Goal: Task Accomplishment & Management: Manage account settings

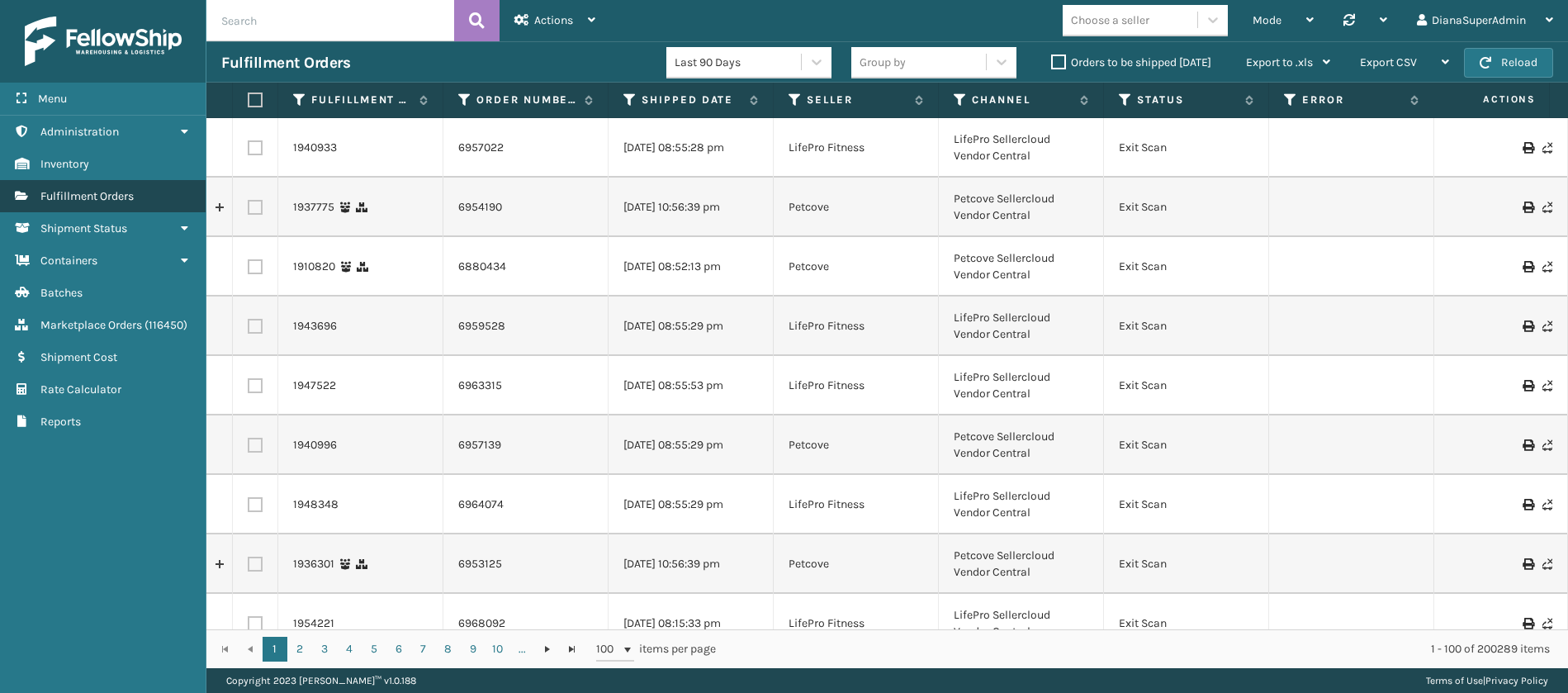
click at [89, 195] on span "Fulfillment Orders" at bounding box center [87, 196] width 93 height 14
click at [1062, 58] on label "Orders to be shipped [DATE]" at bounding box center [1131, 63] width 160 height 14
click at [1052, 58] on input "Orders to be shipped [DATE]" at bounding box center [1051, 58] width 1 height 11
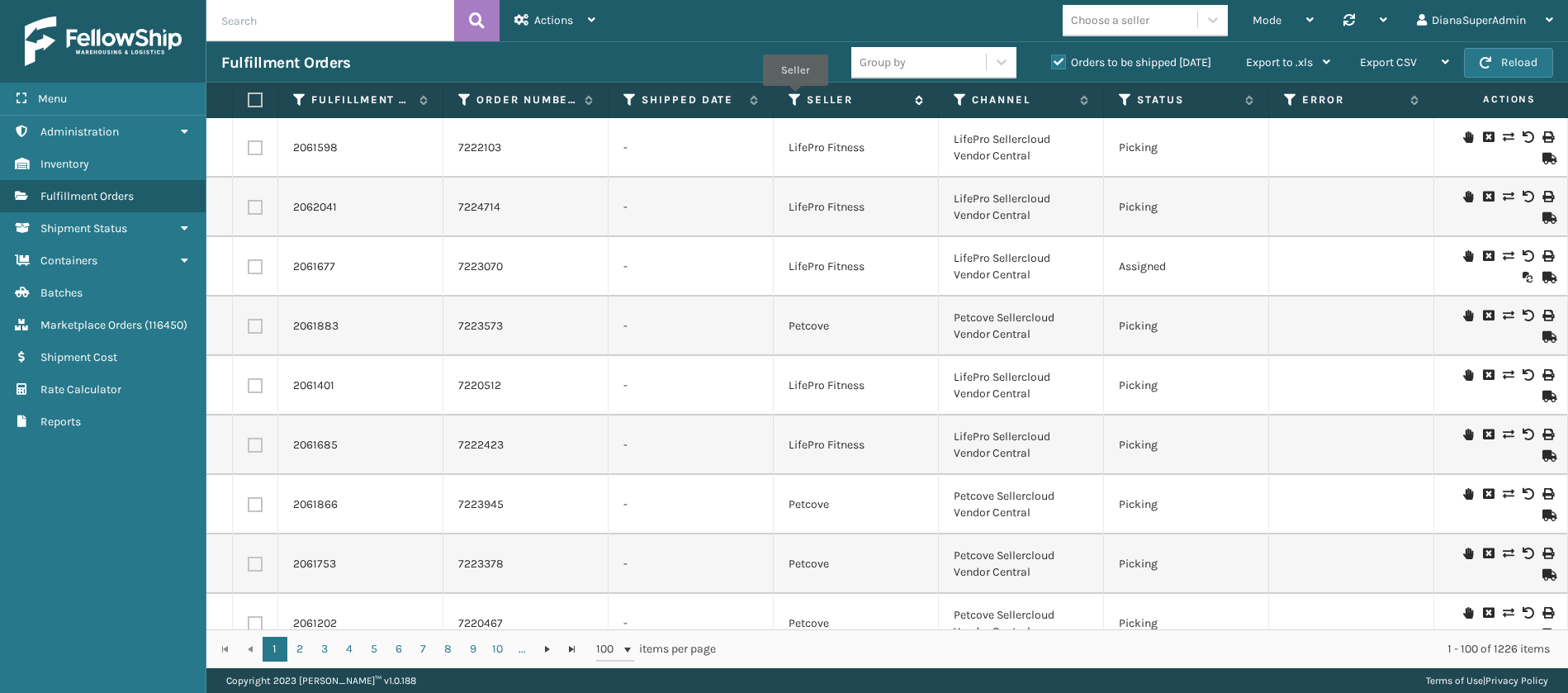
click at [795, 97] on icon at bounding box center [795, 99] width 13 height 15
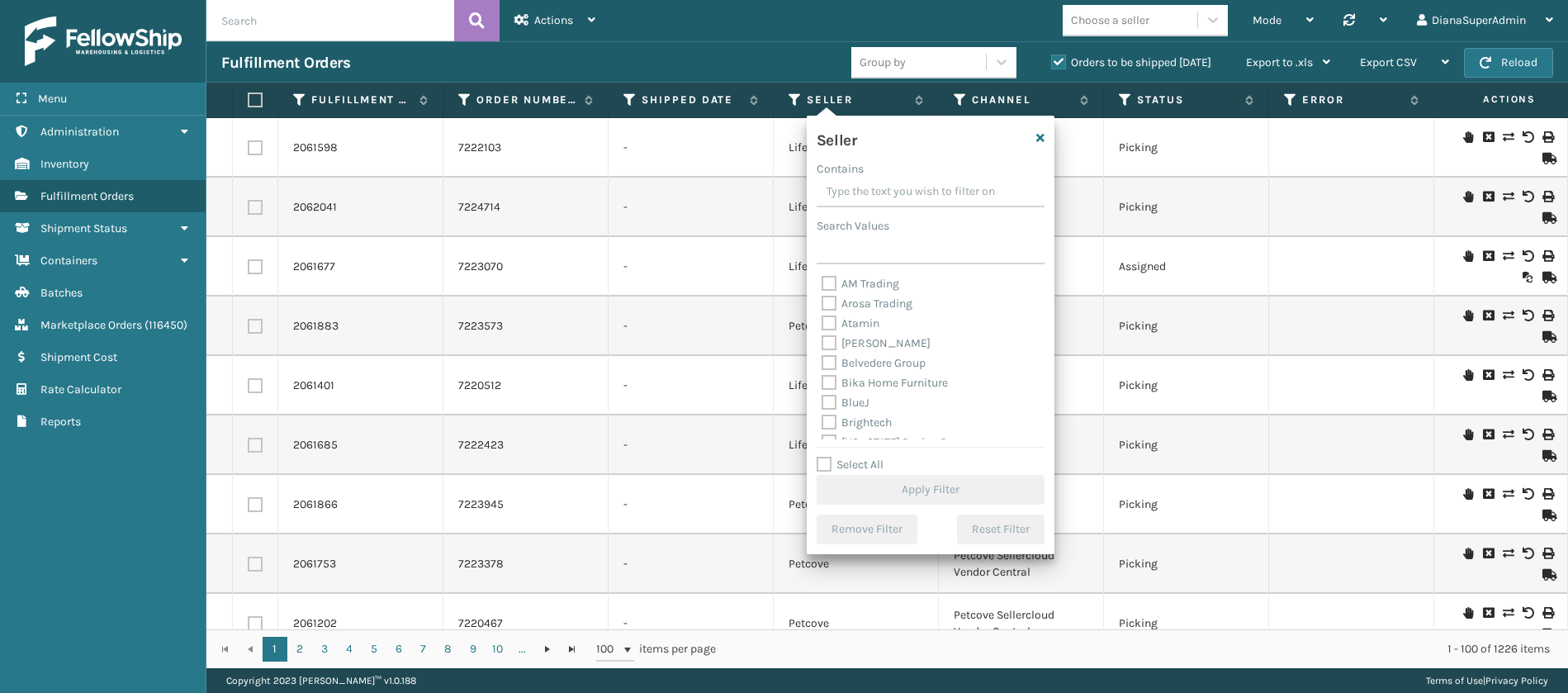
scroll to position [509, 0]
click at [819, 461] on label "Select All" at bounding box center [850, 464] width 67 height 14
click at [819, 457] on input "Select All" at bounding box center [940, 456] width 248 height 2
checkbox input "true"
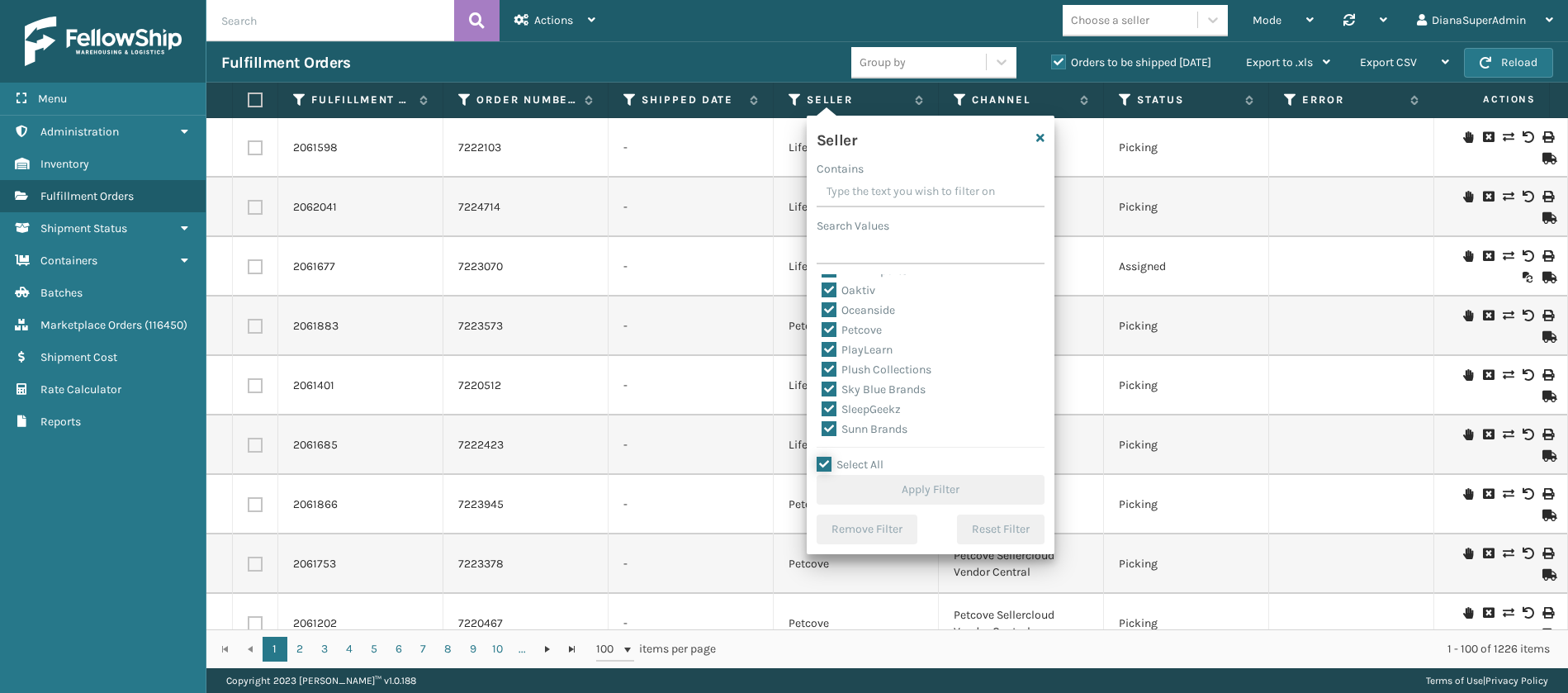
checkbox input "true"
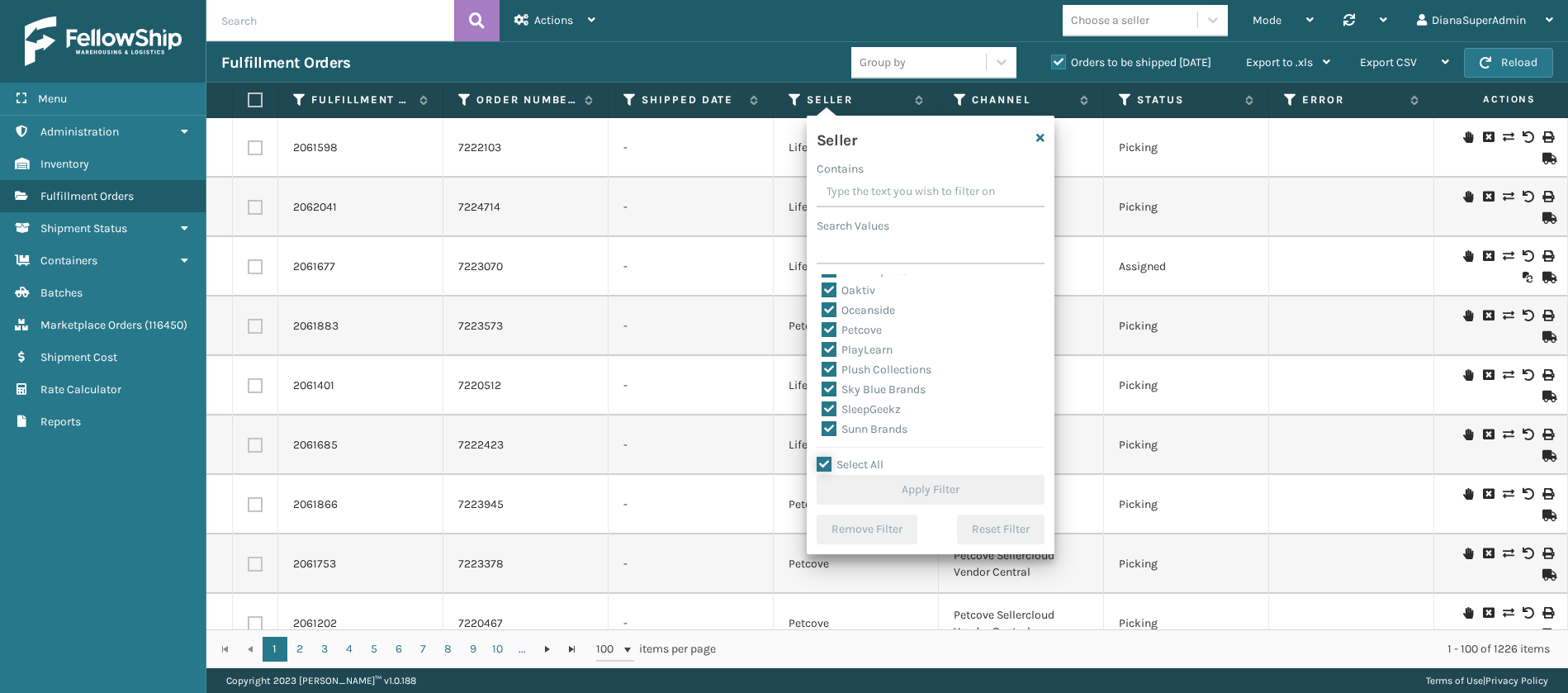
checkbox input "true"
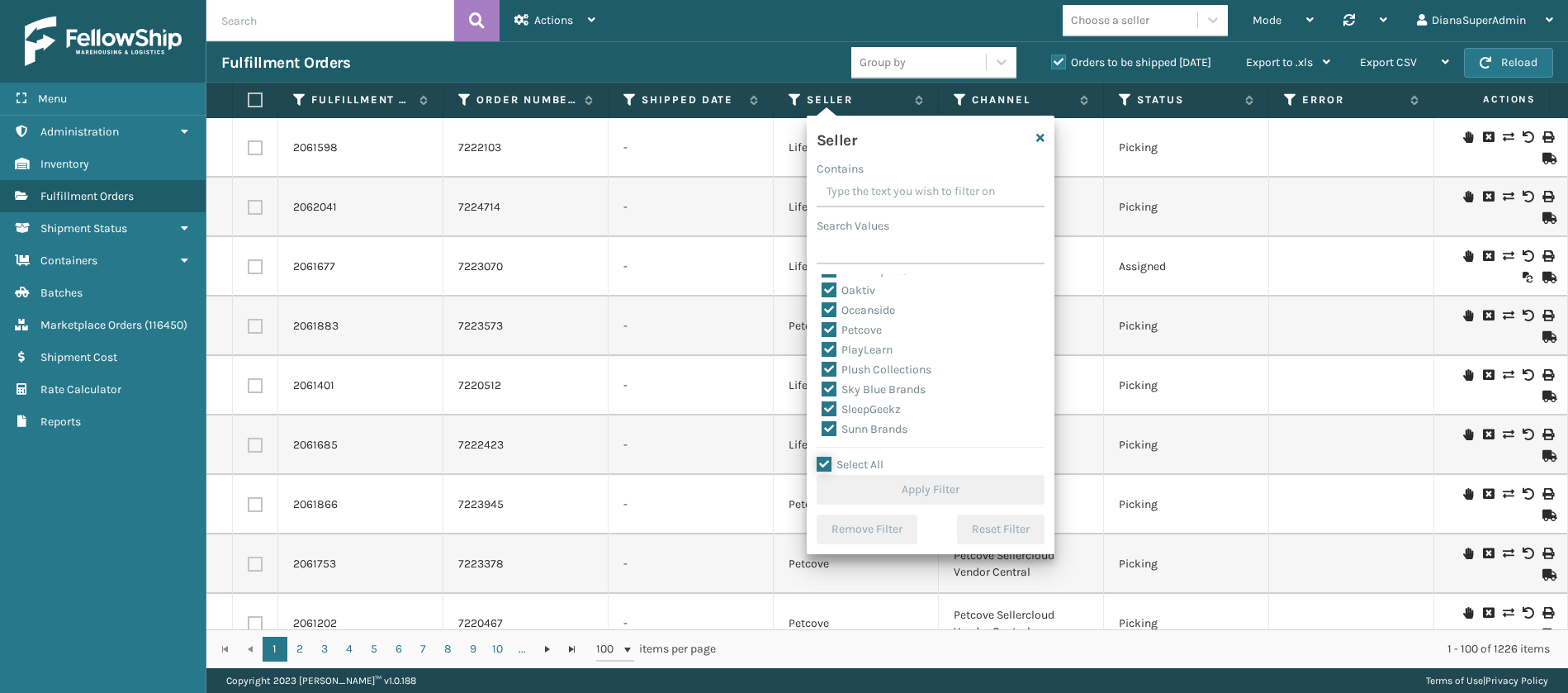
checkbox input "true"
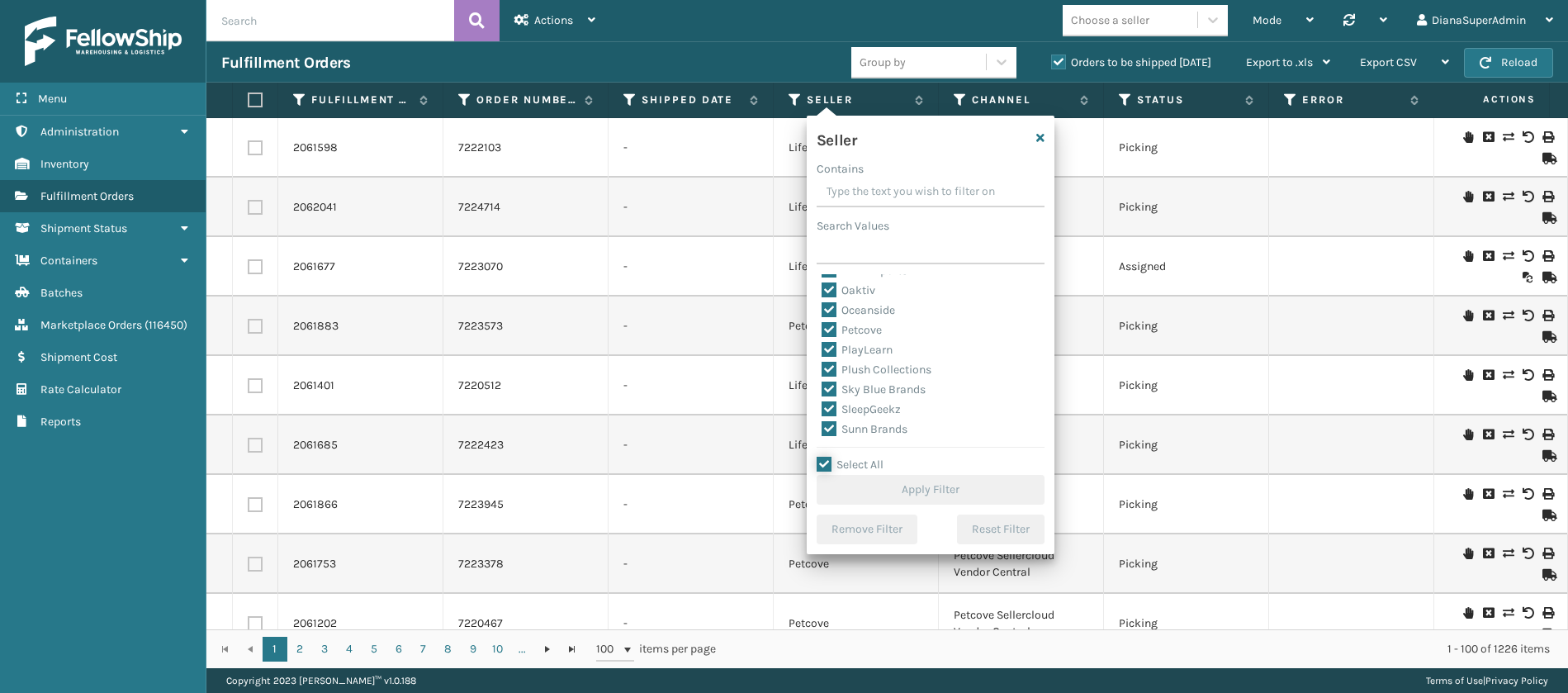
checkbox input "true"
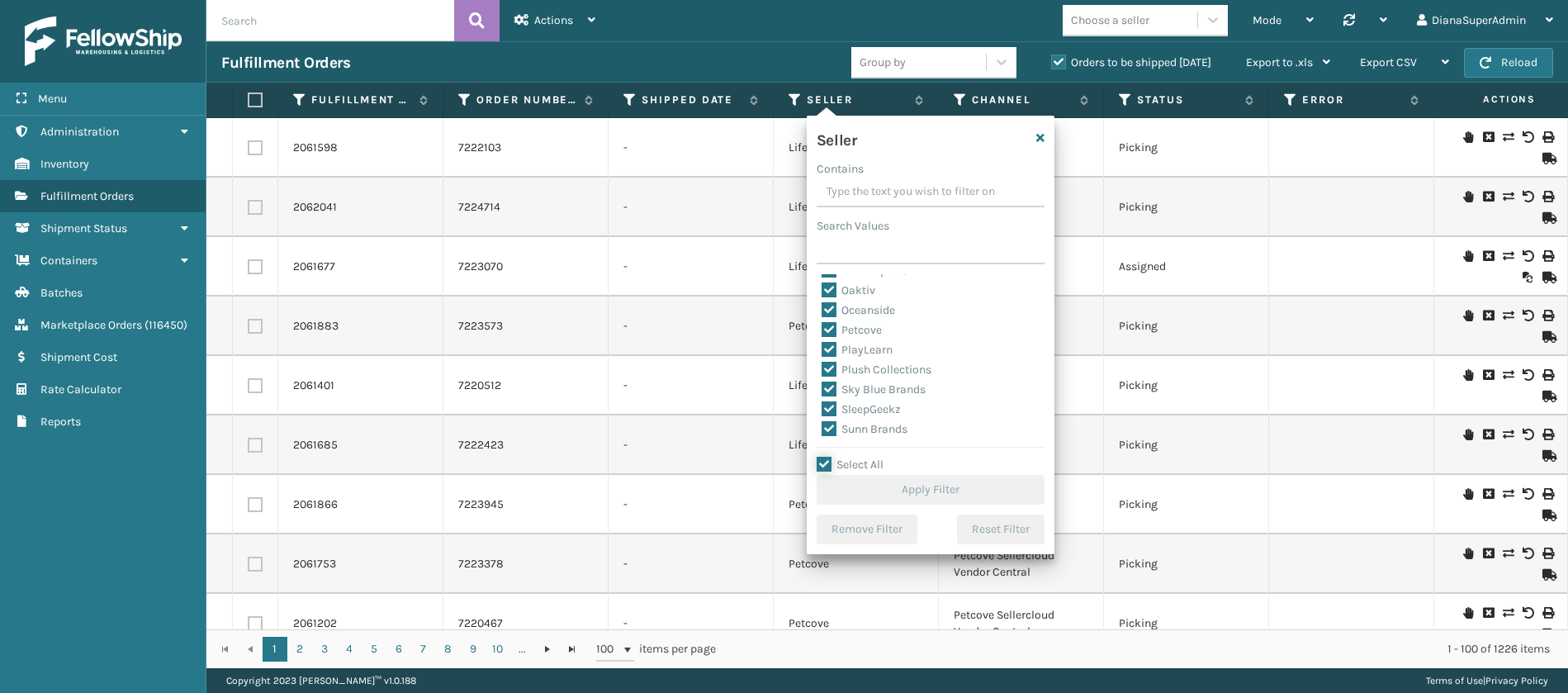
checkbox input "true"
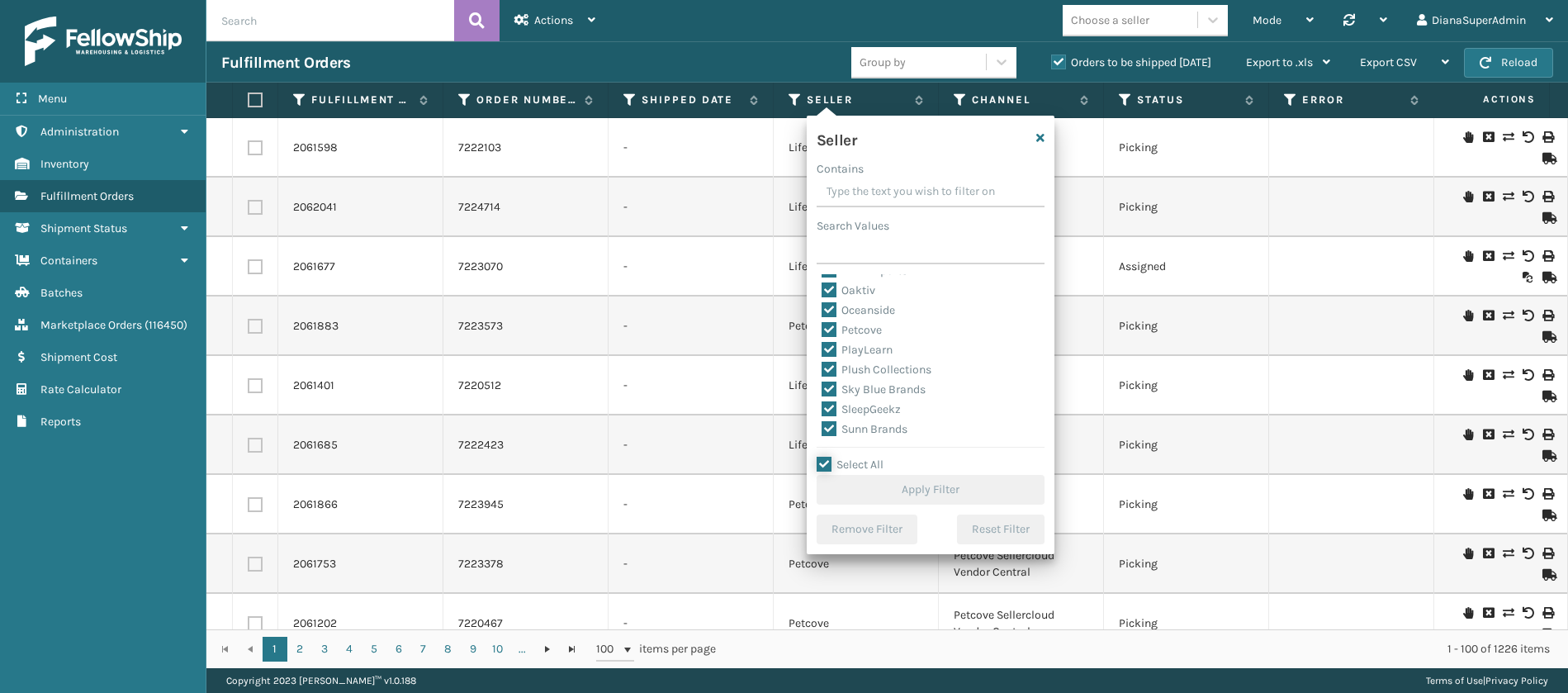
checkbox input "true"
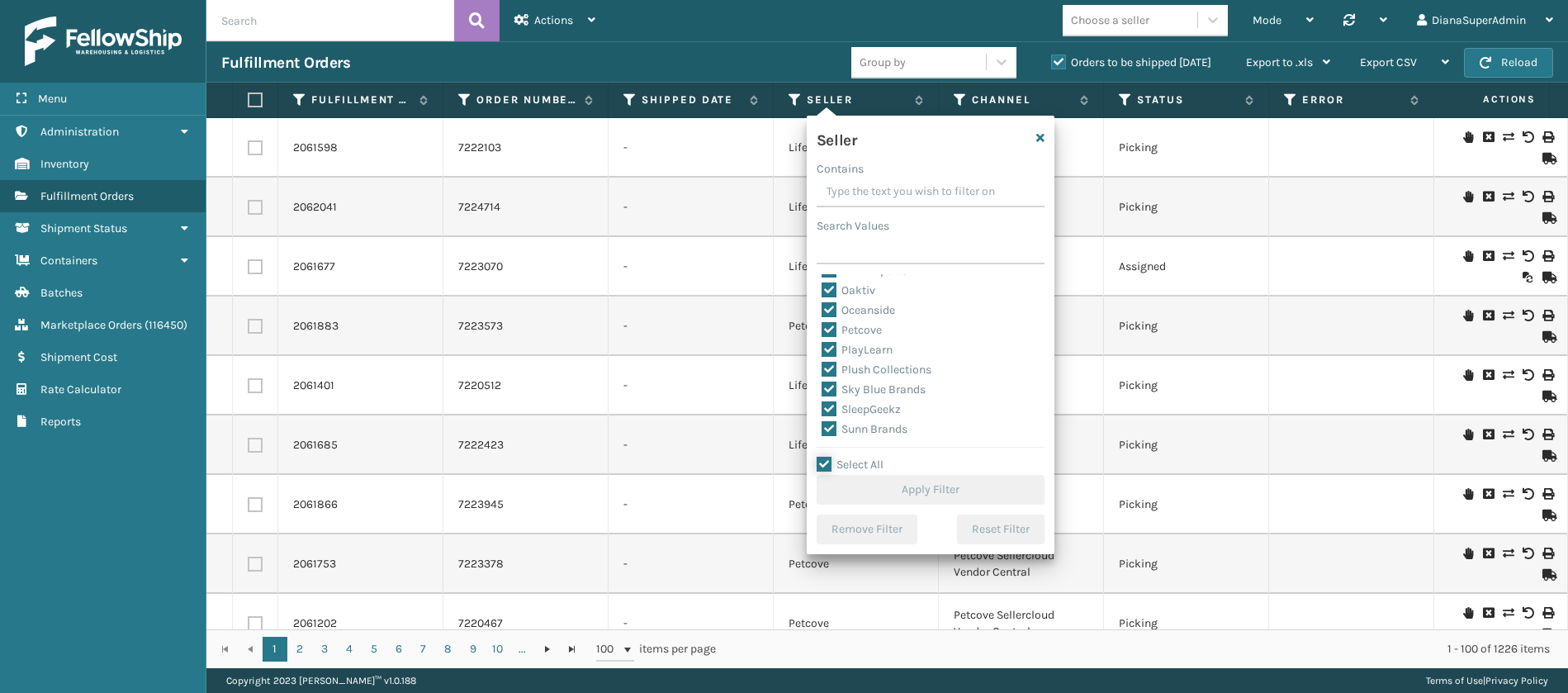
checkbox input "true"
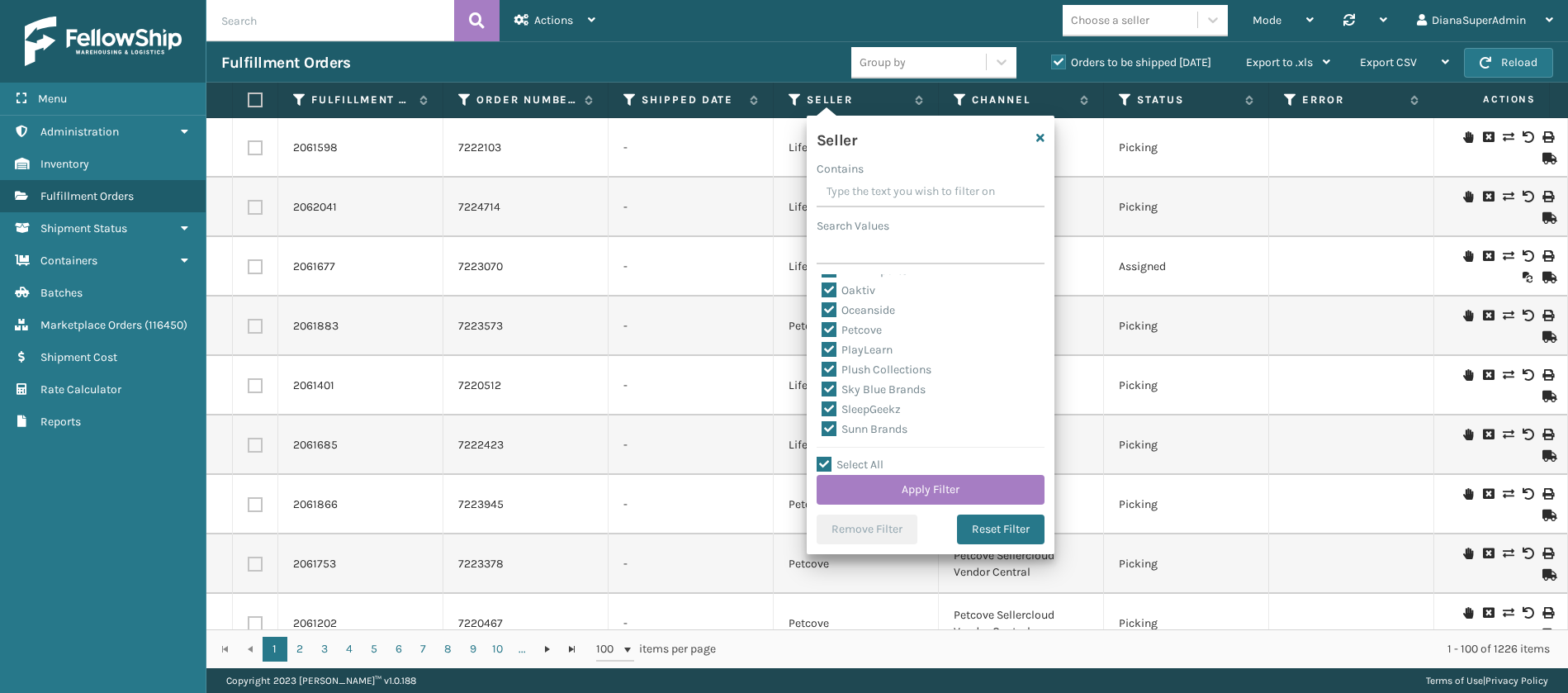
click at [826, 406] on label "SleepGeekz" at bounding box center [861, 410] width 80 height 14
click at [822, 406] on input "SleepGeekz" at bounding box center [822, 405] width 1 height 11
checkbox input "false"
click at [914, 486] on button "Apply Filter" at bounding box center [930, 489] width 228 height 30
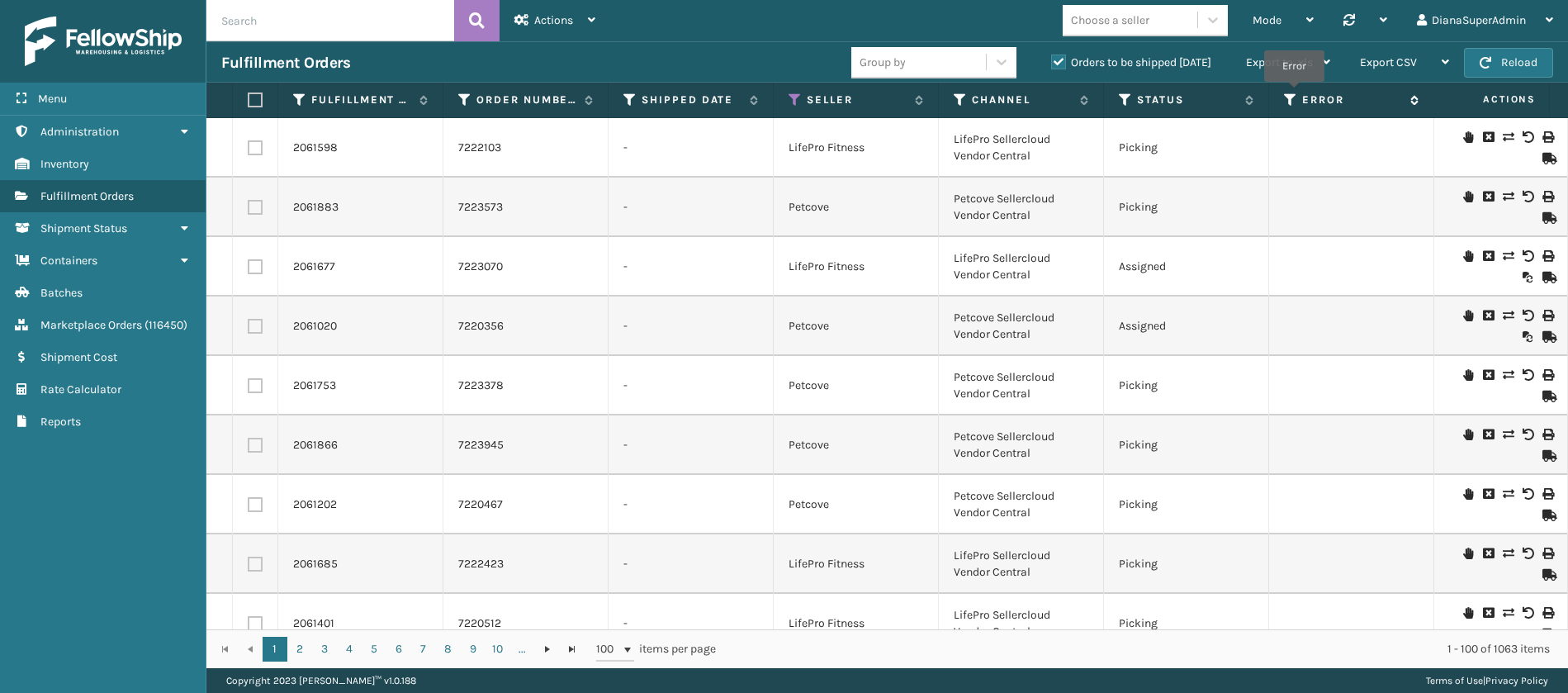
click at [1294, 92] on icon at bounding box center [1291, 99] width 13 height 15
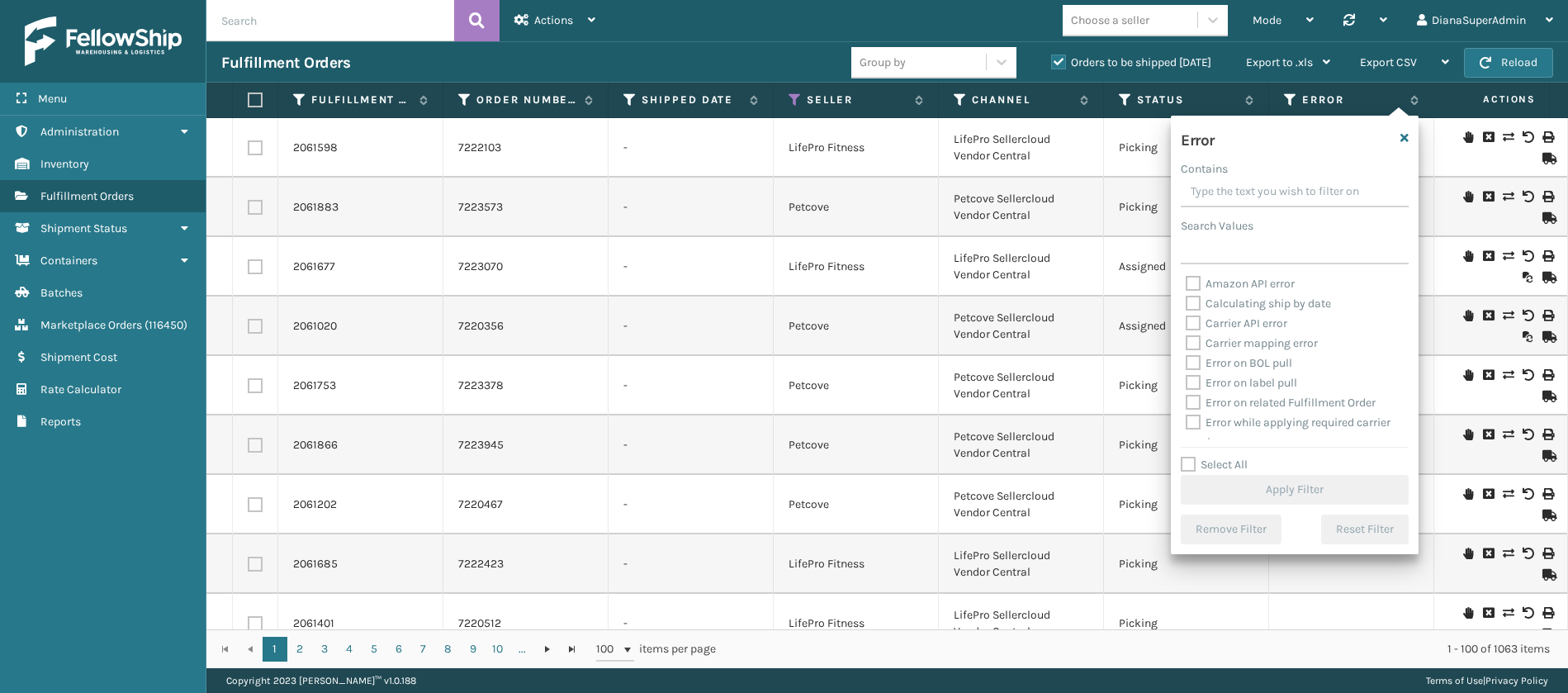
click at [1188, 463] on label "Select All" at bounding box center [1214, 464] width 67 height 14
click at [1188, 457] on input "Select All" at bounding box center [1304, 456] width 248 height 2
checkbox input "true"
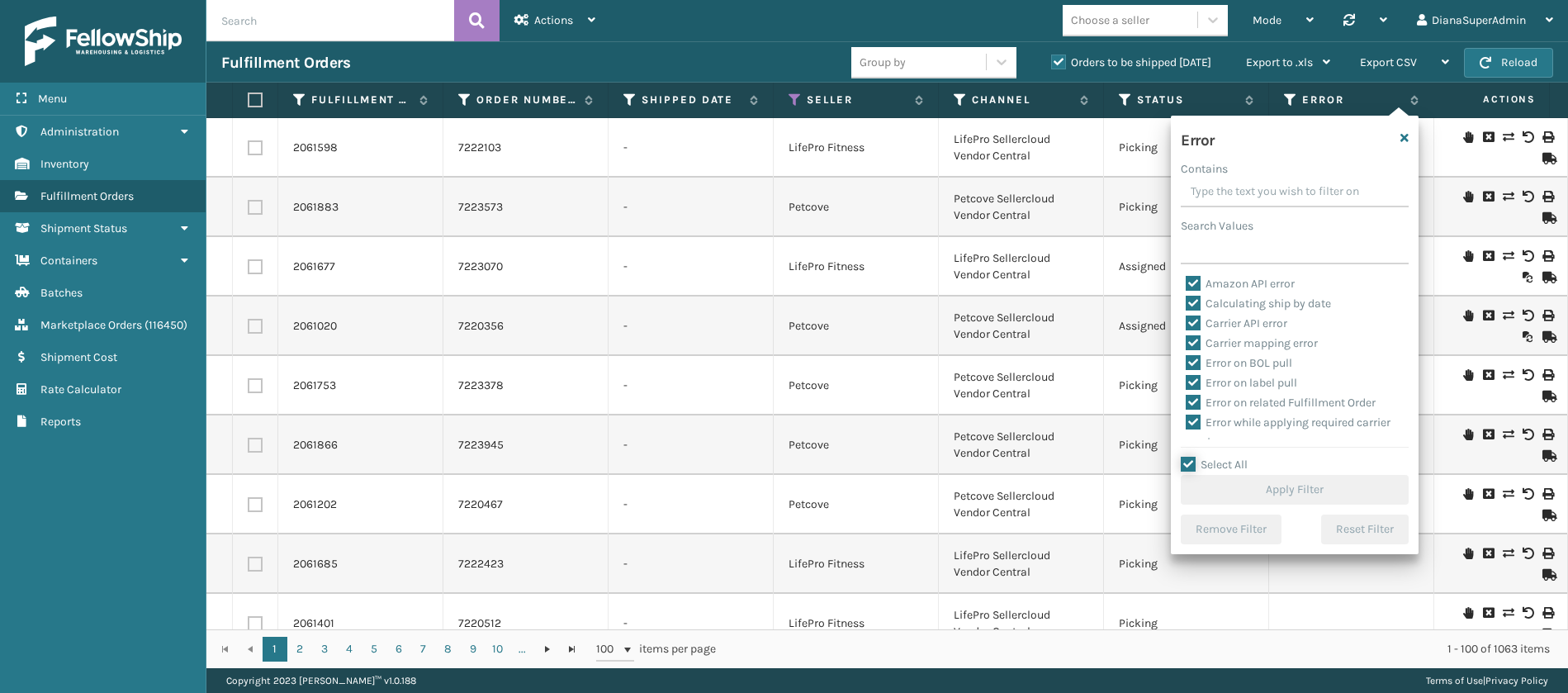
checkbox input "true"
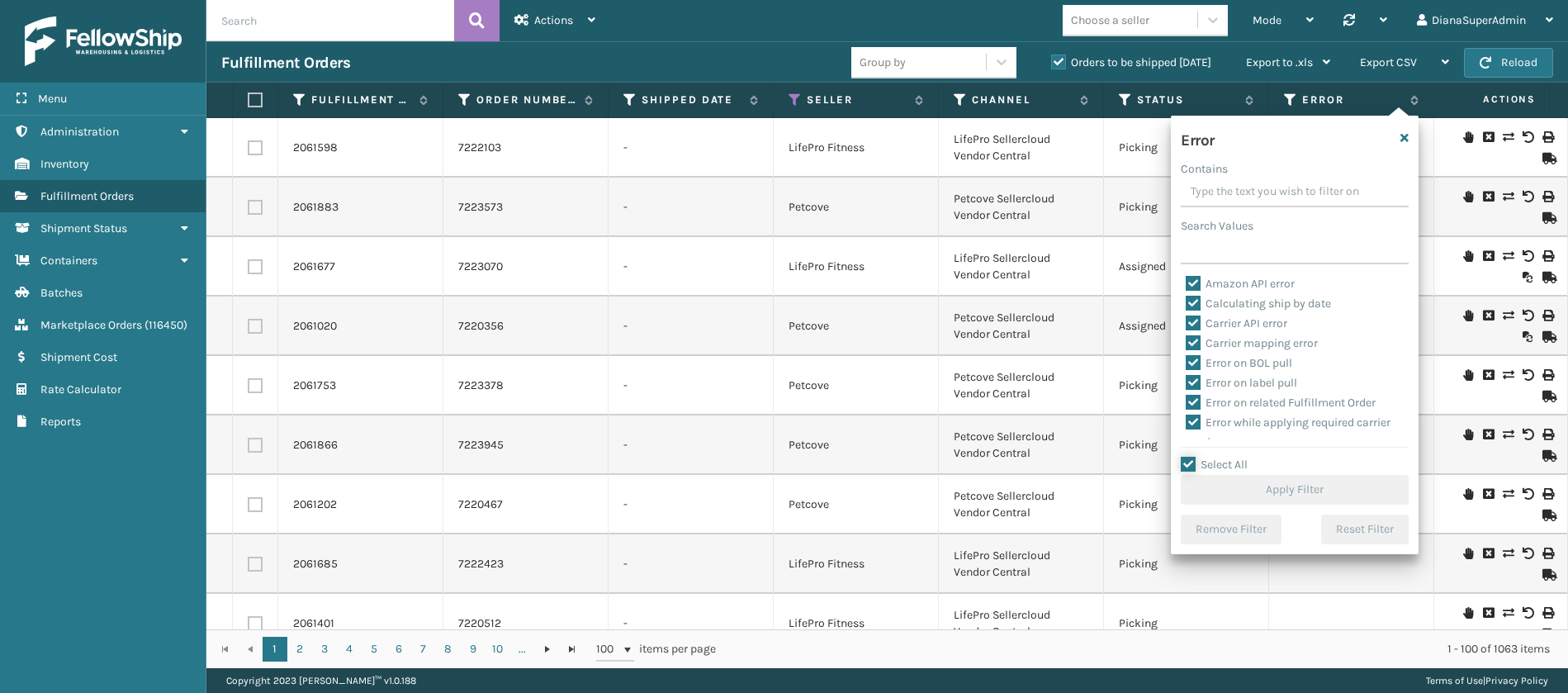
checkbox input "true"
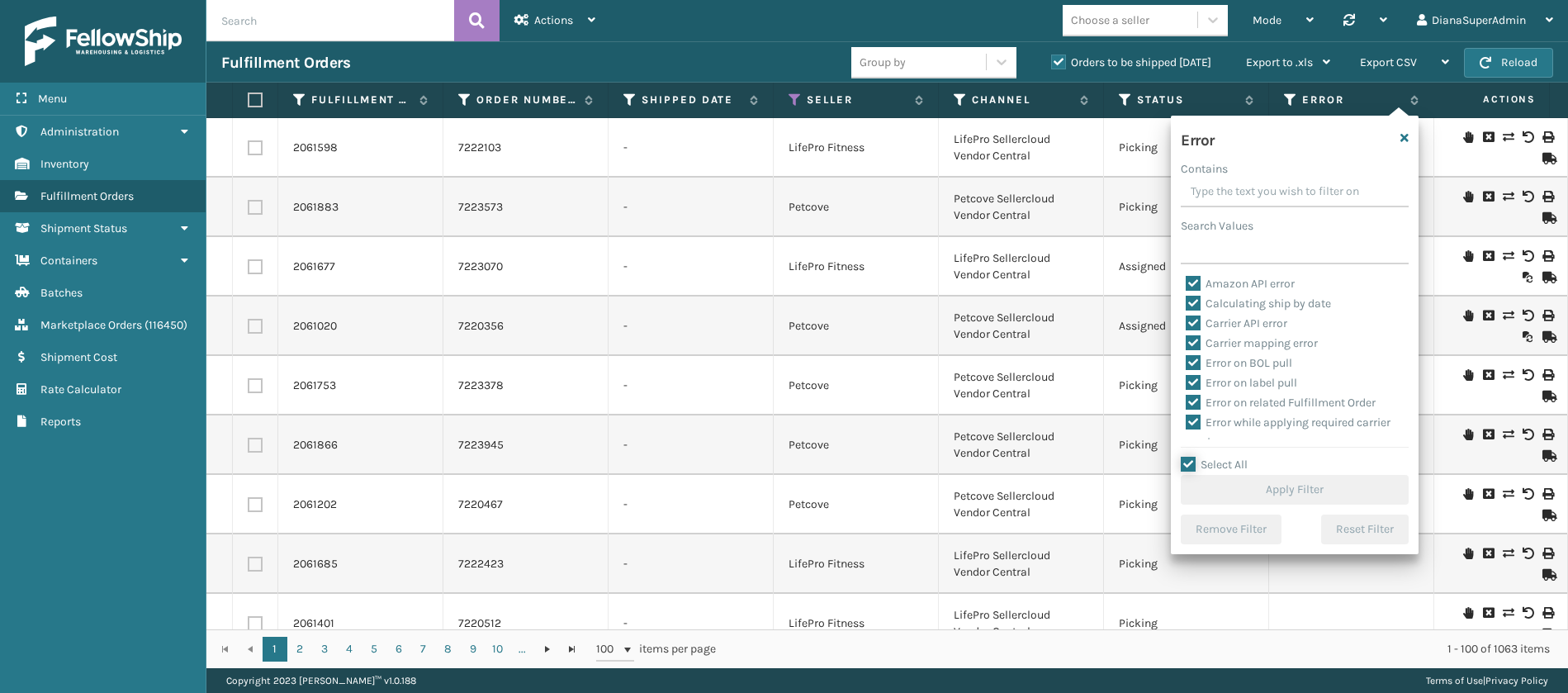
checkbox input "true"
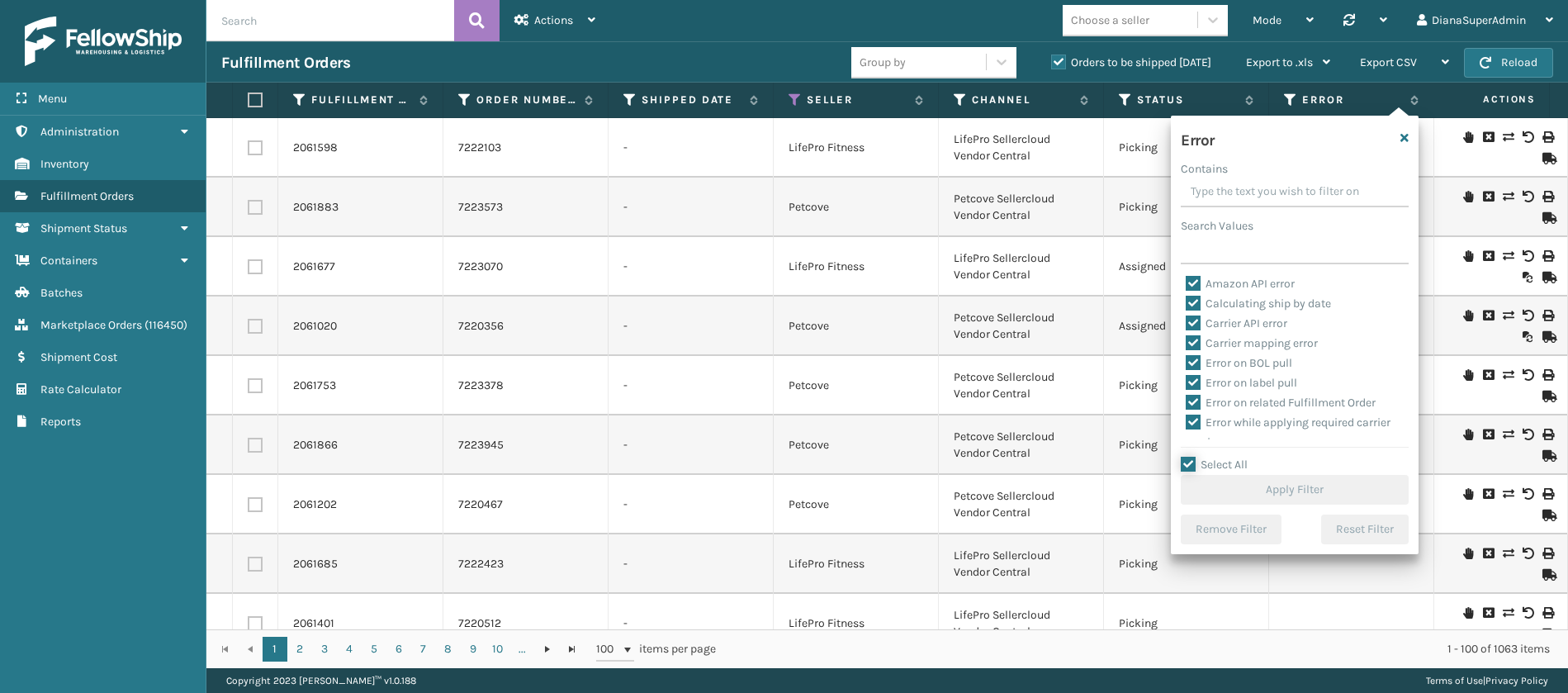
checkbox input "true"
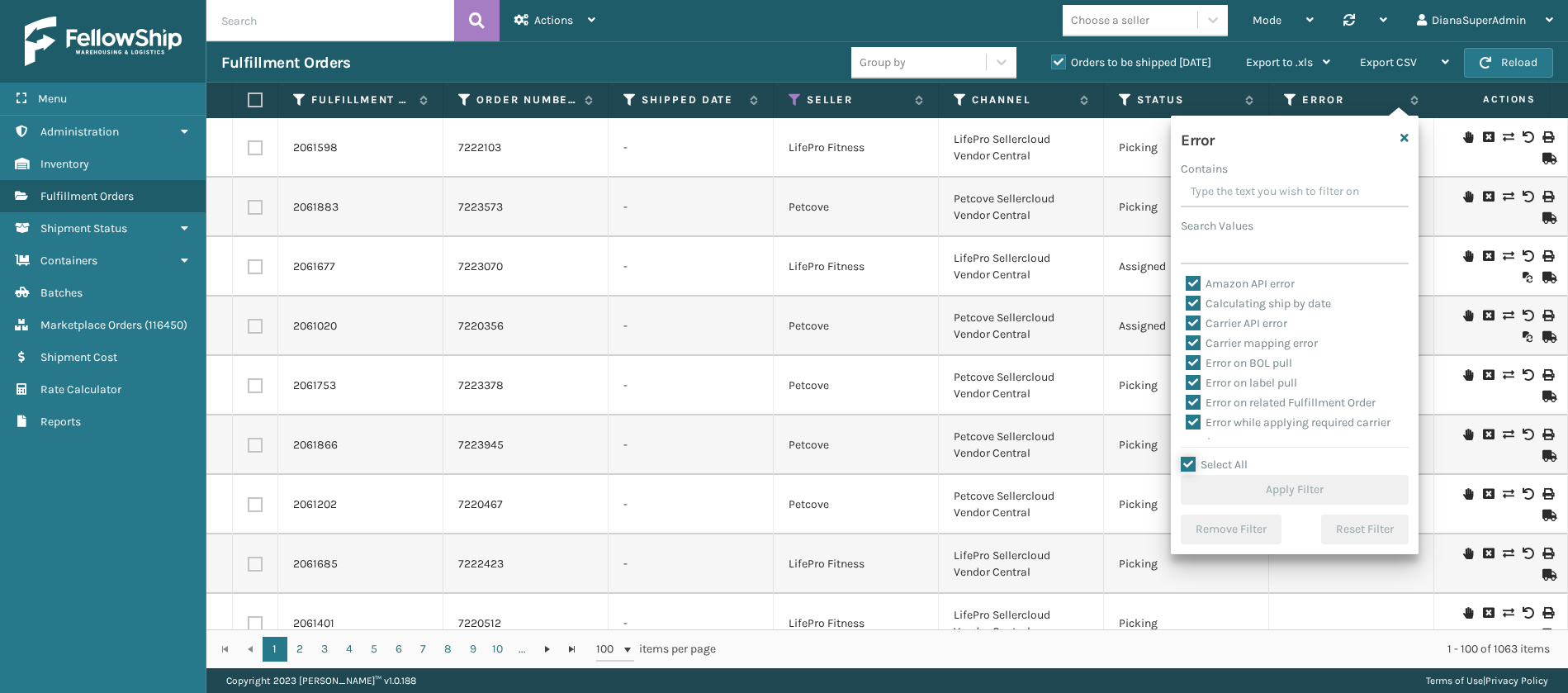
checkbox input "true"
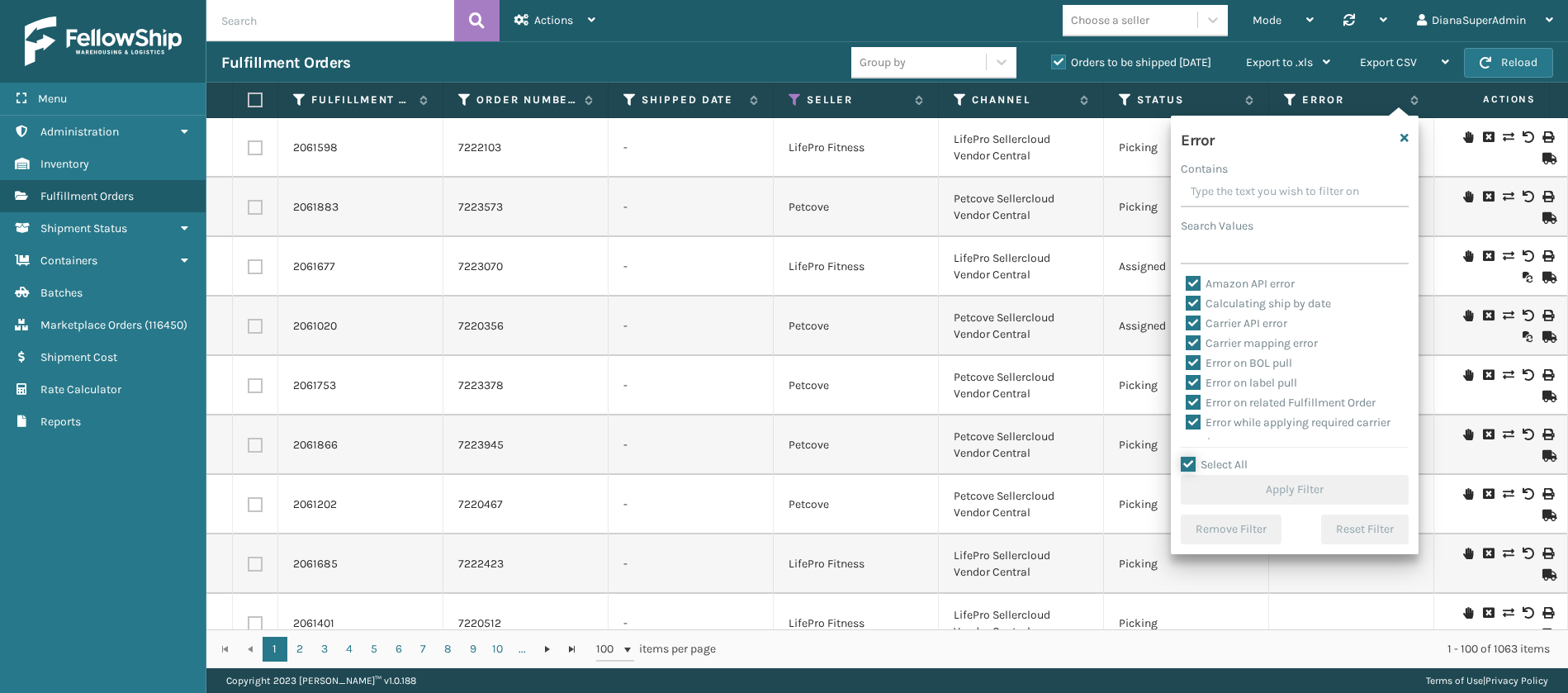
checkbox input "true"
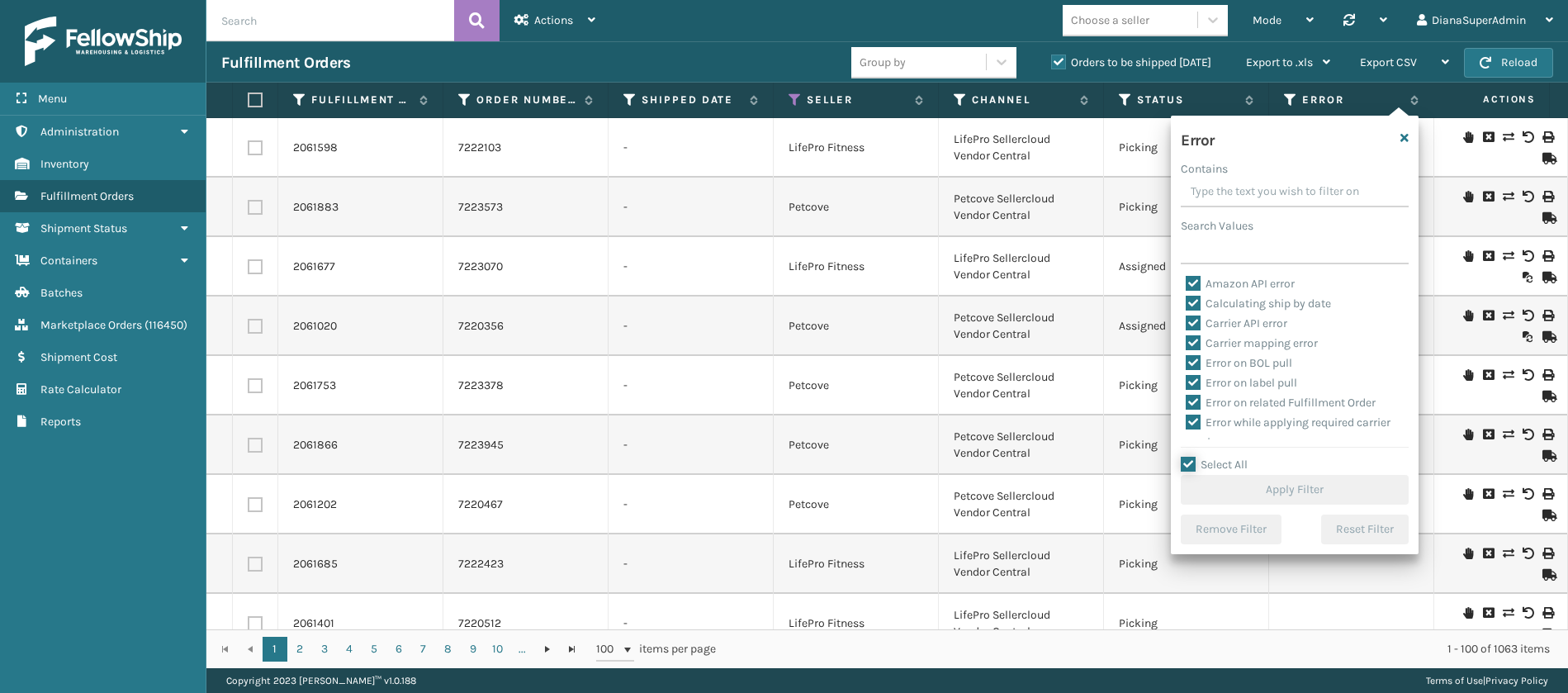
checkbox input "true"
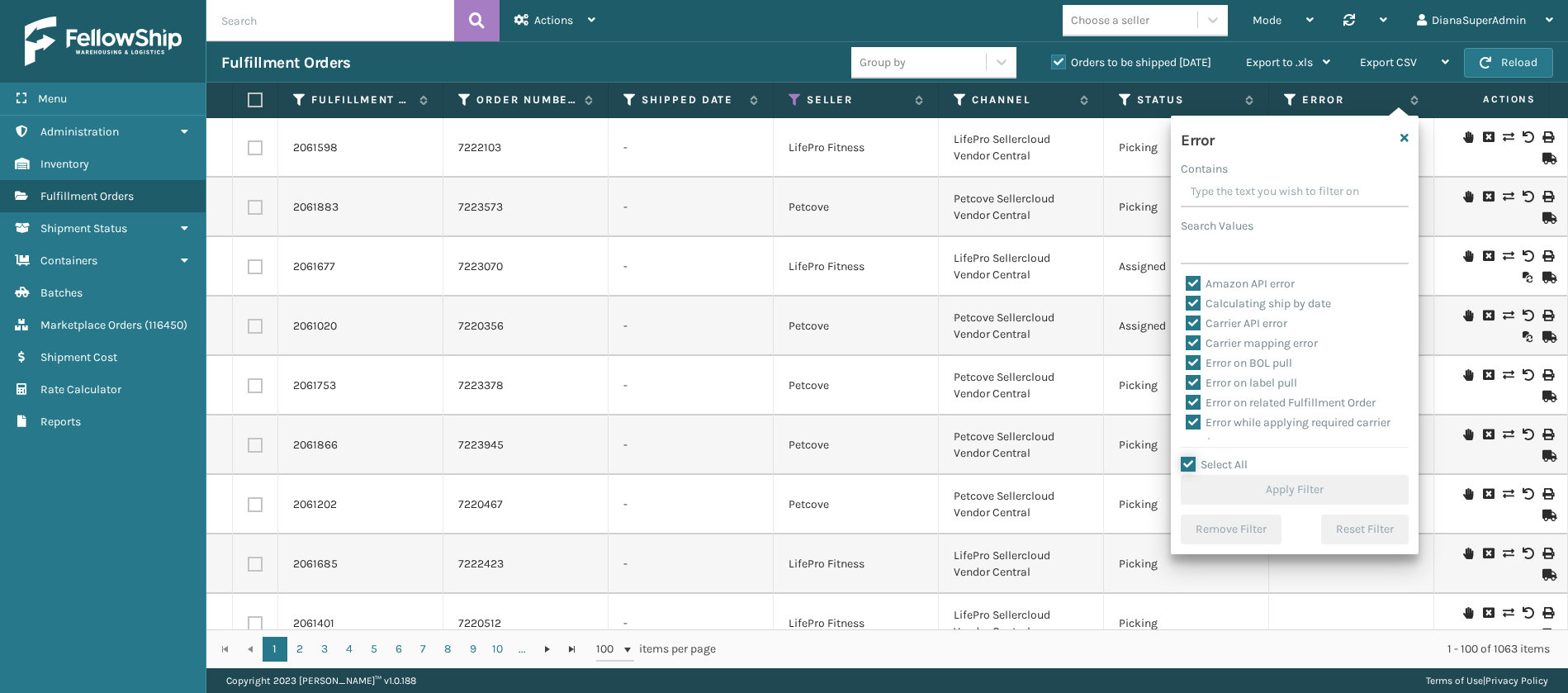
checkbox input "true"
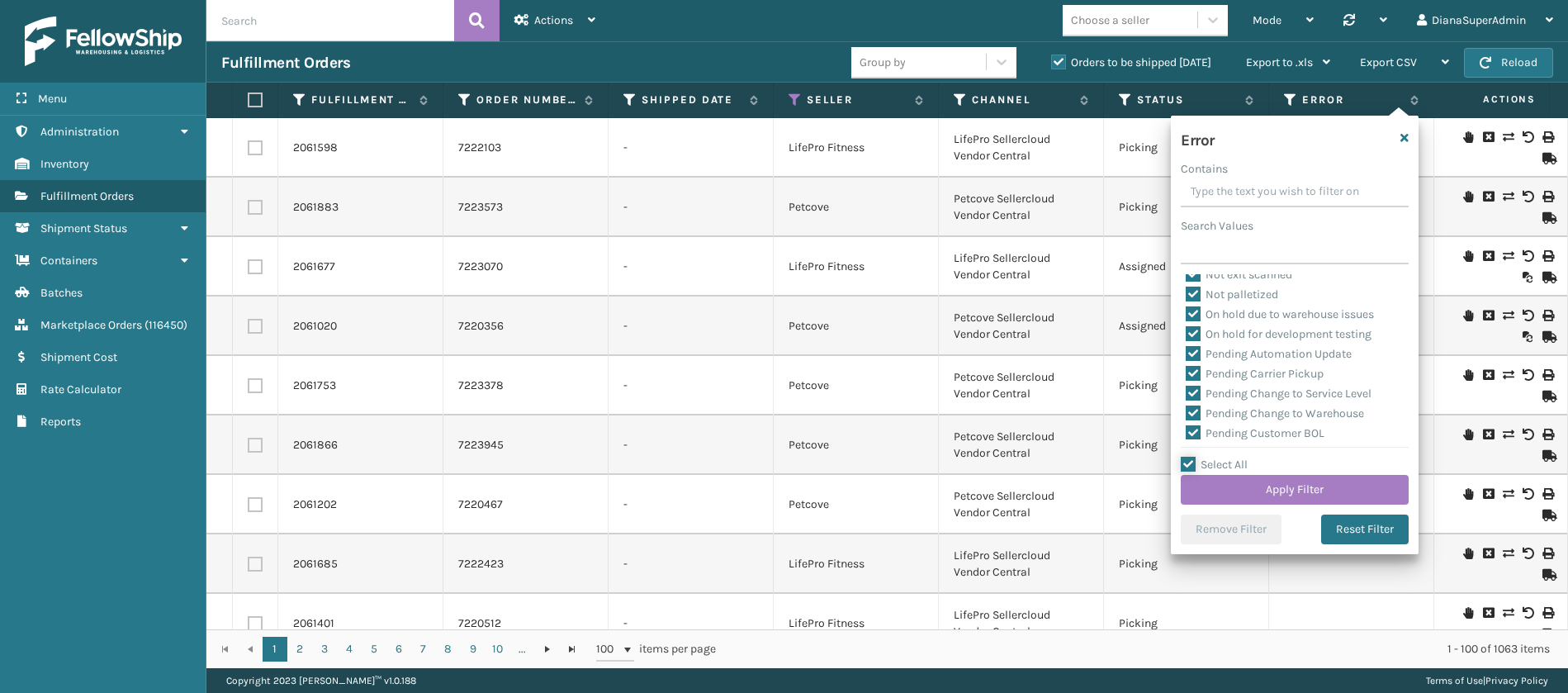
scroll to position [364, 0]
click at [1199, 358] on label "Pending Automation Update" at bounding box center [1269, 356] width 166 height 14
click at [1187, 357] on input "Pending Automation Update" at bounding box center [1186, 351] width 1 height 11
checkbox input "false"
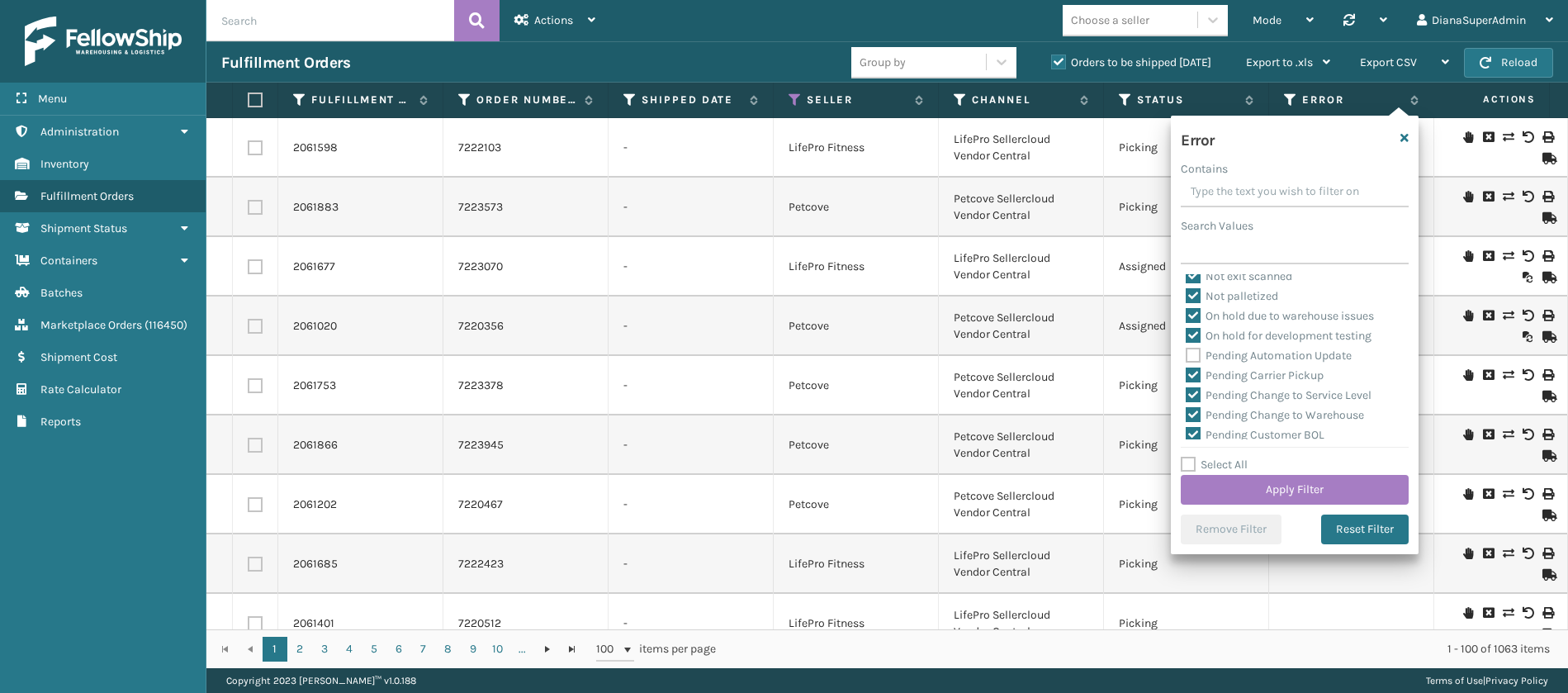
click at [1199, 373] on label "Pending Carrier Pickup" at bounding box center [1255, 376] width 138 height 14
click at [1187, 373] on input "Pending Carrier Pickup" at bounding box center [1186, 371] width 1 height 11
checkbox input "false"
click at [1199, 393] on label "Pending Change to Service Level" at bounding box center [1279, 395] width 186 height 14
click at [1187, 393] on input "Pending Change to Service Level" at bounding box center [1186, 391] width 1 height 11
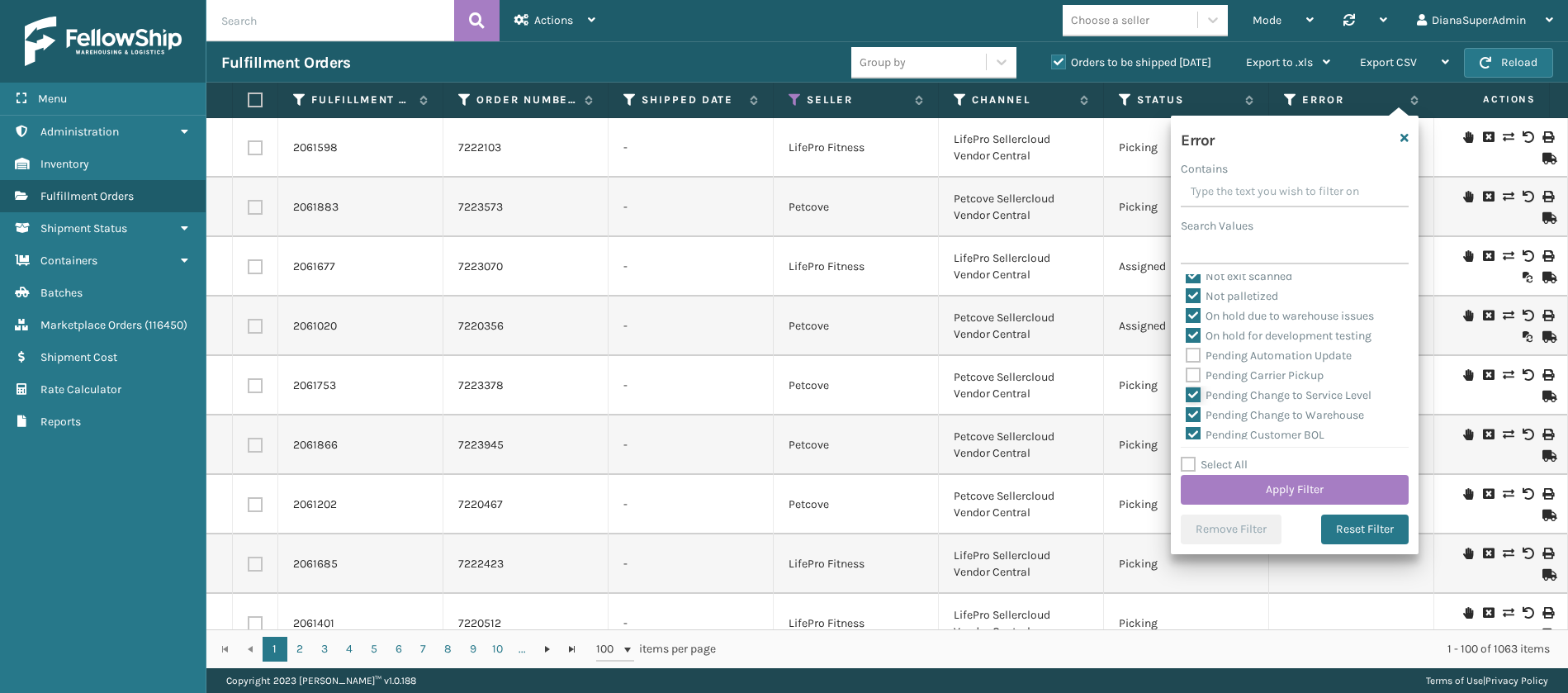
checkbox input "false"
click at [1199, 410] on label "Pending Change to Warehouse" at bounding box center [1275, 415] width 178 height 14
click at [1187, 410] on input "Pending Change to Warehouse" at bounding box center [1186, 410] width 1 height 11
checkbox input "false"
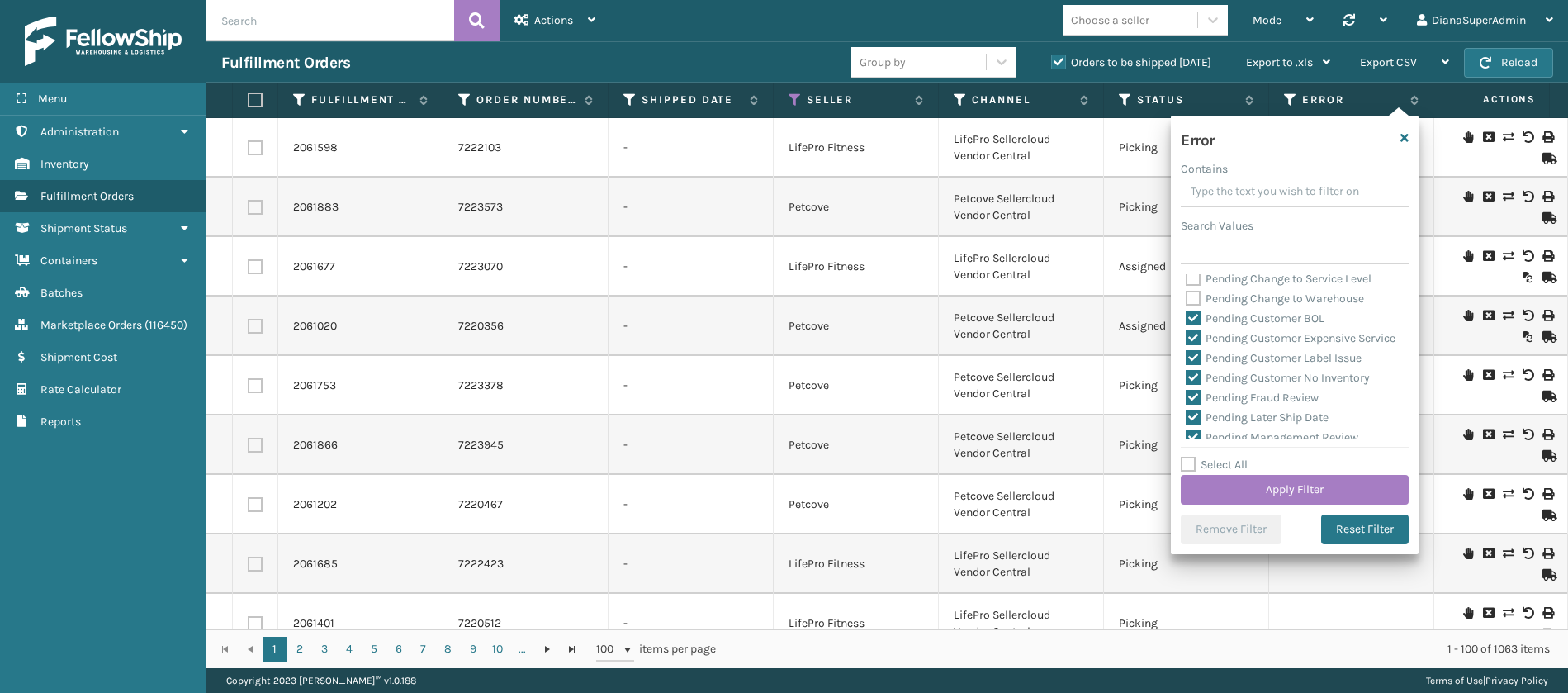
click at [1199, 311] on label "Pending Customer BOL" at bounding box center [1255, 318] width 139 height 14
click at [1187, 310] on input "Pending Customer BOL" at bounding box center [1186, 314] width 1 height 11
checkbox input "false"
click at [1199, 333] on label "Pending Customer Expensive Service" at bounding box center [1291, 338] width 209 height 14
click at [1187, 333] on input "Pending Customer Expensive Service" at bounding box center [1186, 334] width 1 height 11
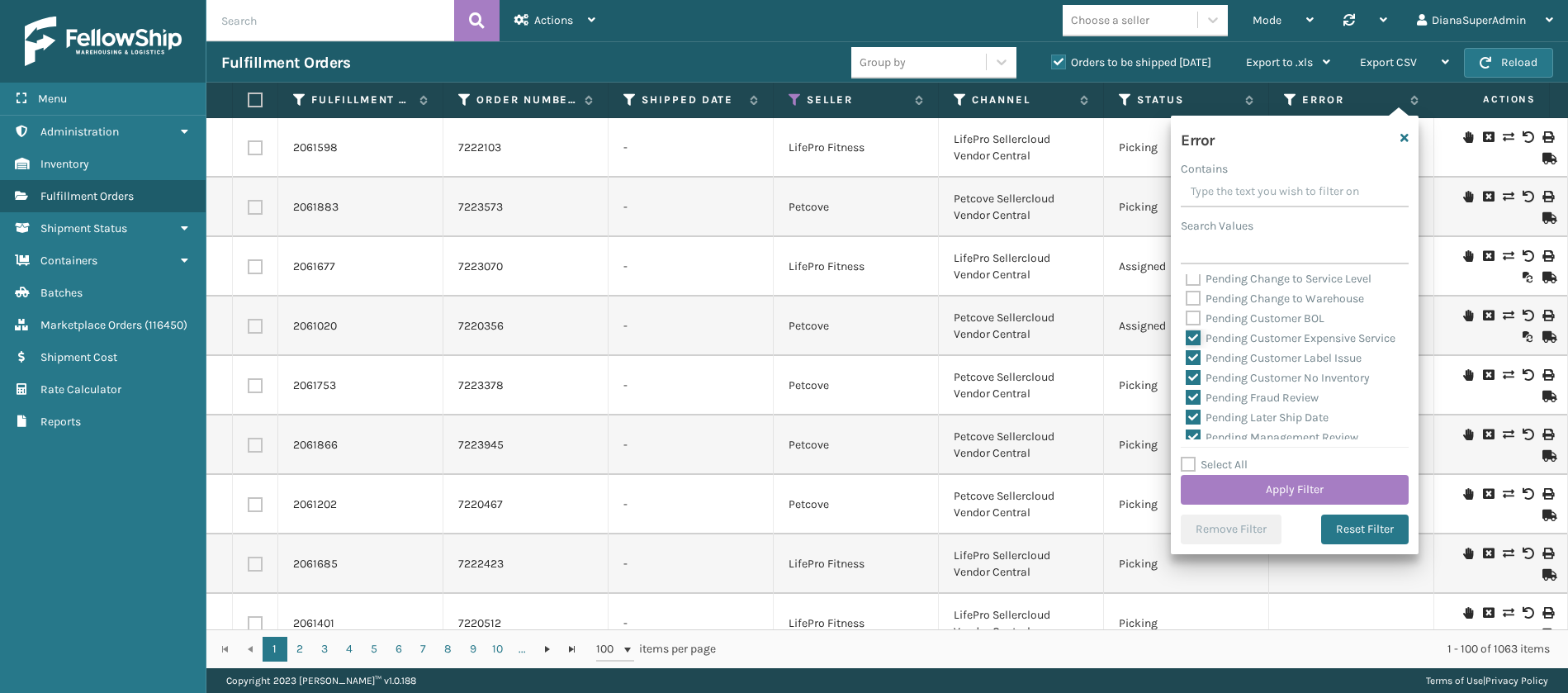
checkbox input "false"
click at [1199, 365] on label "Pending Customer Label Issue" at bounding box center [1274, 358] width 176 height 14
click at [1187, 359] on input "Pending Customer Label Issue" at bounding box center [1186, 354] width 1 height 11
checkbox input "false"
click at [1199, 385] on label "Pending Customer No Inventory" at bounding box center [1278, 378] width 184 height 14
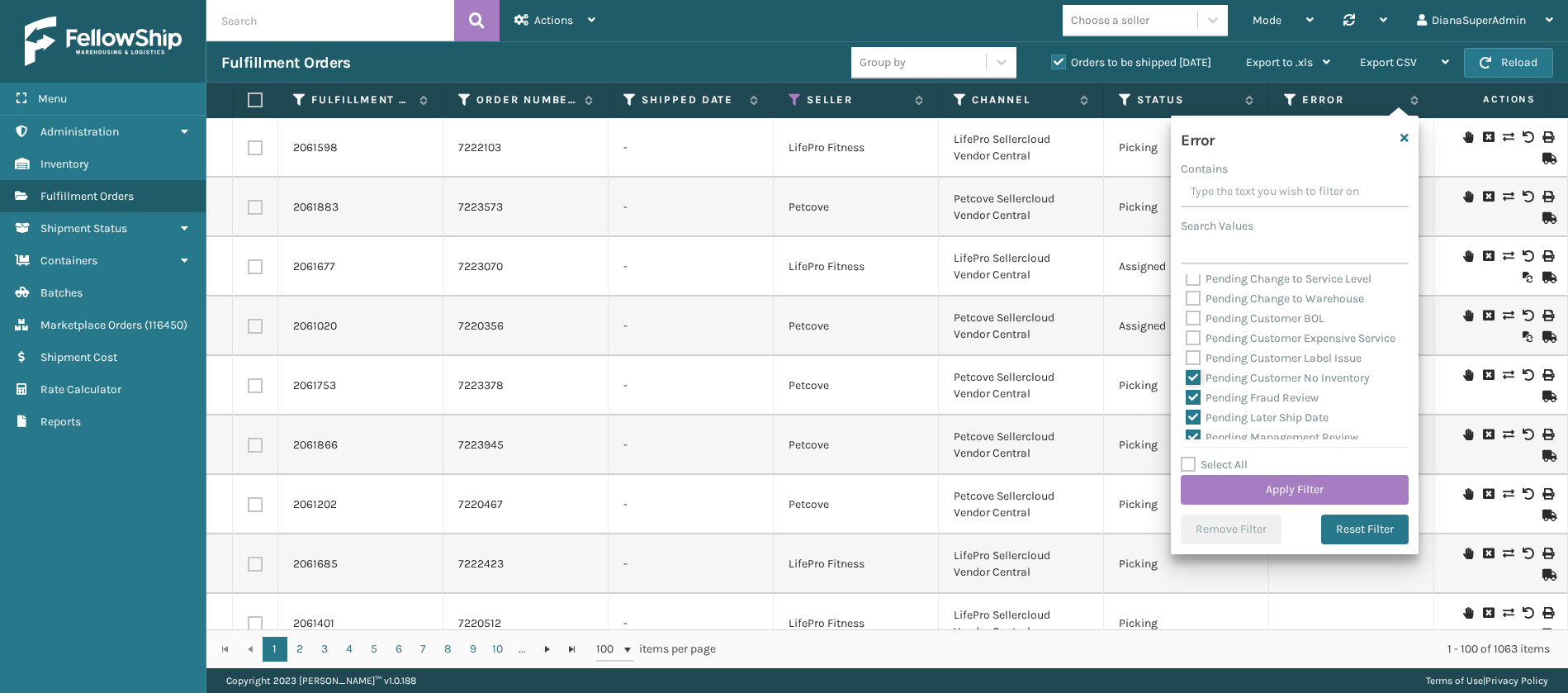
click at [1187, 379] on input "Pending Customer No Inventory" at bounding box center [1186, 374] width 1 height 11
checkbox input "false"
click at [1194, 404] on label "Pending Fraud Review" at bounding box center [1252, 398] width 133 height 14
click at [1187, 399] on input "Pending Fraud Review" at bounding box center [1186, 393] width 1 height 11
checkbox input "false"
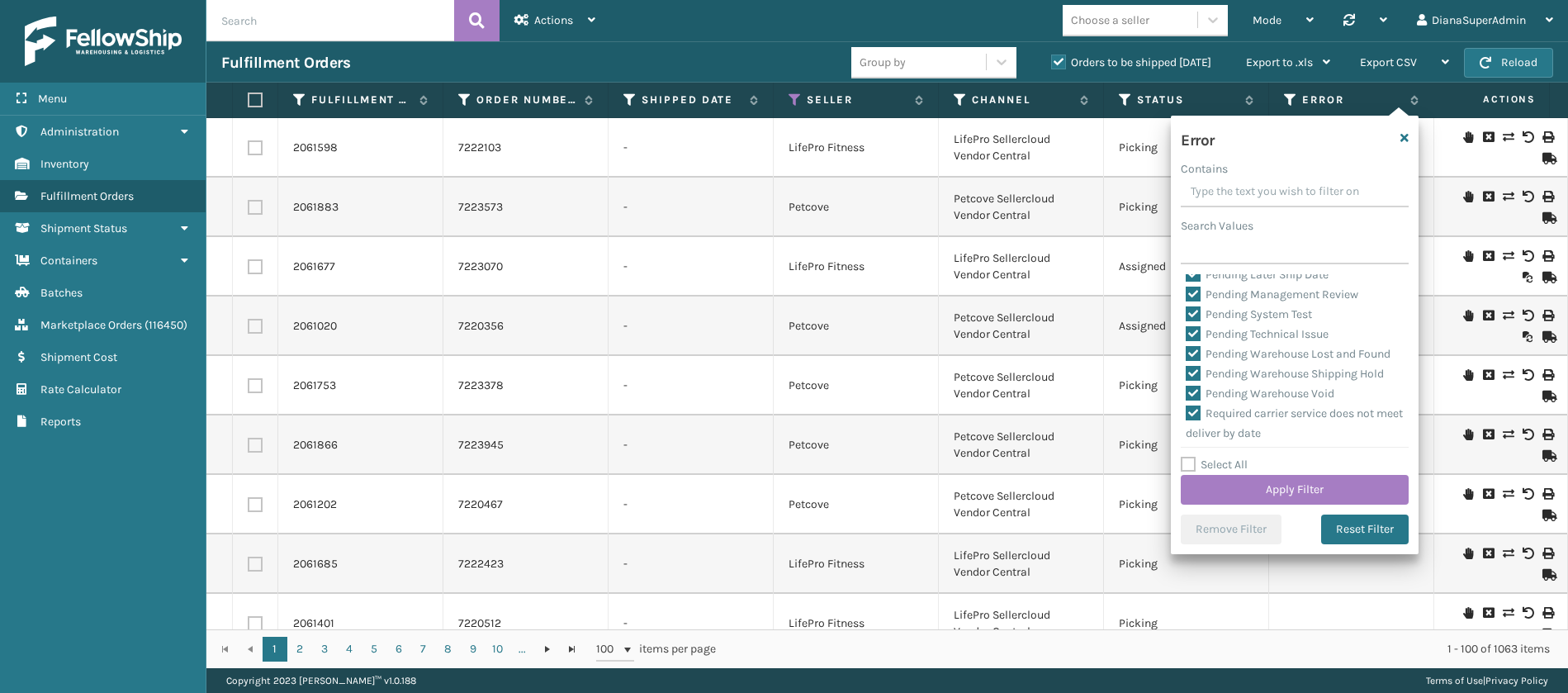
scroll to position [624, 0]
click at [1199, 281] on label "Pending Later Ship Date" at bounding box center [1258, 274] width 143 height 14
click at [1187, 275] on input "Pending Later Ship Date" at bounding box center [1186, 269] width 1 height 11
checkbox input "false"
click at [1199, 300] on label "Pending Management Review" at bounding box center [1272, 293] width 173 height 14
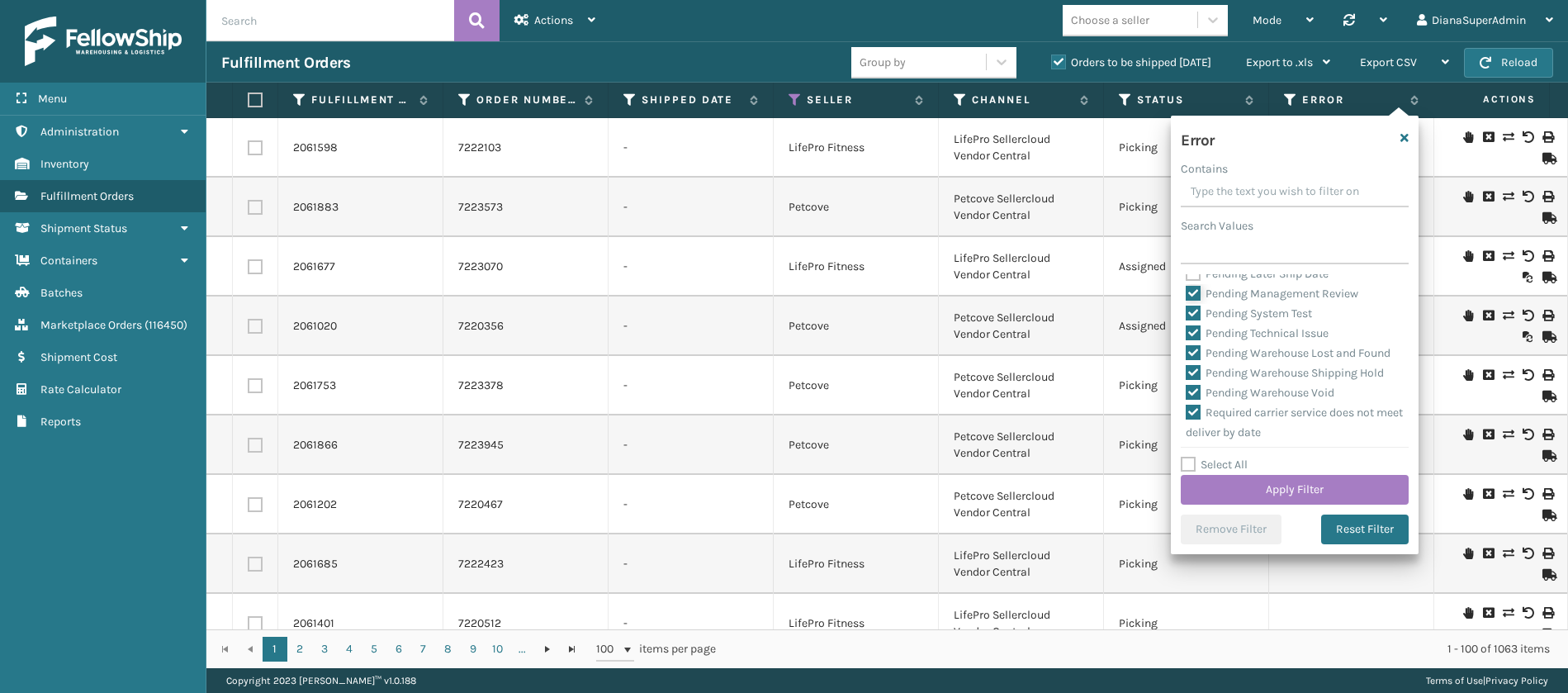
click at [1187, 295] on input "Pending Management Review" at bounding box center [1186, 290] width 1 height 11
checkbox input "false"
click at [1196, 320] on label "Pending System Test" at bounding box center [1249, 313] width 126 height 14
click at [1187, 315] on input "Pending System Test" at bounding box center [1186, 309] width 1 height 11
checkbox input "false"
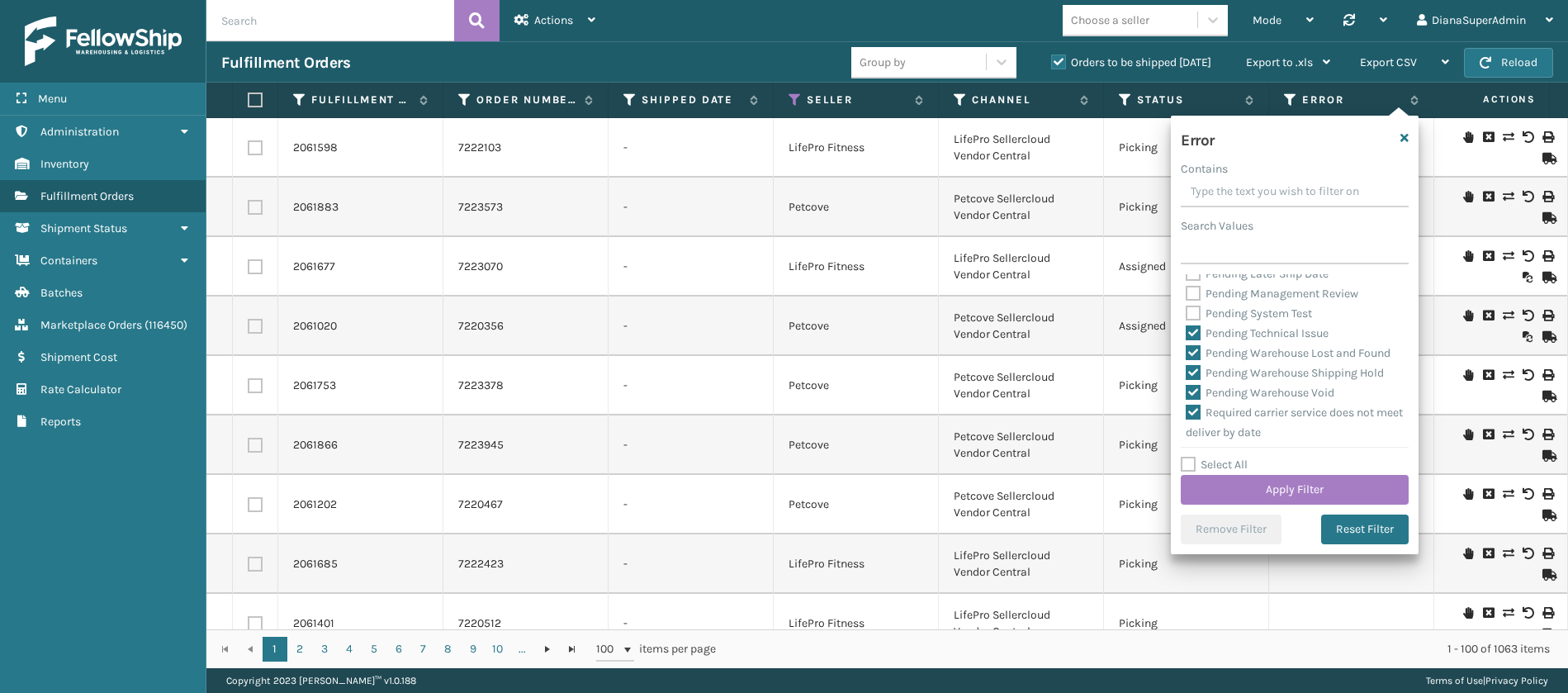
click at [1196, 340] on label "Pending Technical Issue" at bounding box center [1258, 334] width 143 height 14
click at [1187, 334] on input "Pending Technical Issue" at bounding box center [1186, 329] width 1 height 11
checkbox input "false"
click at [1196, 360] on label "Pending Warehouse Lost and Found" at bounding box center [1288, 353] width 205 height 14
click at [1187, 354] on input "Pending Warehouse Lost and Found" at bounding box center [1186, 349] width 1 height 11
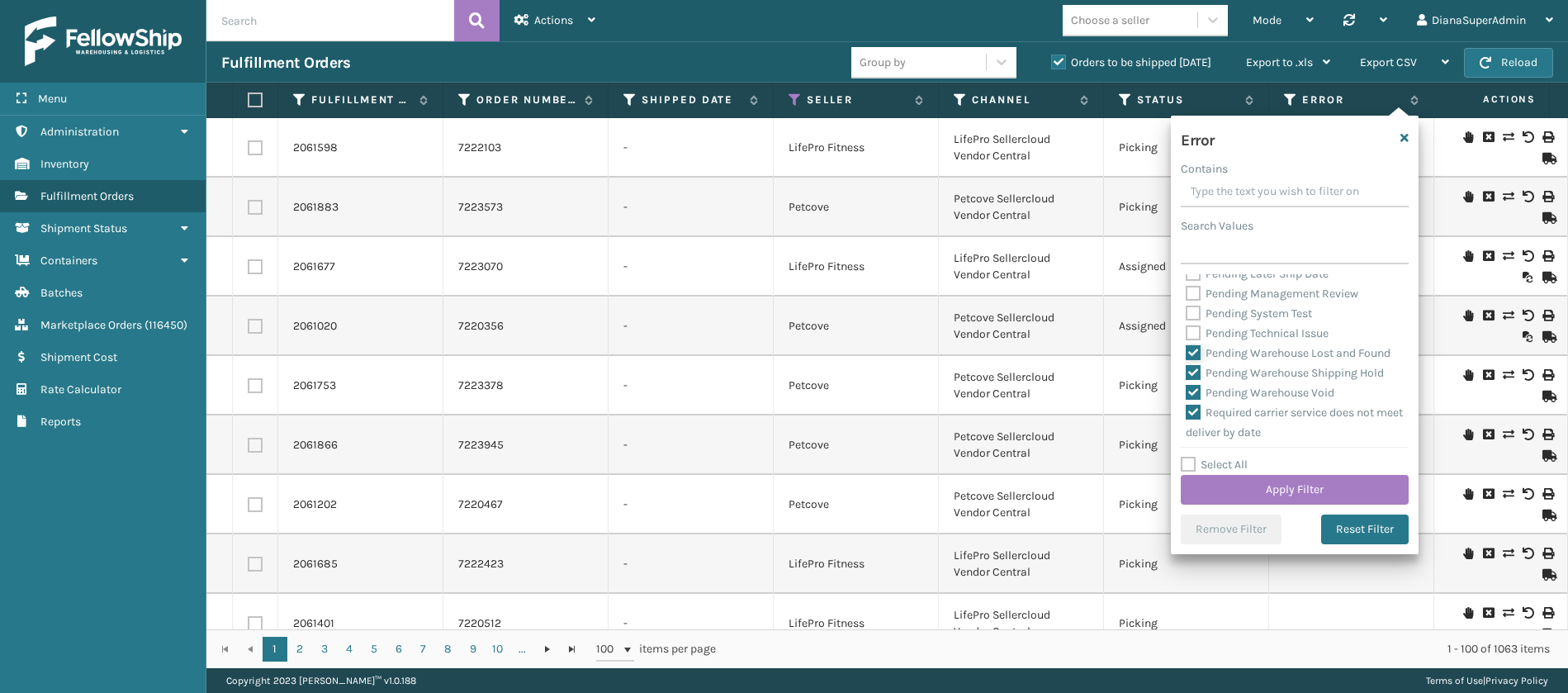
checkbox input "false"
click at [1196, 380] on label "Pending Warehouse Shipping Hold" at bounding box center [1285, 373] width 199 height 14
click at [1187, 374] on input "Pending Warehouse Shipping Hold" at bounding box center [1186, 368] width 1 height 11
checkbox input "false"
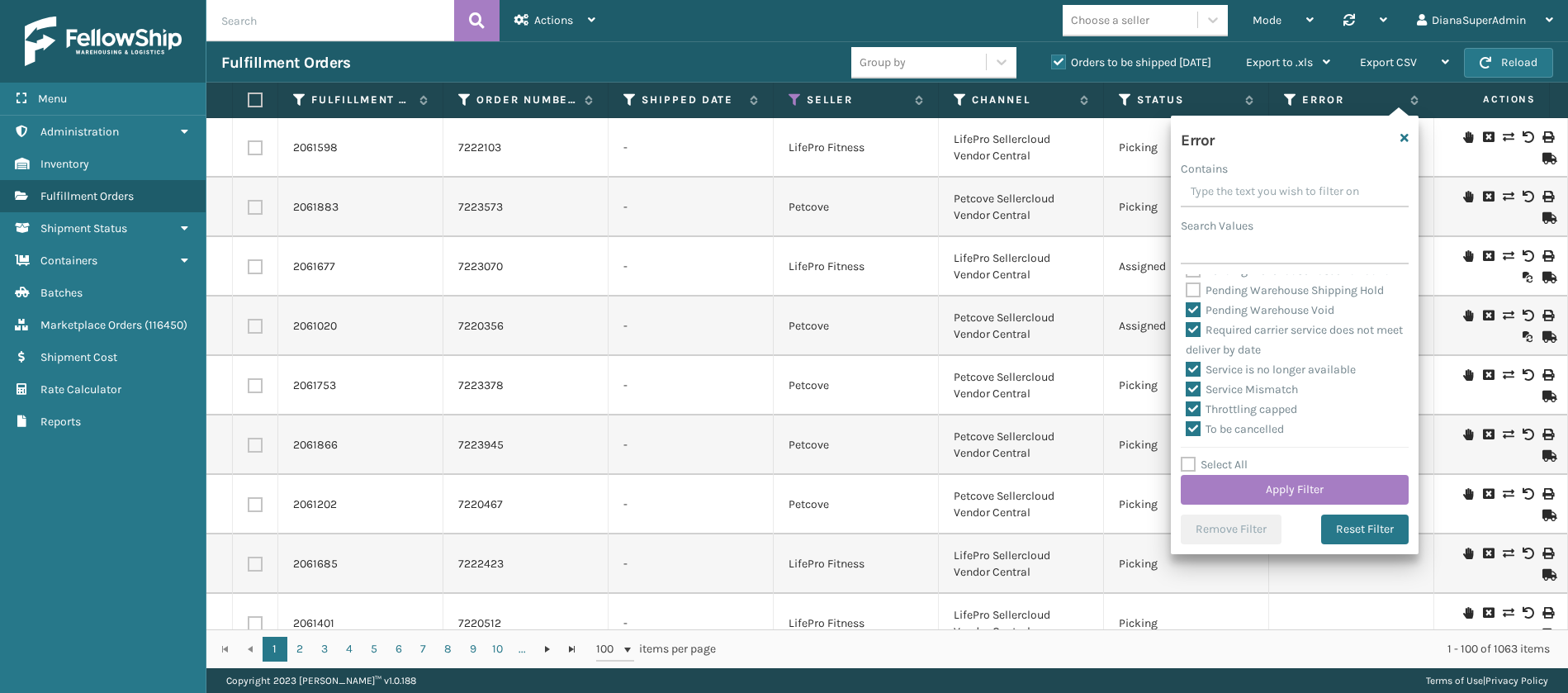
click at [1197, 317] on label "Pending Warehouse Void" at bounding box center [1260, 310] width 148 height 14
click at [1187, 311] on input "Pending Warehouse Void" at bounding box center [1186, 306] width 1 height 11
checkbox input "false"
click at [1277, 489] on button "Apply Filter" at bounding box center [1294, 489] width 228 height 30
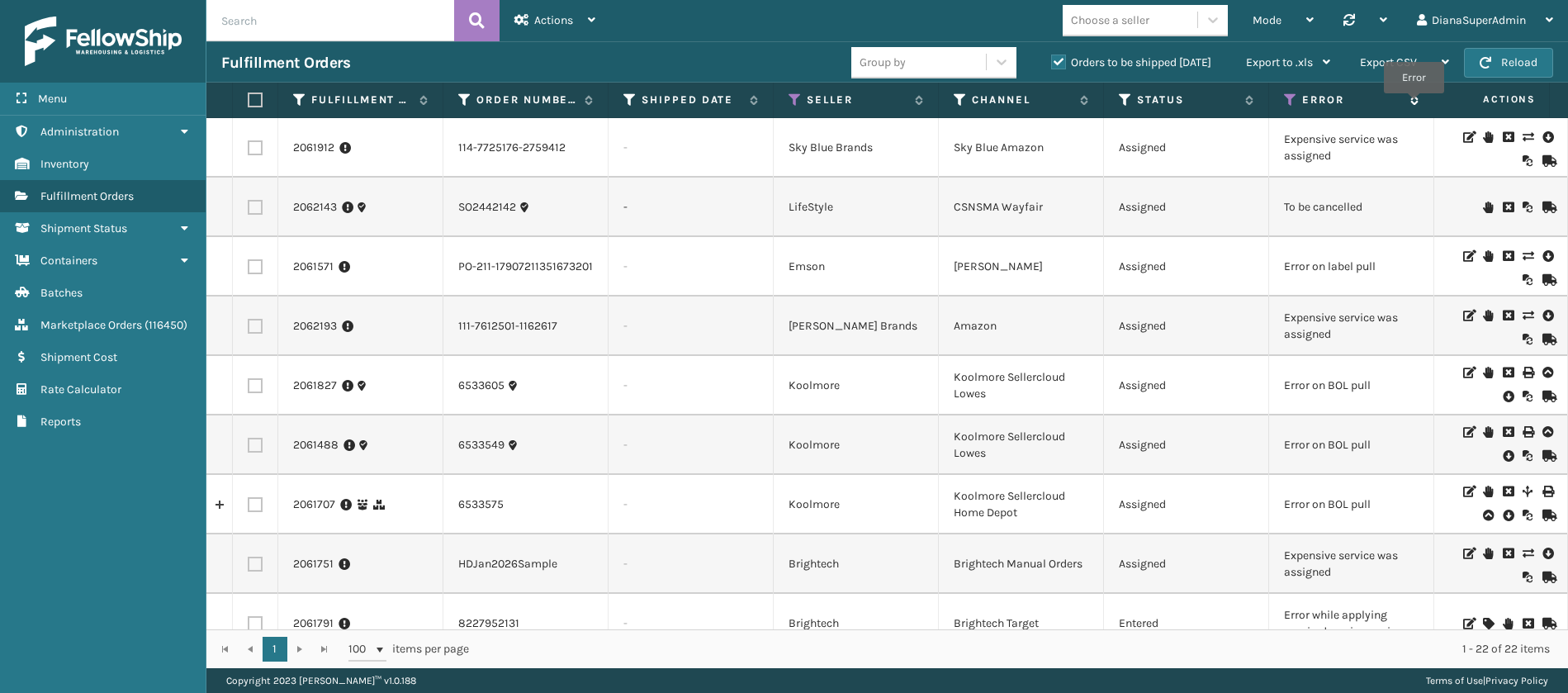
click at [1413, 105] on span "Error" at bounding box center [1360, 99] width 116 height 15
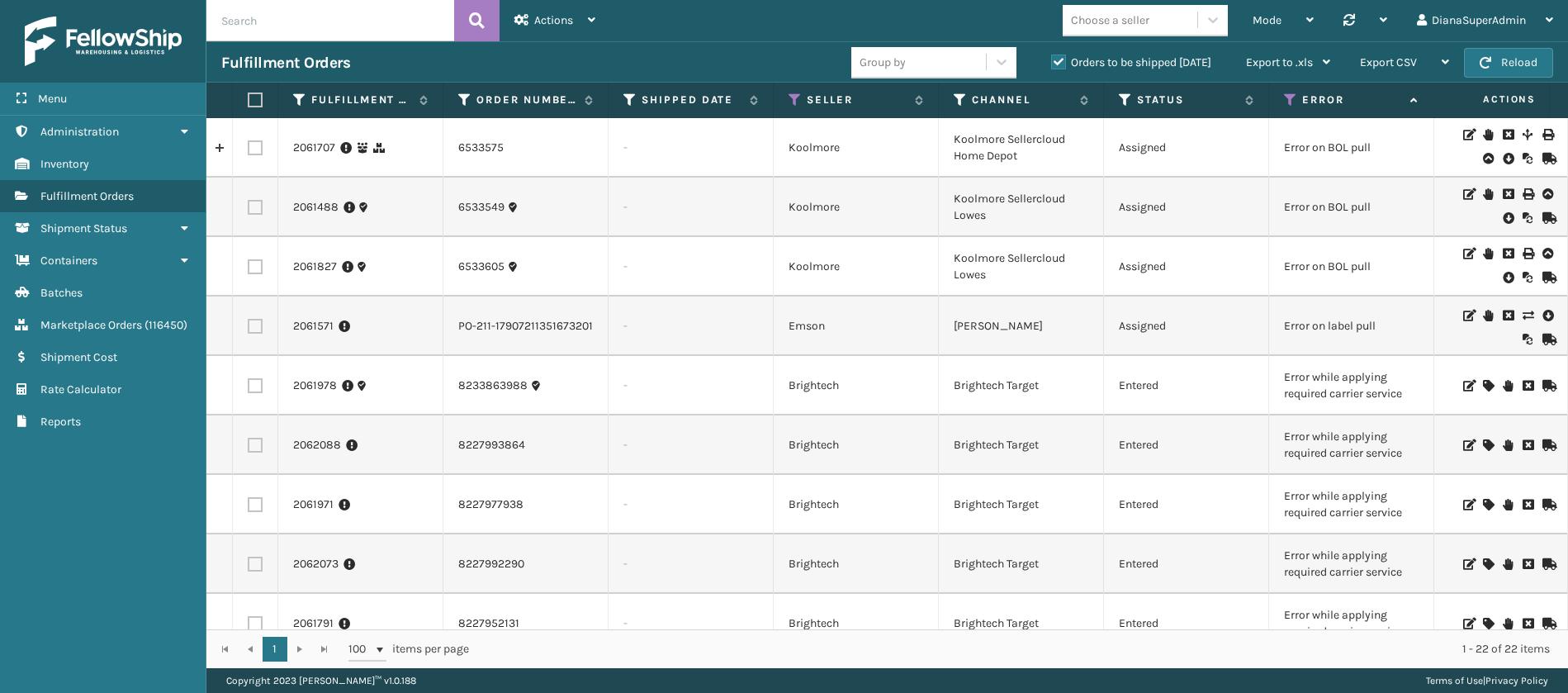
click at [1483, 383] on icon at bounding box center [1487, 385] width 10 height 12
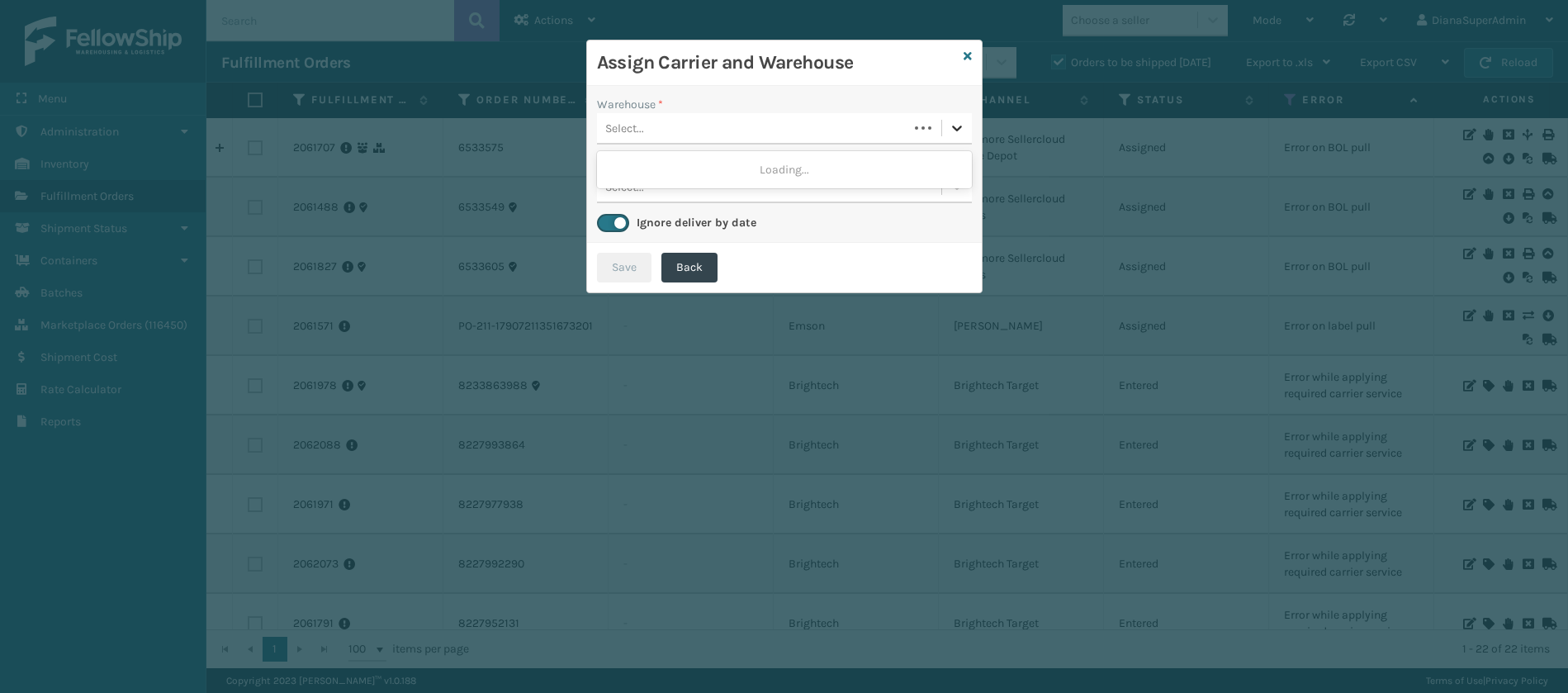
click at [959, 115] on div at bounding box center [956, 127] width 30 height 30
click at [881, 164] on div "Fellowship - West" at bounding box center [784, 170] width 375 height 30
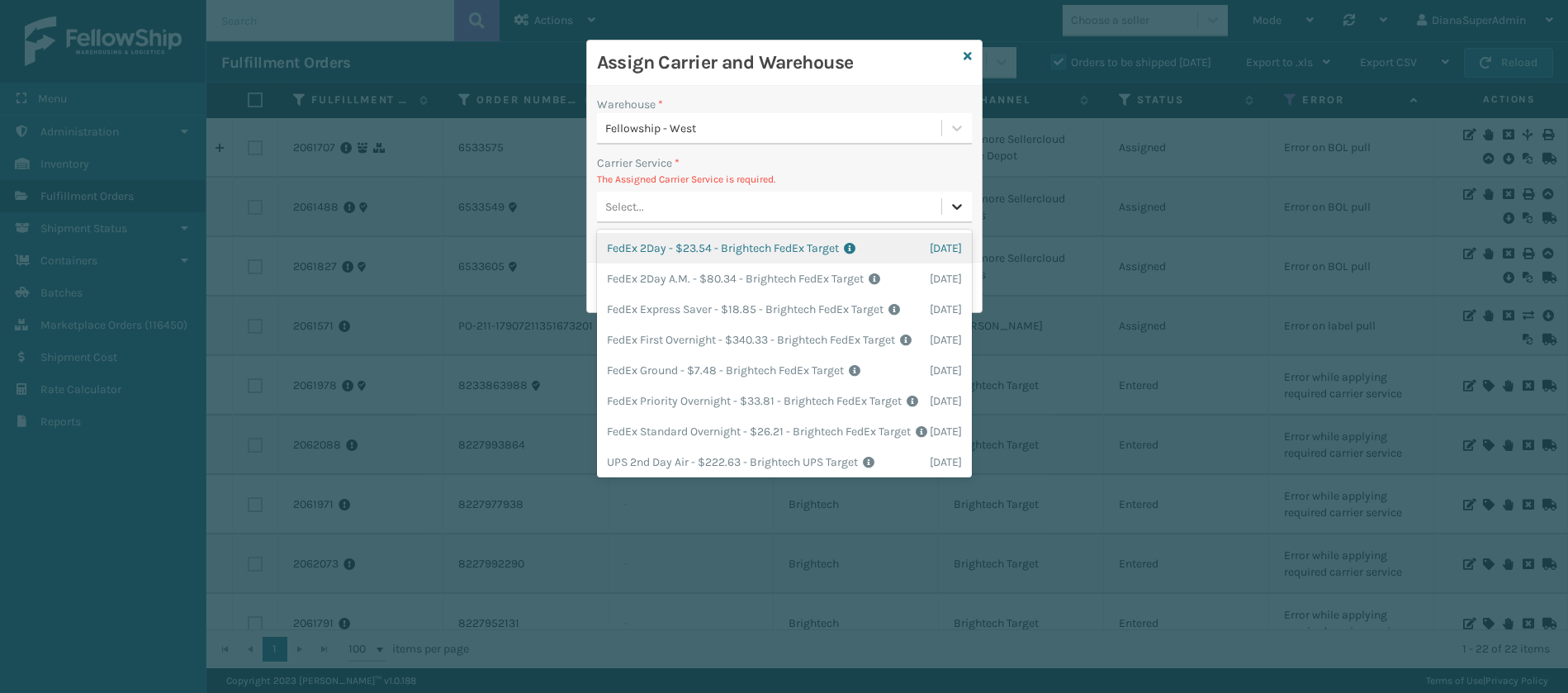
click at [959, 220] on div at bounding box center [956, 206] width 30 height 30
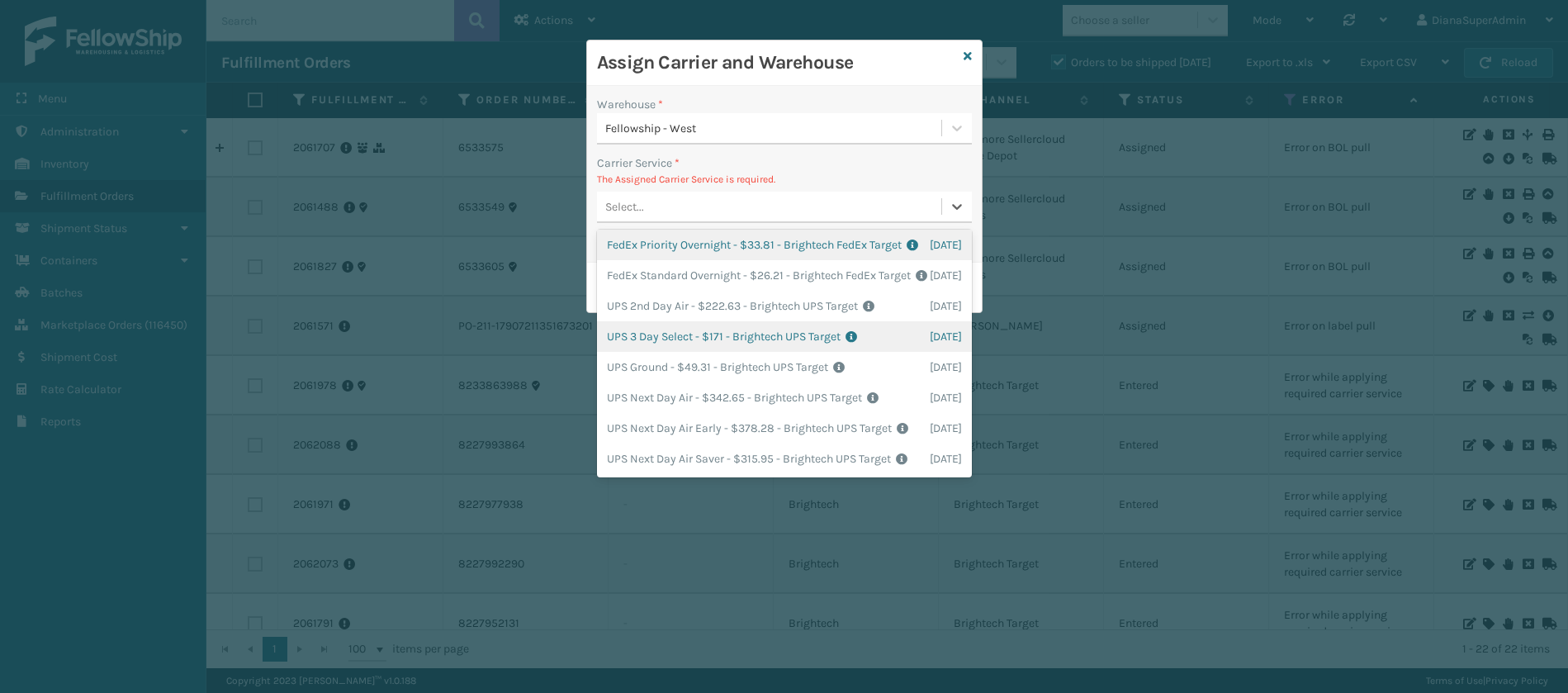
scroll to position [35, 0]
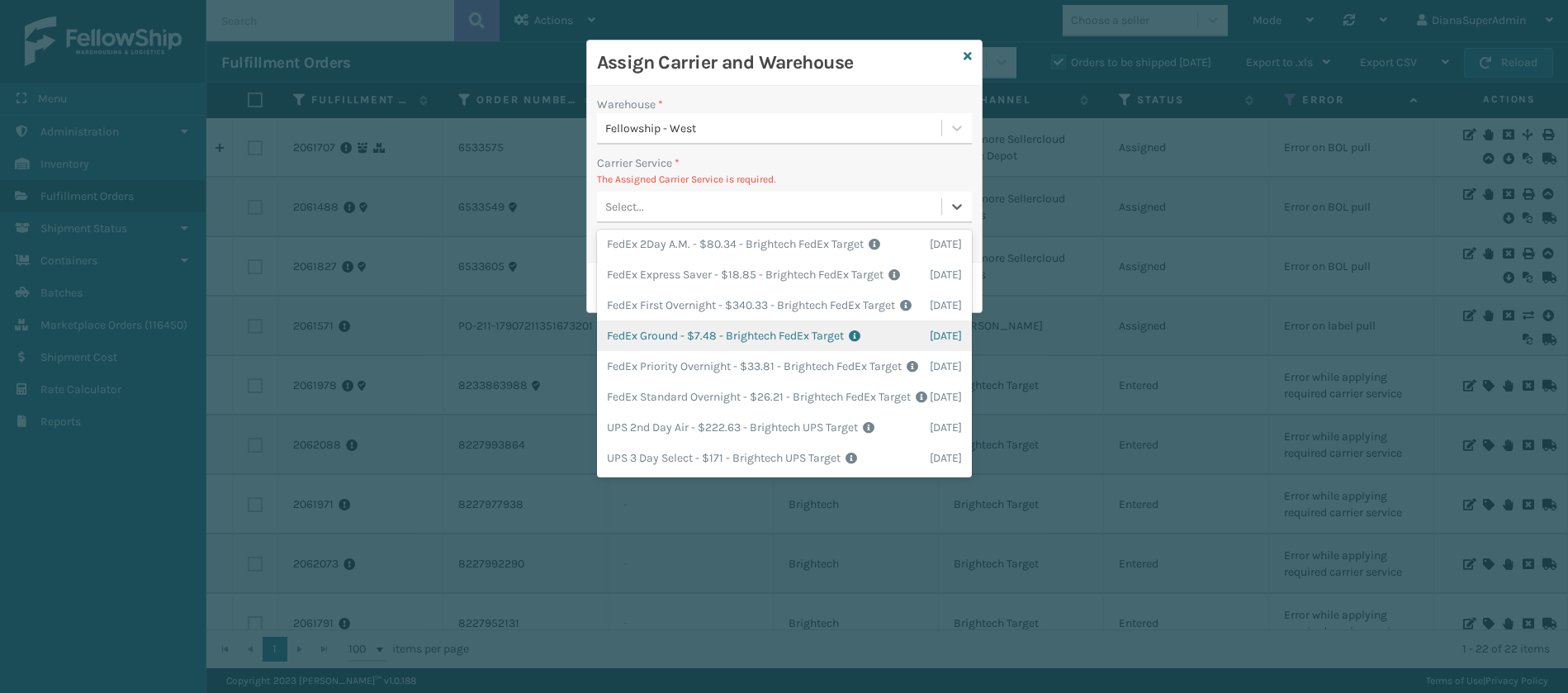
click at [670, 351] on div "FedEx Ground - $7.48 - Brightech FedEx Target Shipping Cost $7.48 Surplus Cost …" at bounding box center [784, 335] width 375 height 30
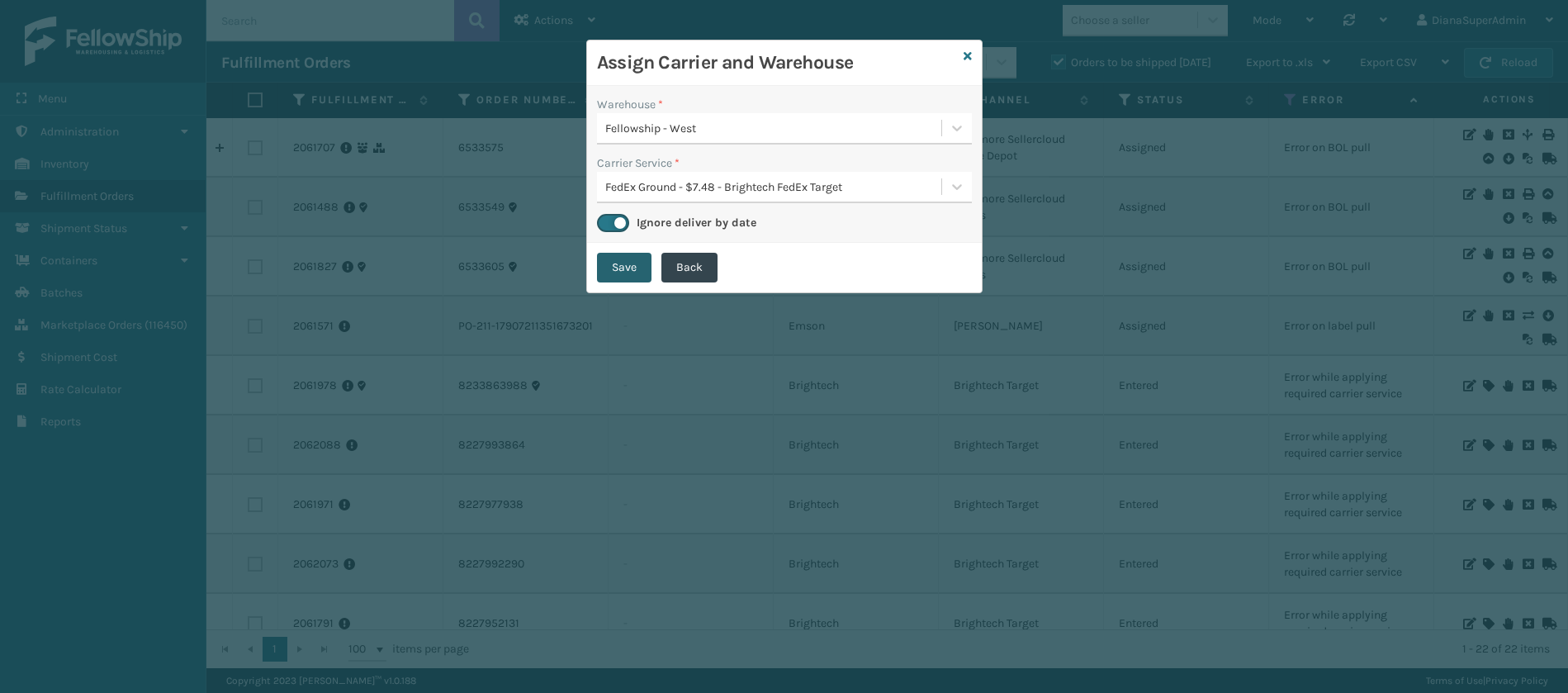
click at [622, 266] on button "Save" at bounding box center [623, 266] width 55 height 30
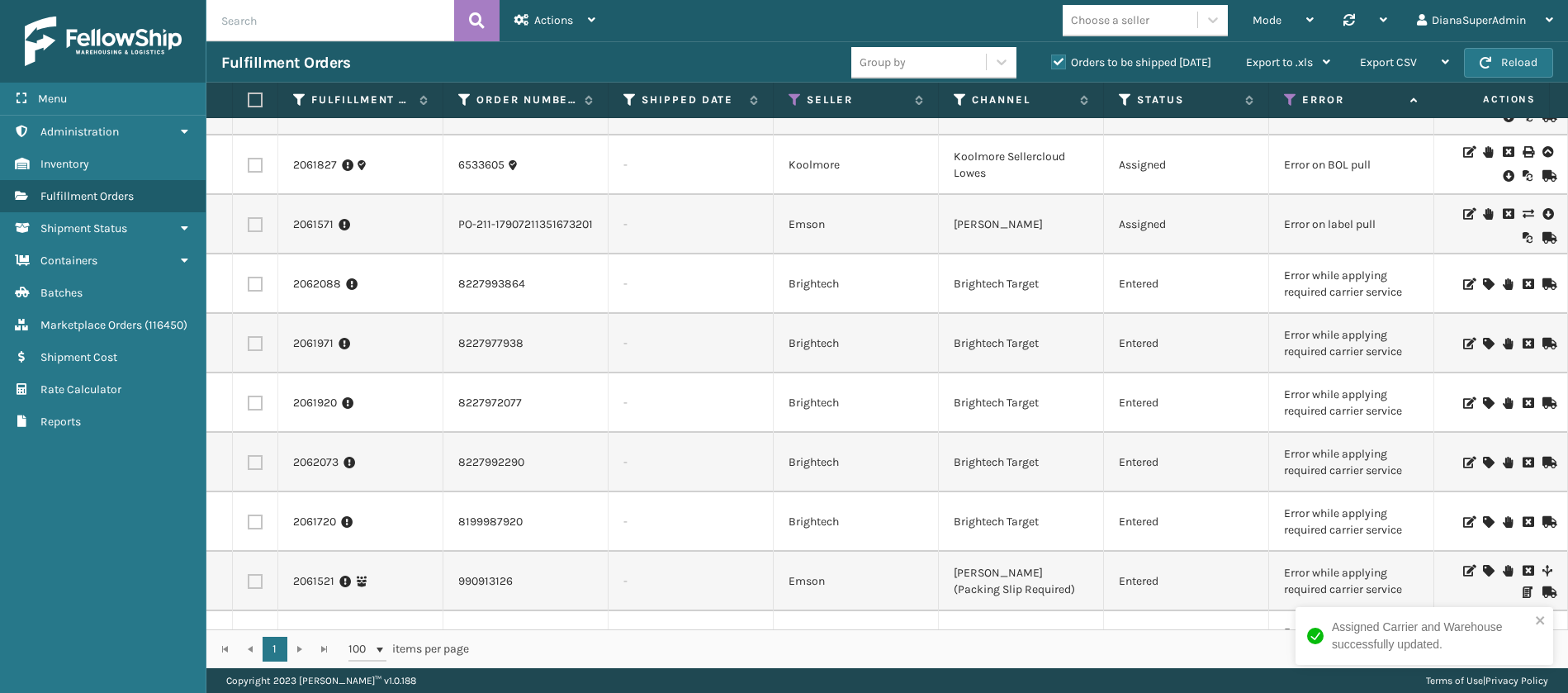
scroll to position [106, 0]
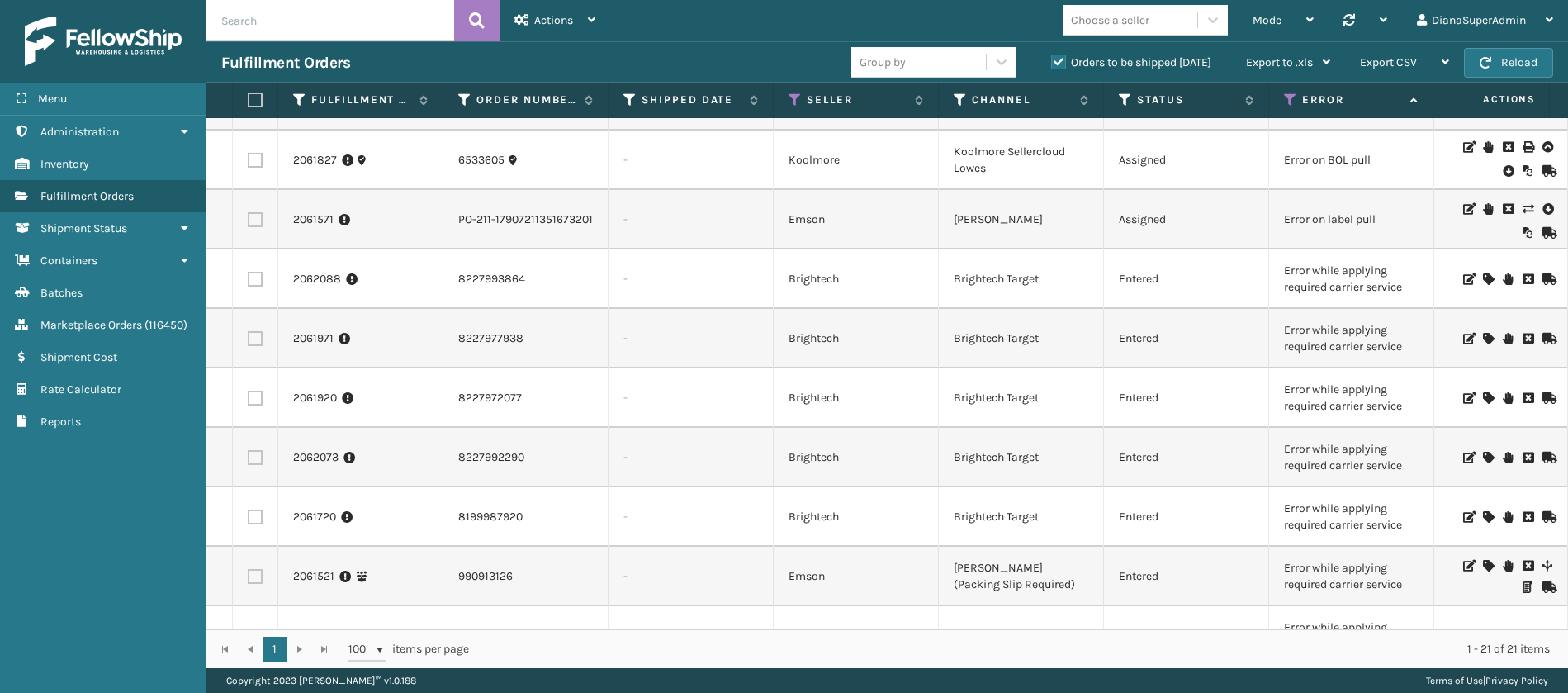
click at [1483, 278] on icon at bounding box center [1487, 279] width 10 height 12
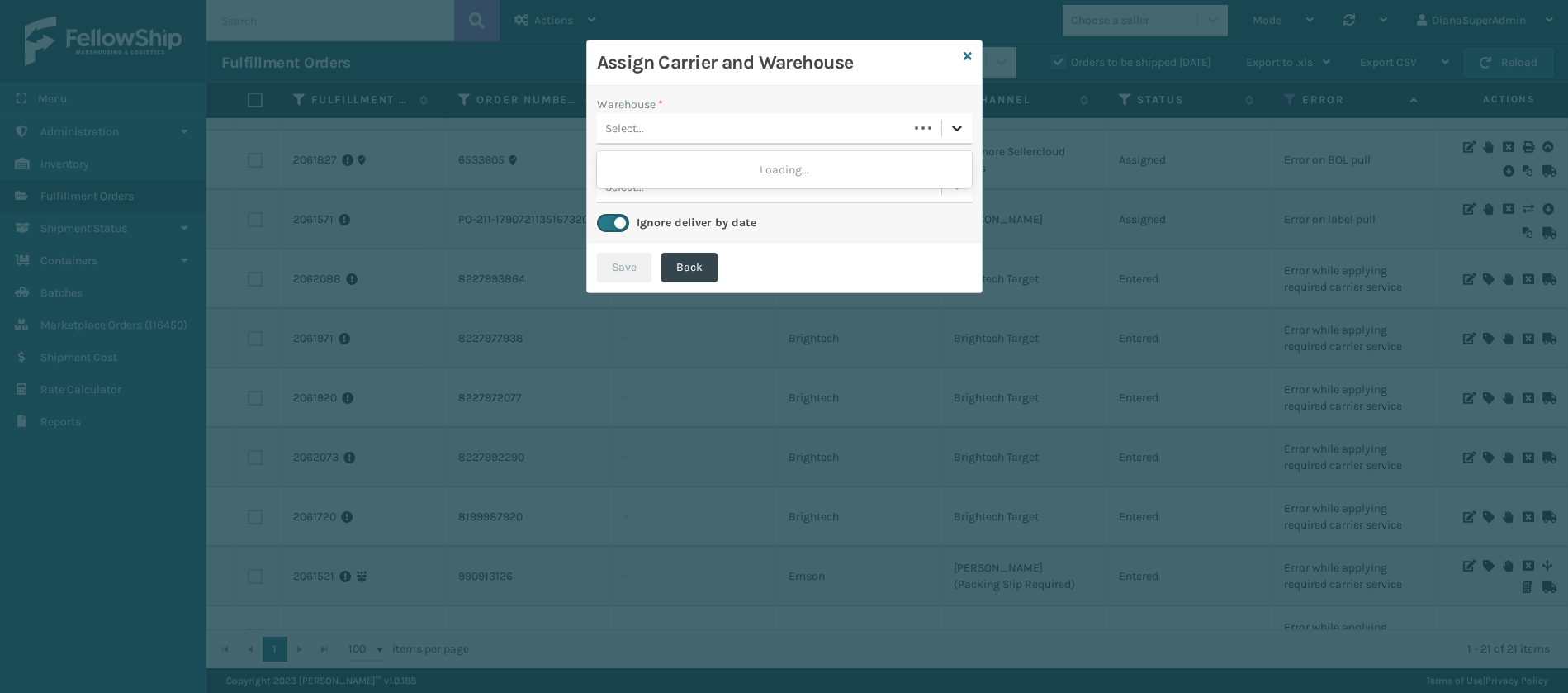
click at [963, 120] on icon at bounding box center [957, 128] width 16 height 16
click at [861, 160] on div "Fellowship - West" at bounding box center [784, 170] width 375 height 30
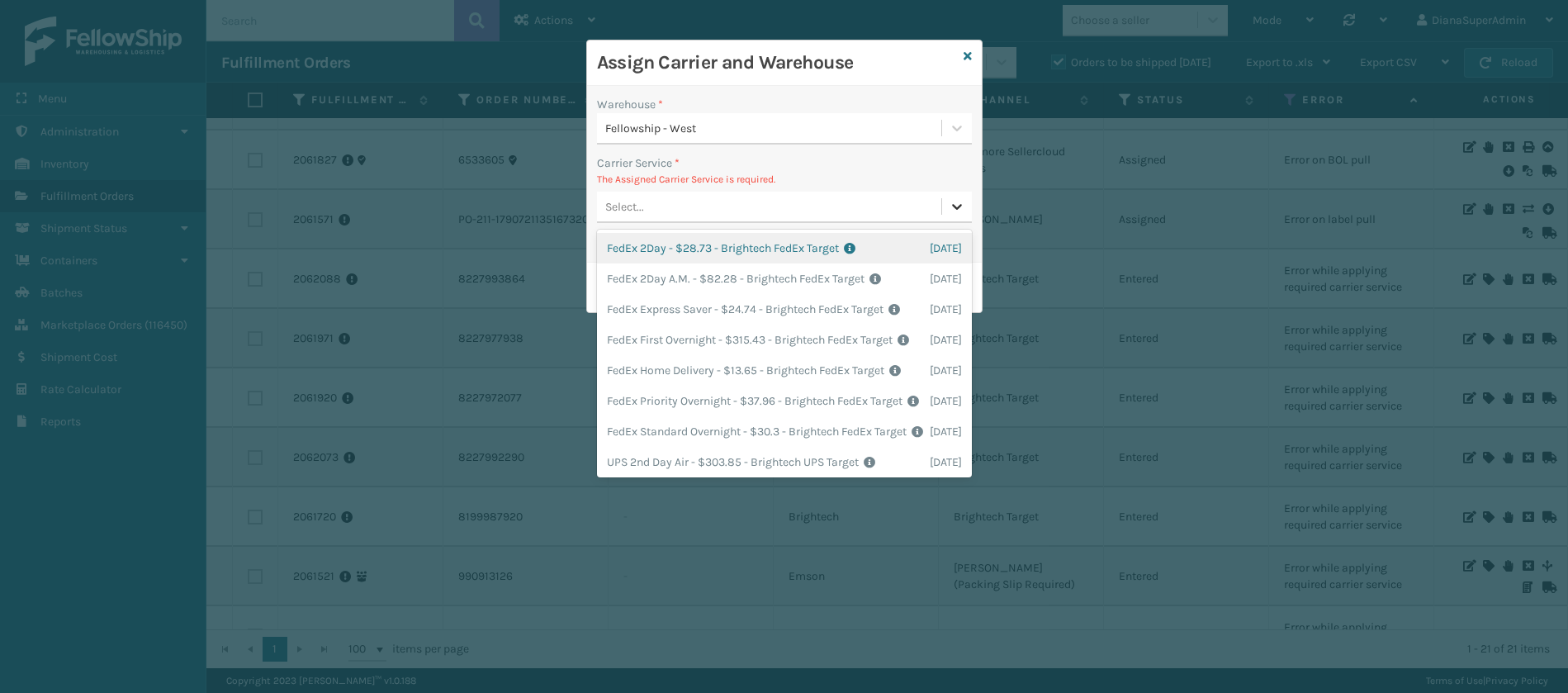
click at [955, 207] on icon at bounding box center [956, 207] width 10 height 5
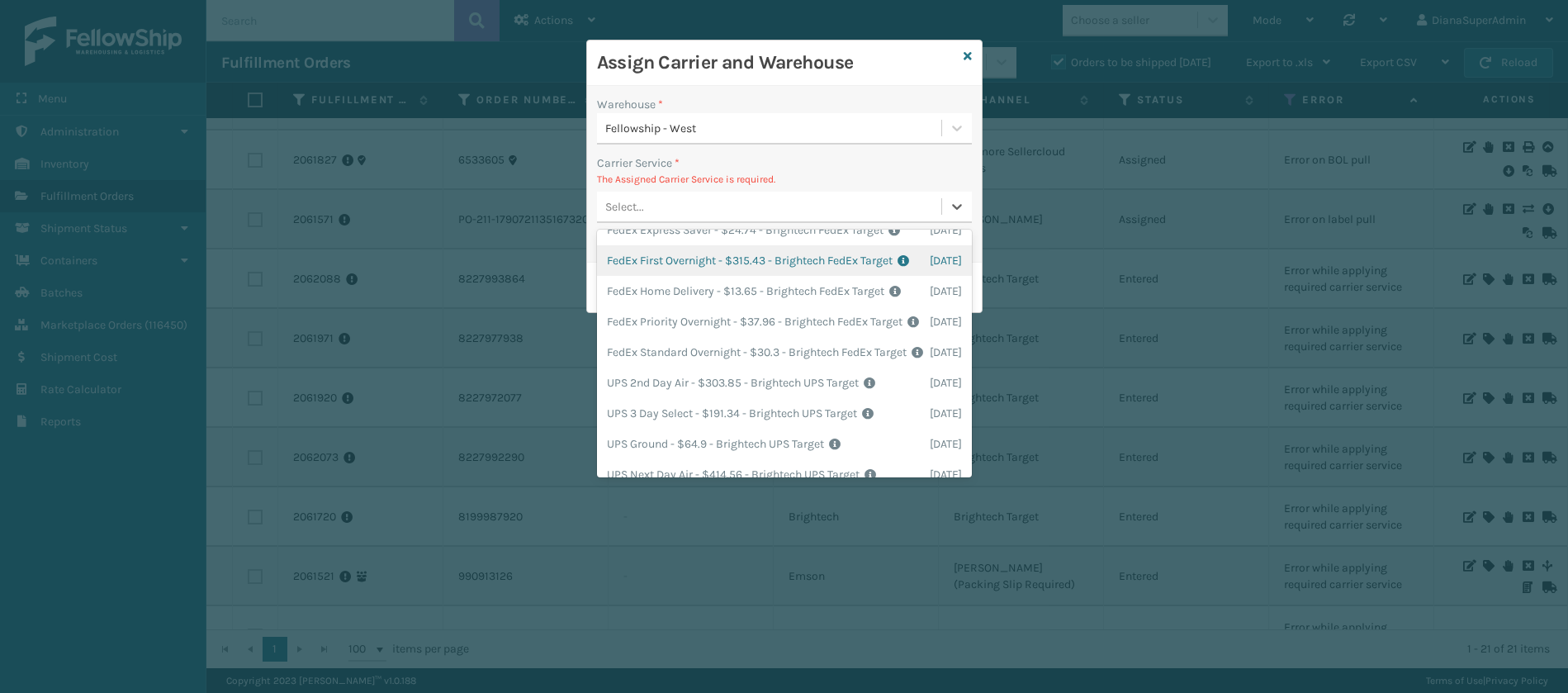
scroll to position [87, 0]
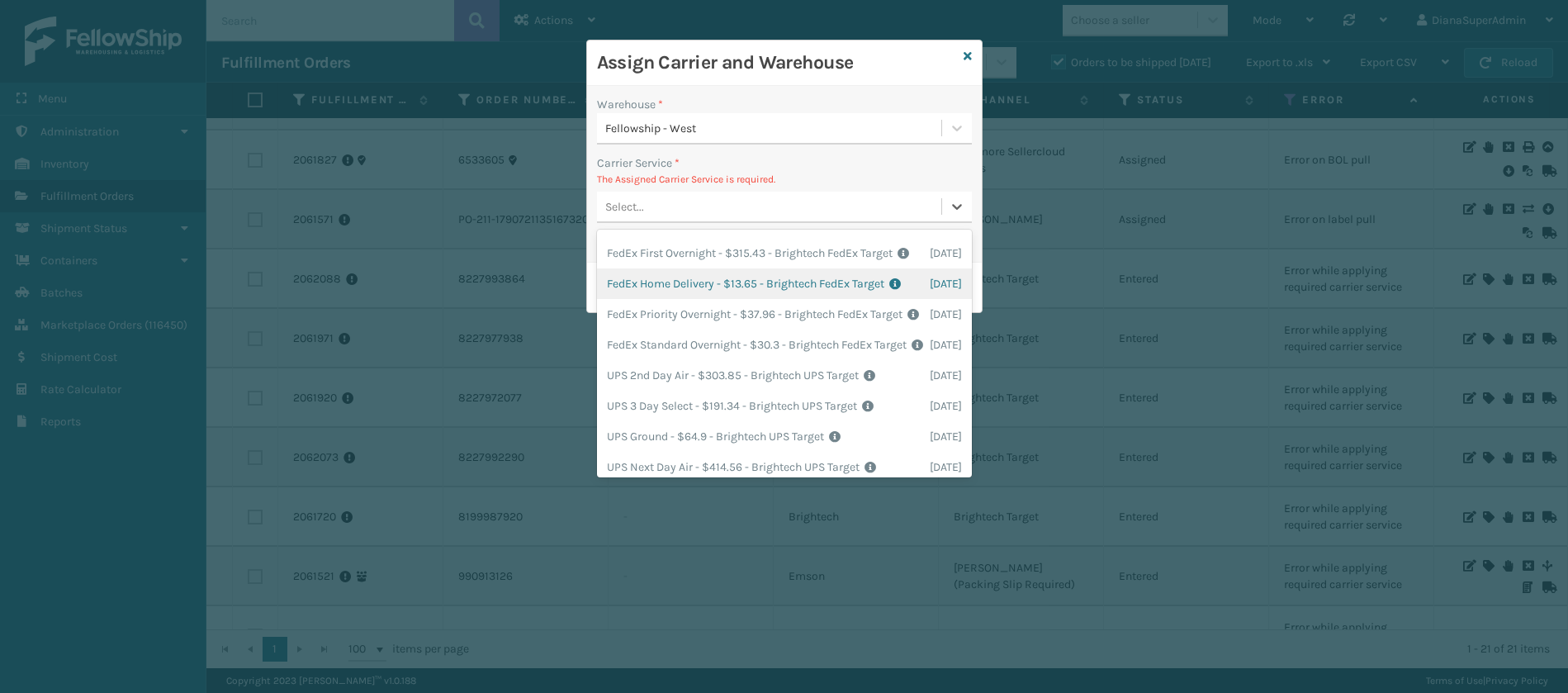
click at [687, 299] on div "FedEx Home Delivery - $13.65 - Brightech FedEx Target Shipping Cost $13.65 Surp…" at bounding box center [784, 283] width 375 height 30
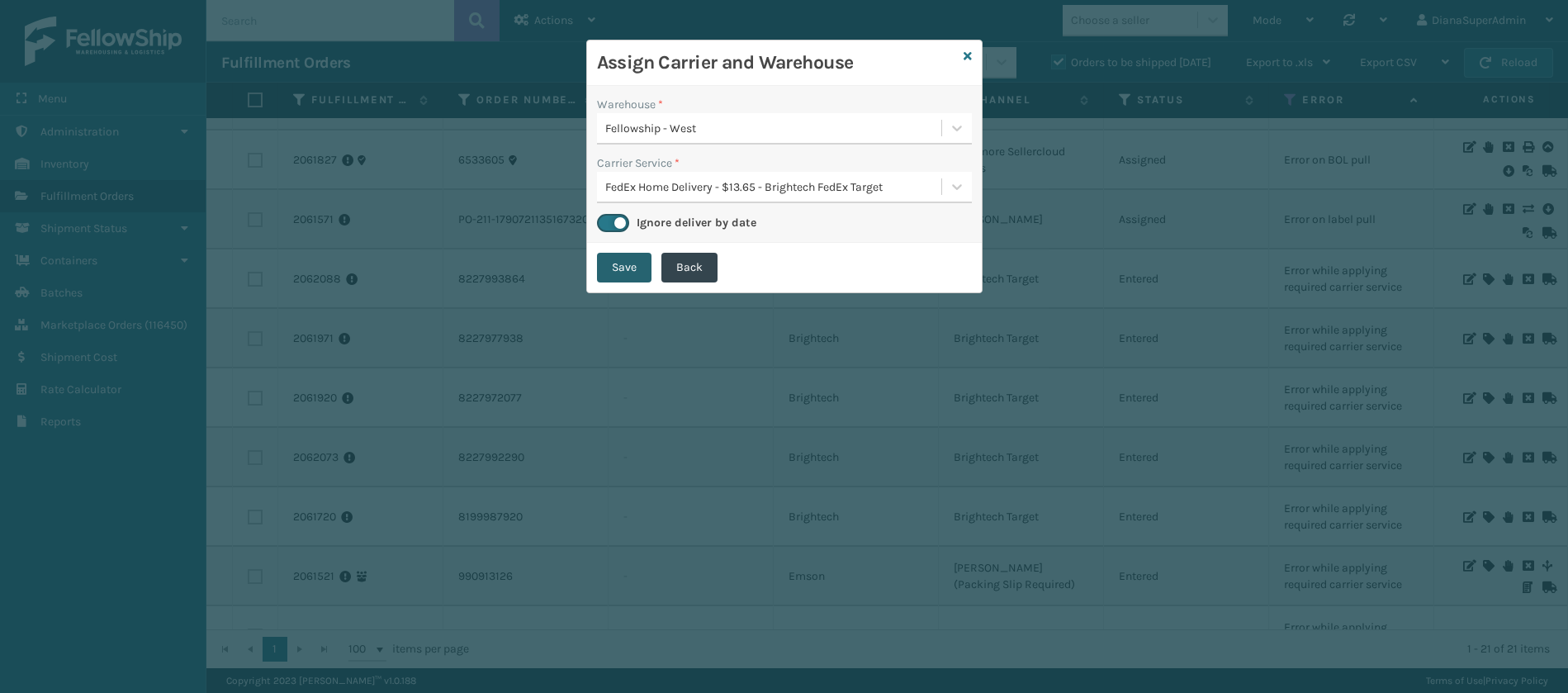
click at [617, 266] on button "Save" at bounding box center [623, 266] width 55 height 30
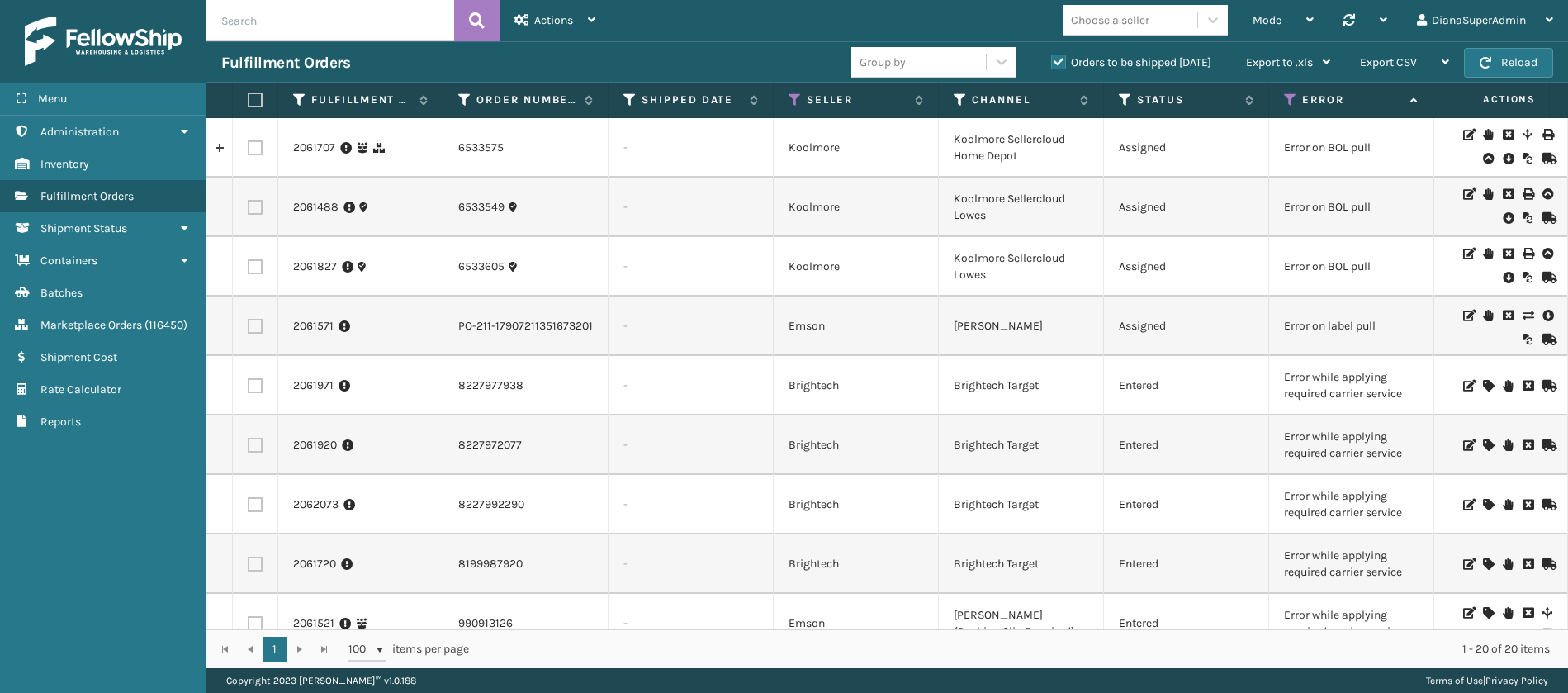
click at [1483, 381] on icon at bounding box center [1487, 385] width 10 height 12
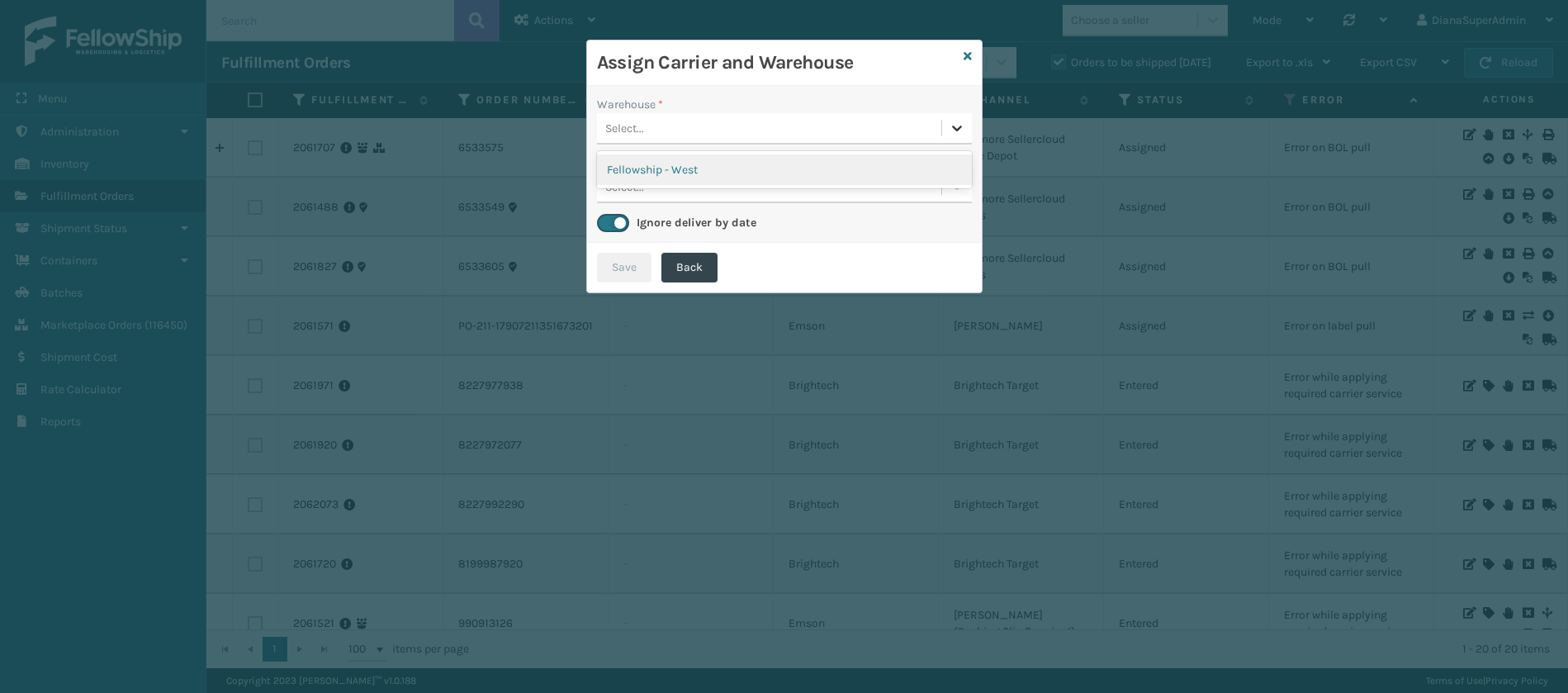
click at [954, 134] on icon at bounding box center [957, 128] width 16 height 16
click at [822, 172] on div "Fellowship - West" at bounding box center [784, 170] width 375 height 30
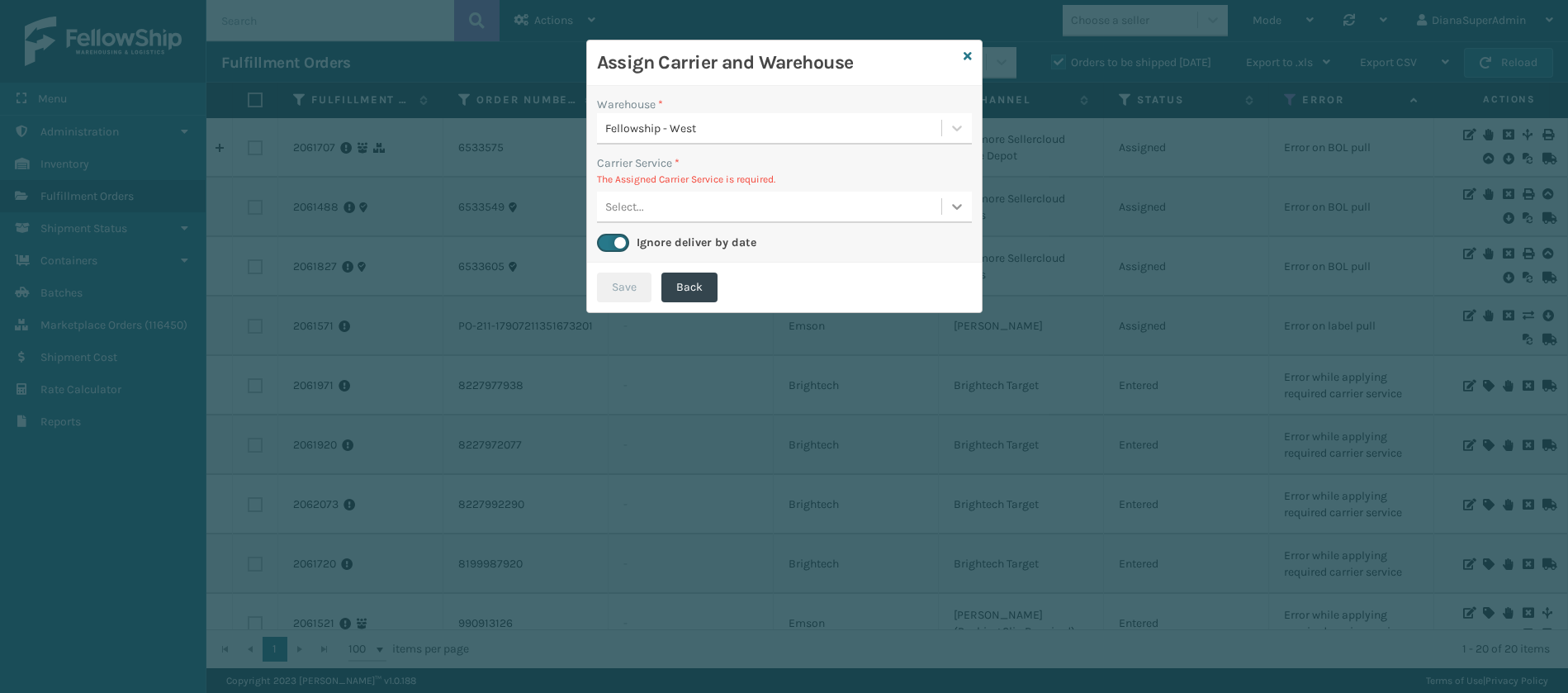
click at [962, 211] on icon at bounding box center [957, 207] width 16 height 16
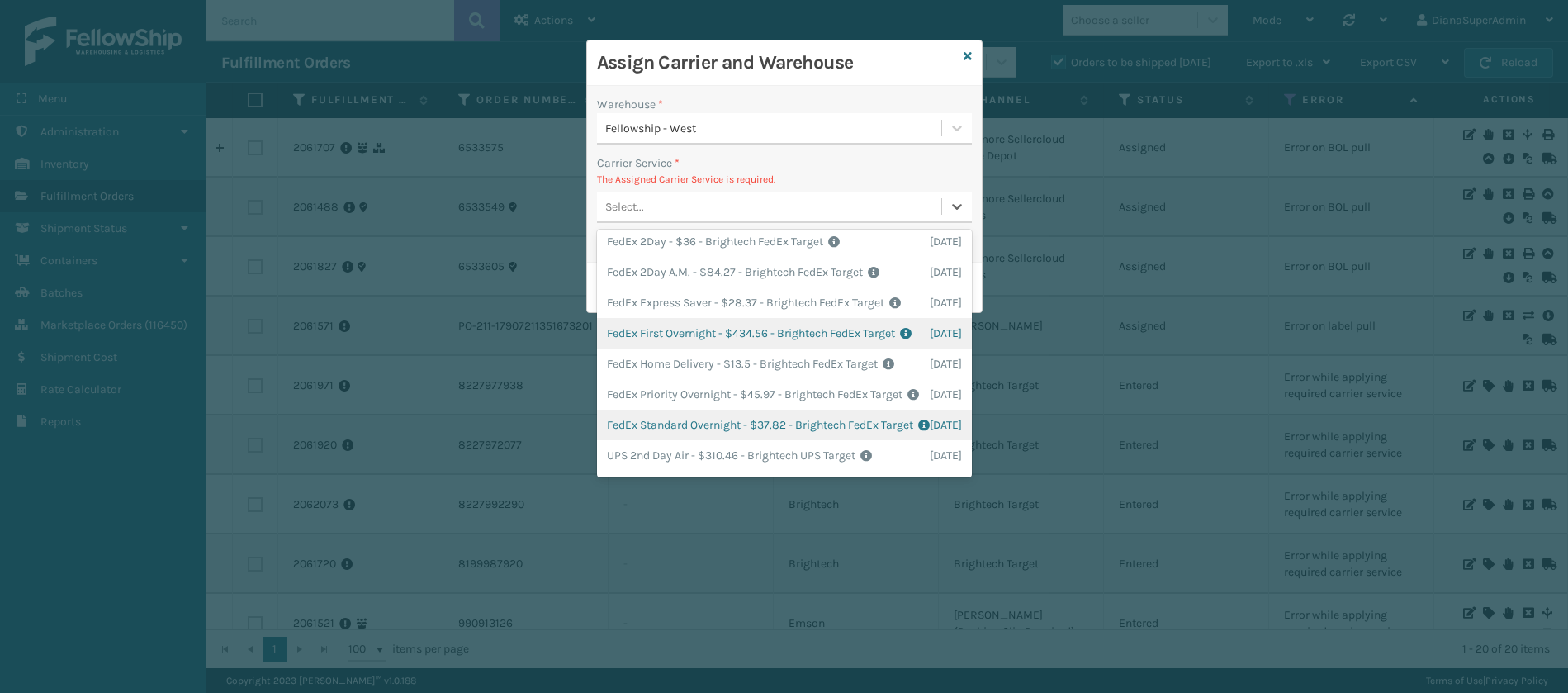
scroll to position [0, 0]
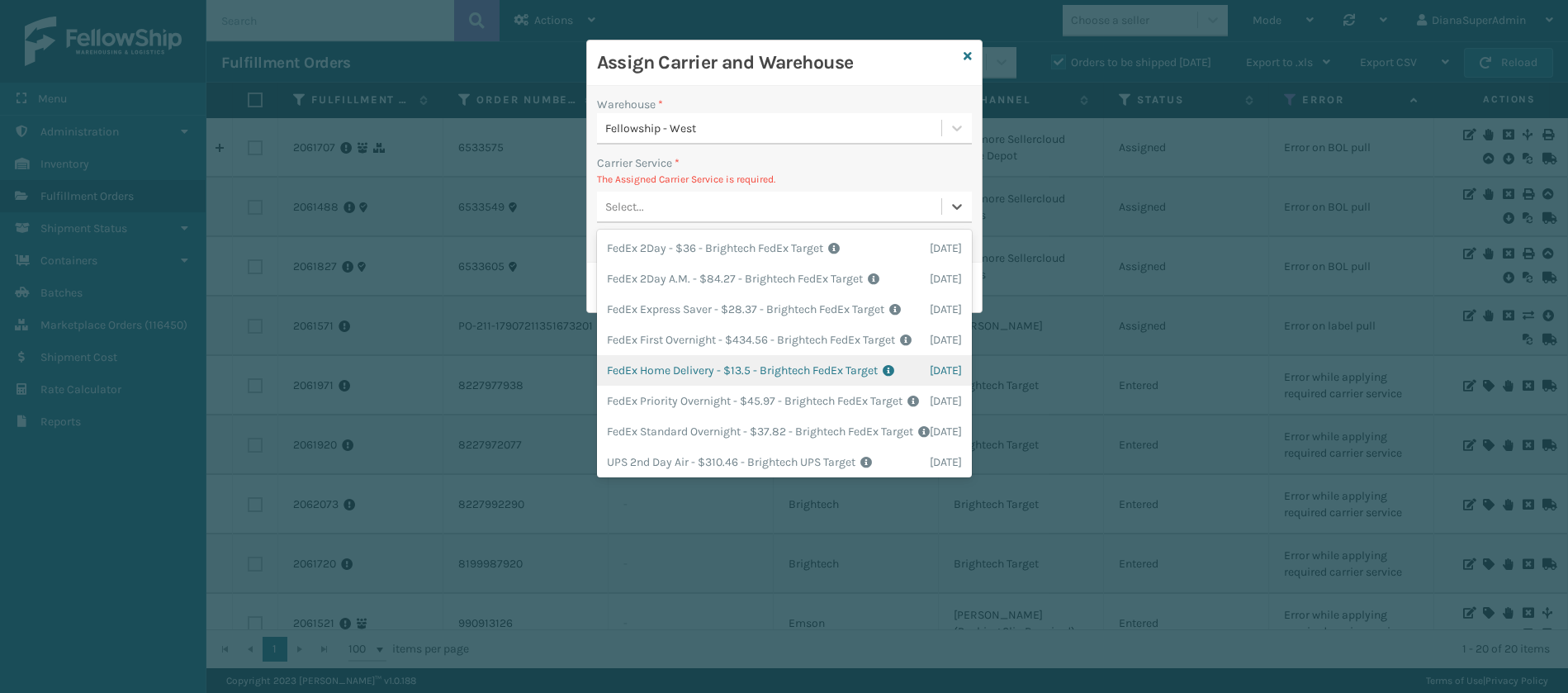
click at [700, 385] on div "FedEx Home Delivery - $13.5 - Brightech FedEx Target Shipping Cost $13.5 Surplu…" at bounding box center [784, 370] width 375 height 30
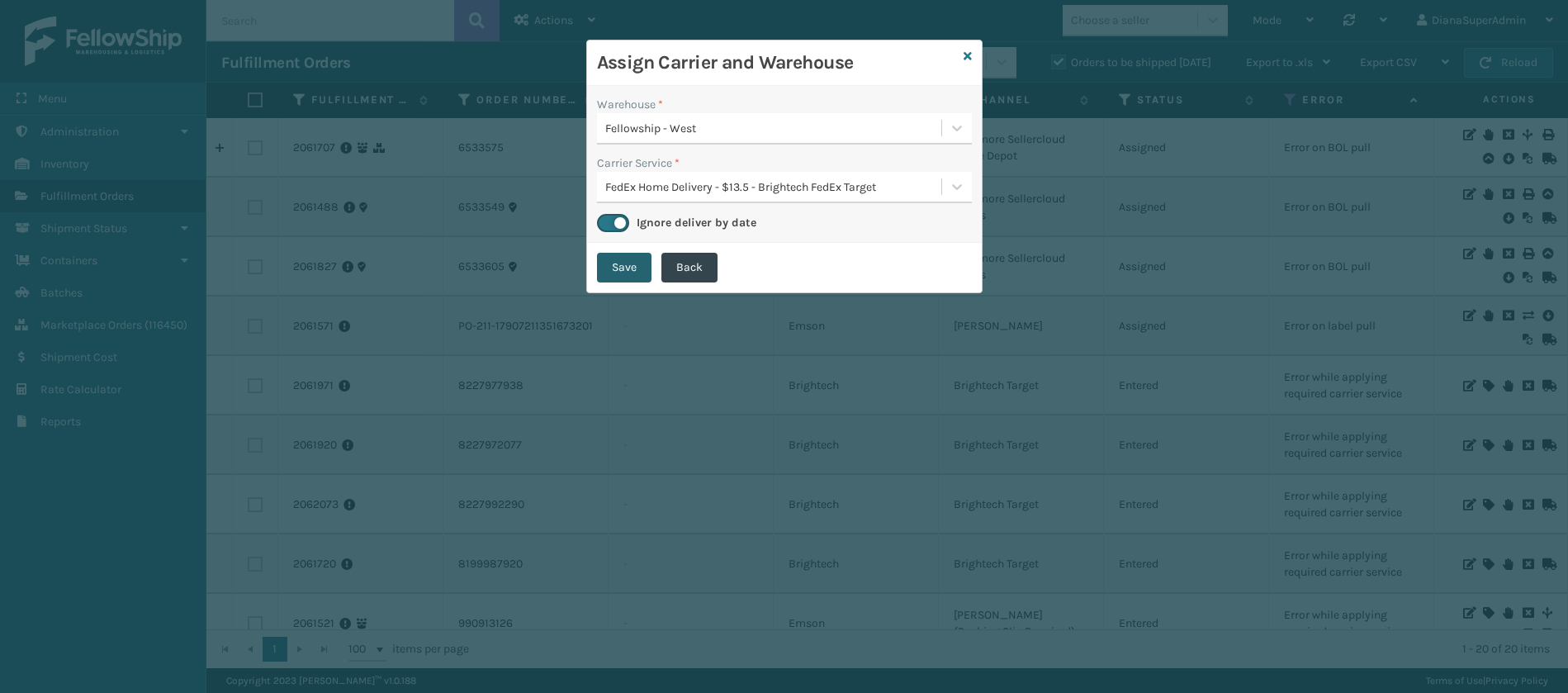
click at [634, 259] on button "Save" at bounding box center [623, 266] width 55 height 30
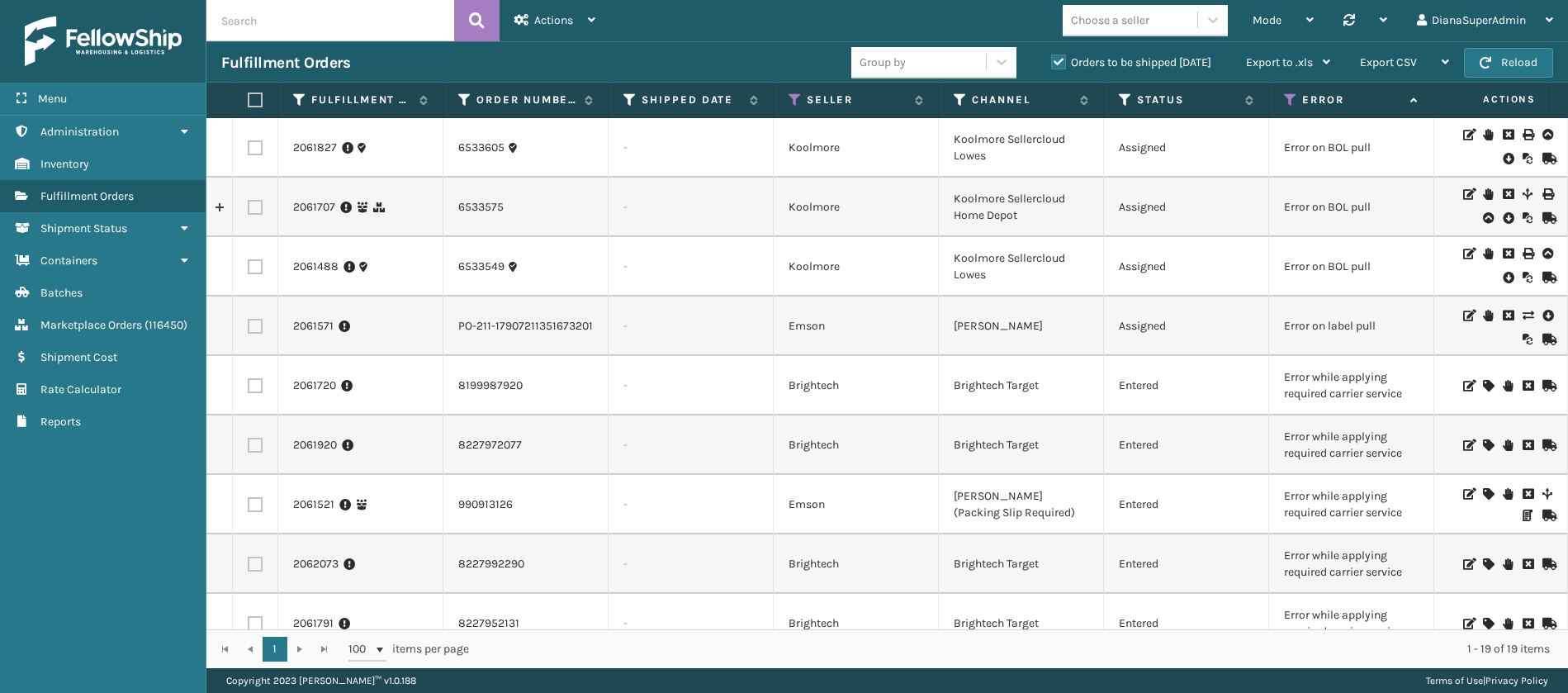
click at [1483, 385] on icon at bounding box center [1487, 385] width 10 height 12
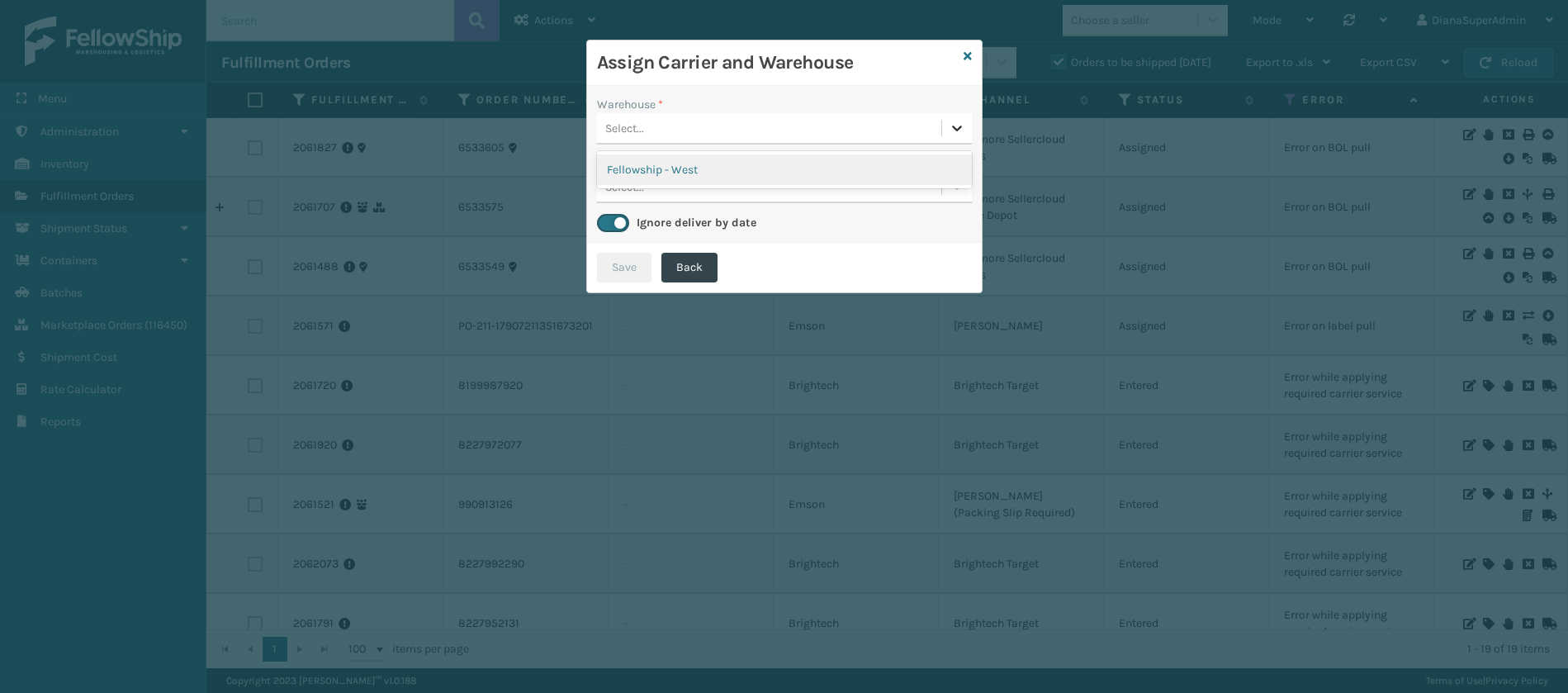
click at [962, 136] on div at bounding box center [956, 127] width 30 height 30
click at [849, 183] on div "Fellowship - West" at bounding box center [784, 170] width 375 height 30
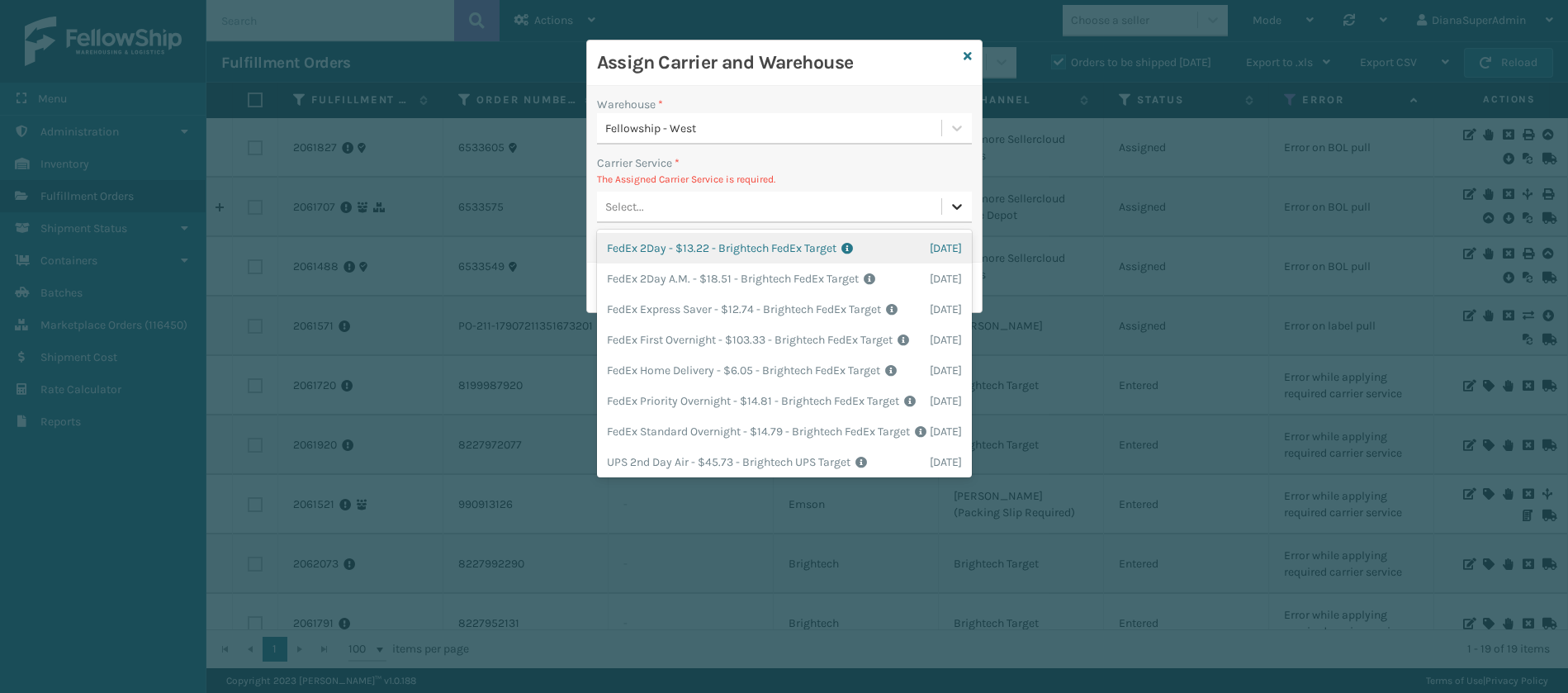
click at [951, 209] on icon at bounding box center [957, 207] width 16 height 16
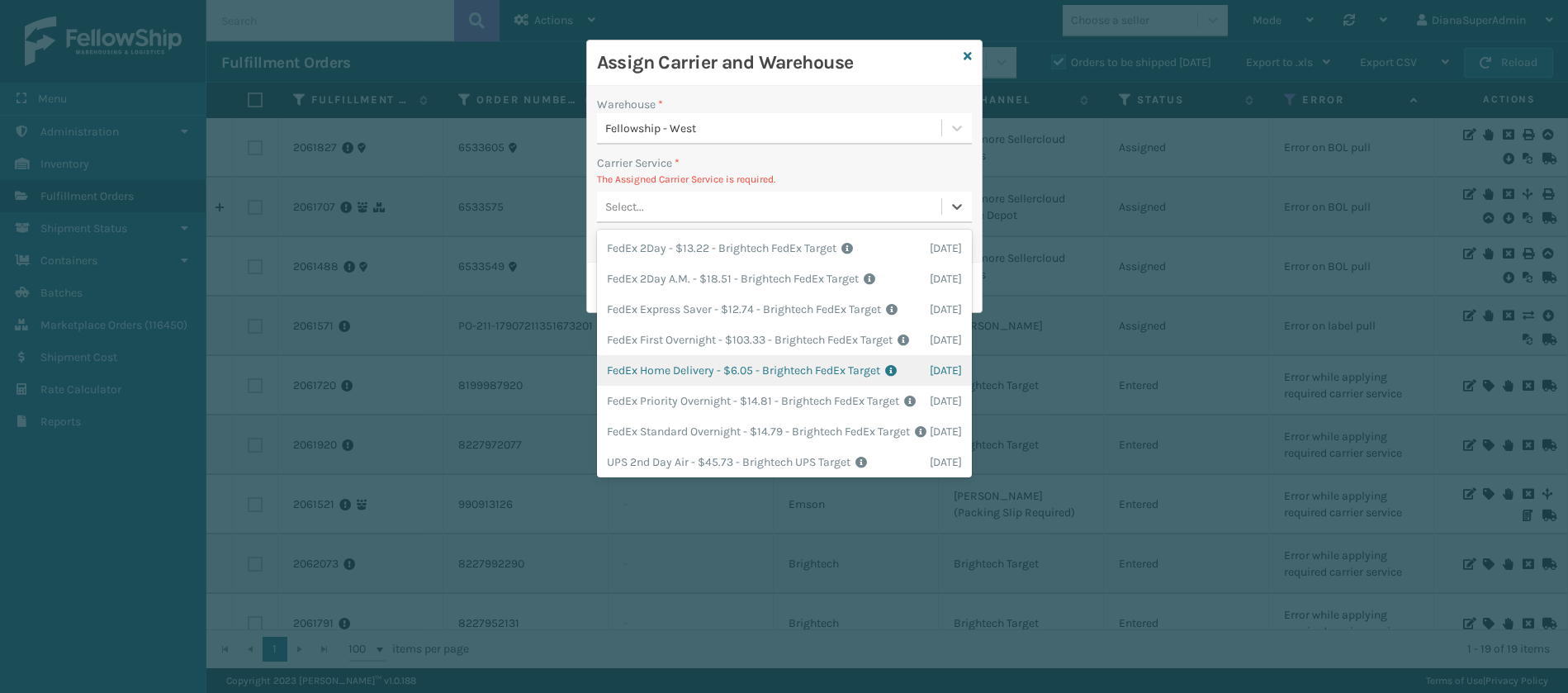
click at [692, 385] on div "FedEx Home Delivery - $6.05 - Brightech FedEx Target Shipping Cost $6.05 Surplu…" at bounding box center [784, 370] width 375 height 30
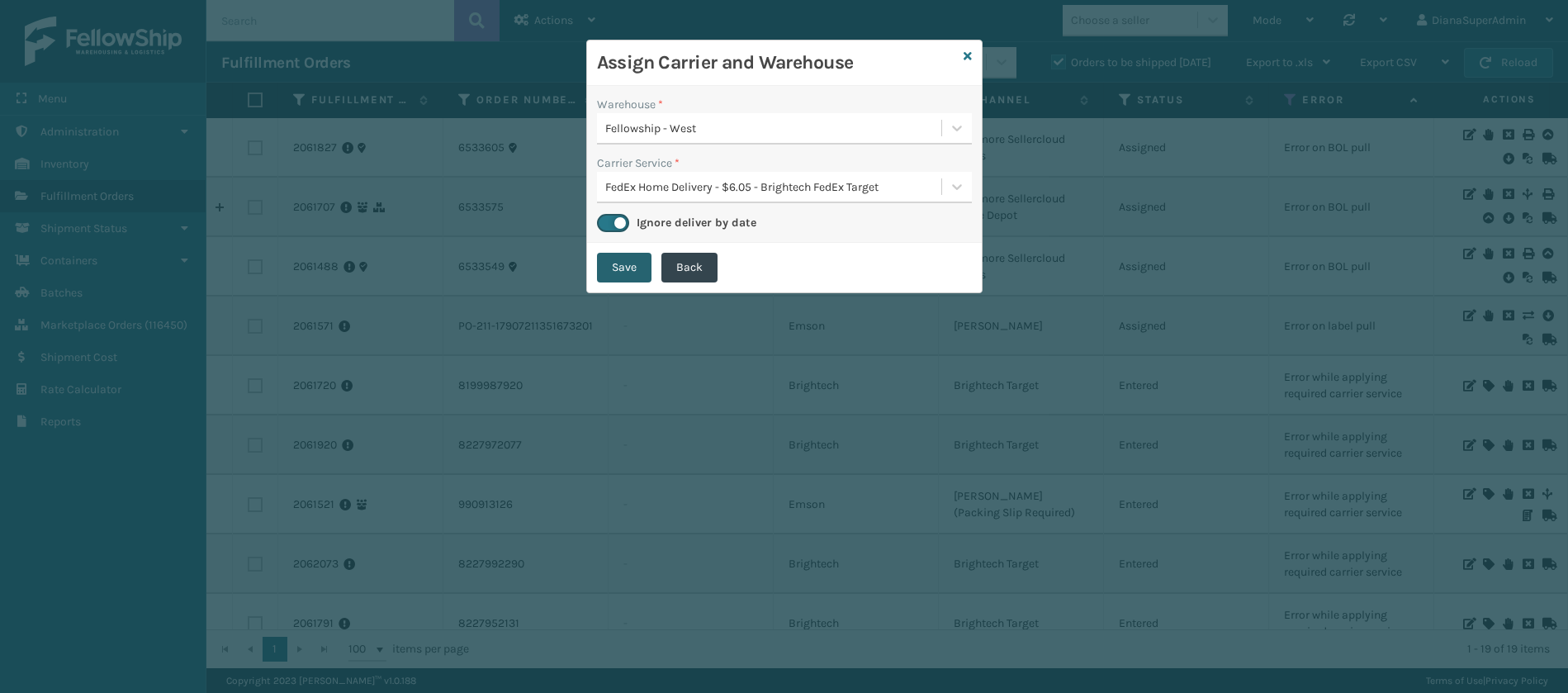
click at [607, 253] on button "Save" at bounding box center [623, 266] width 55 height 30
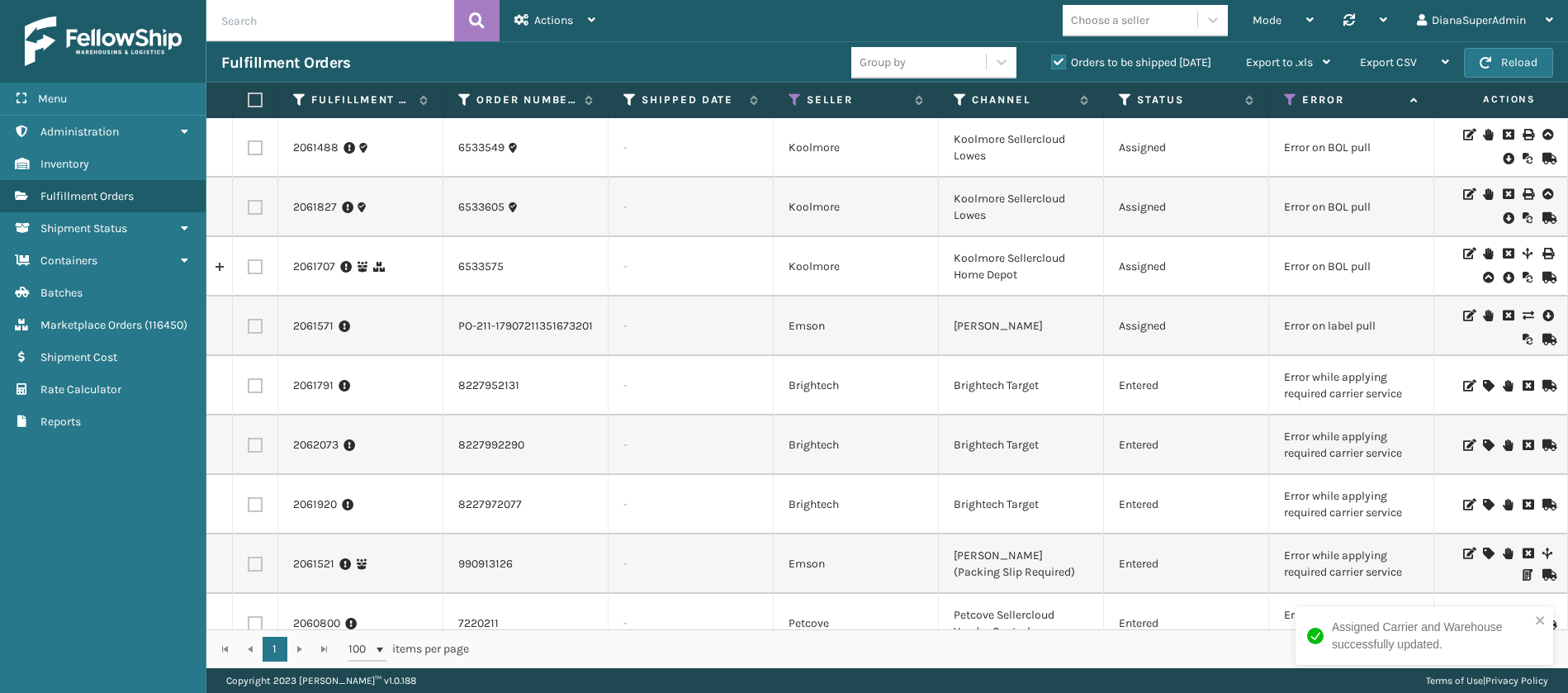
click at [1483, 381] on icon at bounding box center [1487, 385] width 10 height 12
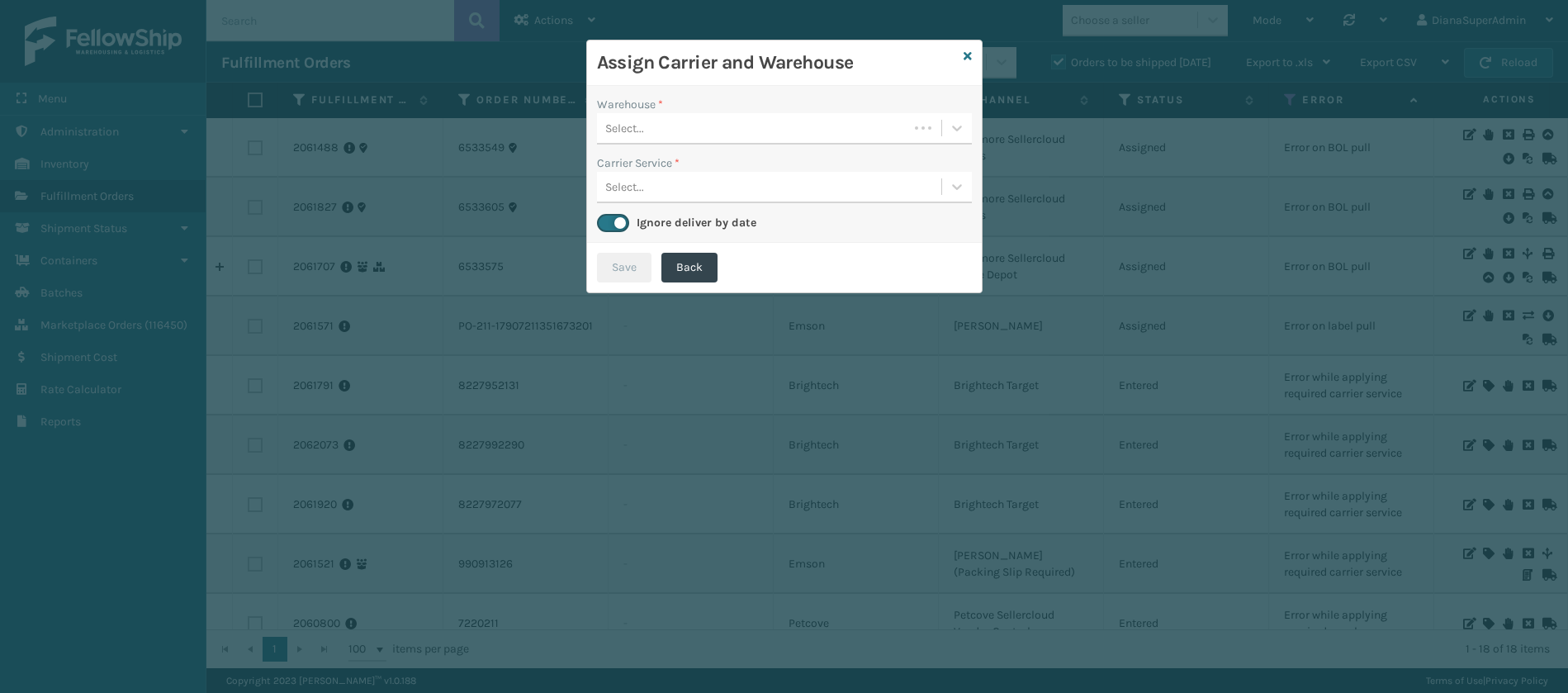
click at [975, 133] on div "Warehouse * Select... Carrier Service * Select... Ignore deliver by date" at bounding box center [784, 164] width 394 height 156
click at [950, 124] on icon at bounding box center [957, 128] width 16 height 16
click at [908, 163] on div "Fellowship - West" at bounding box center [784, 170] width 375 height 30
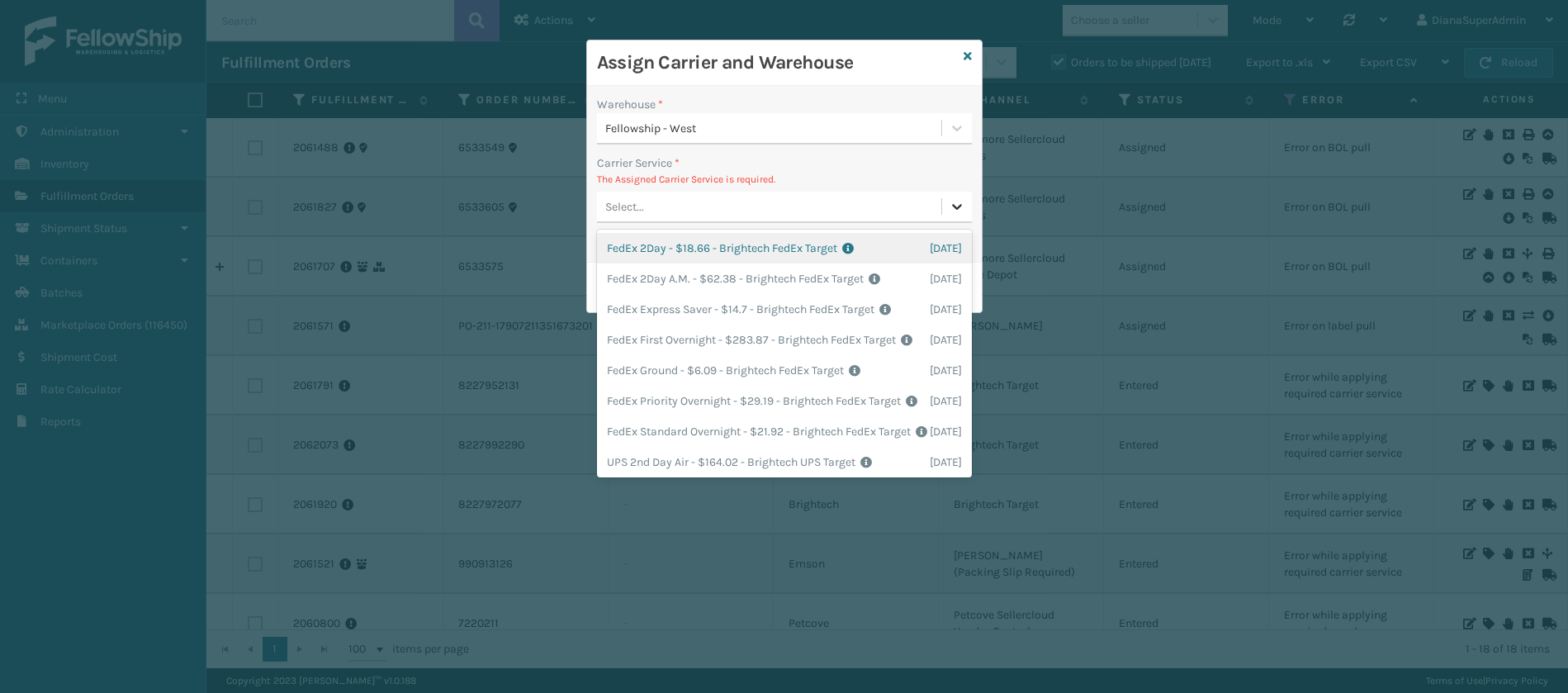
click at [954, 194] on div at bounding box center [956, 206] width 30 height 30
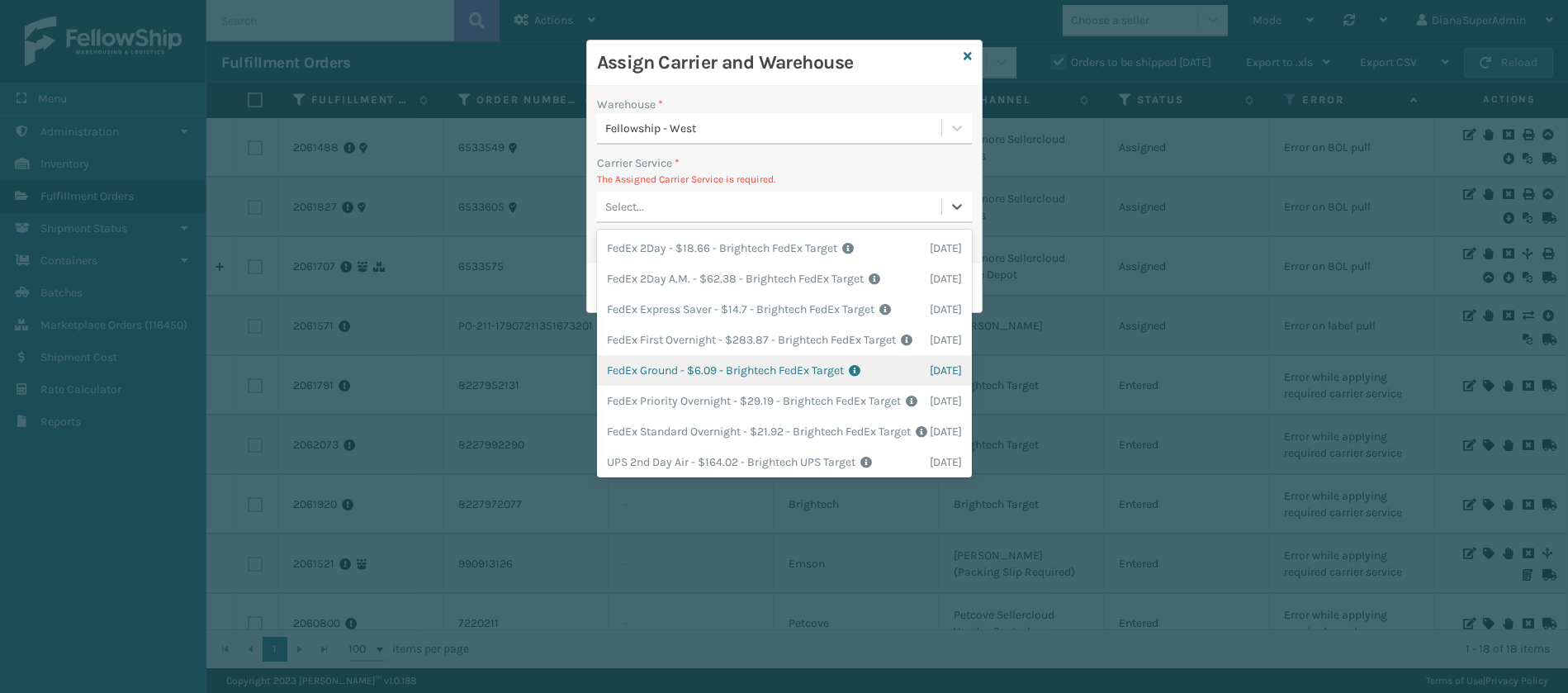
click at [673, 385] on div "FedEx Ground - $6.09 - Brightech FedEx Target Shipping Cost $6.09 Surplus Cost …" at bounding box center [784, 370] width 375 height 30
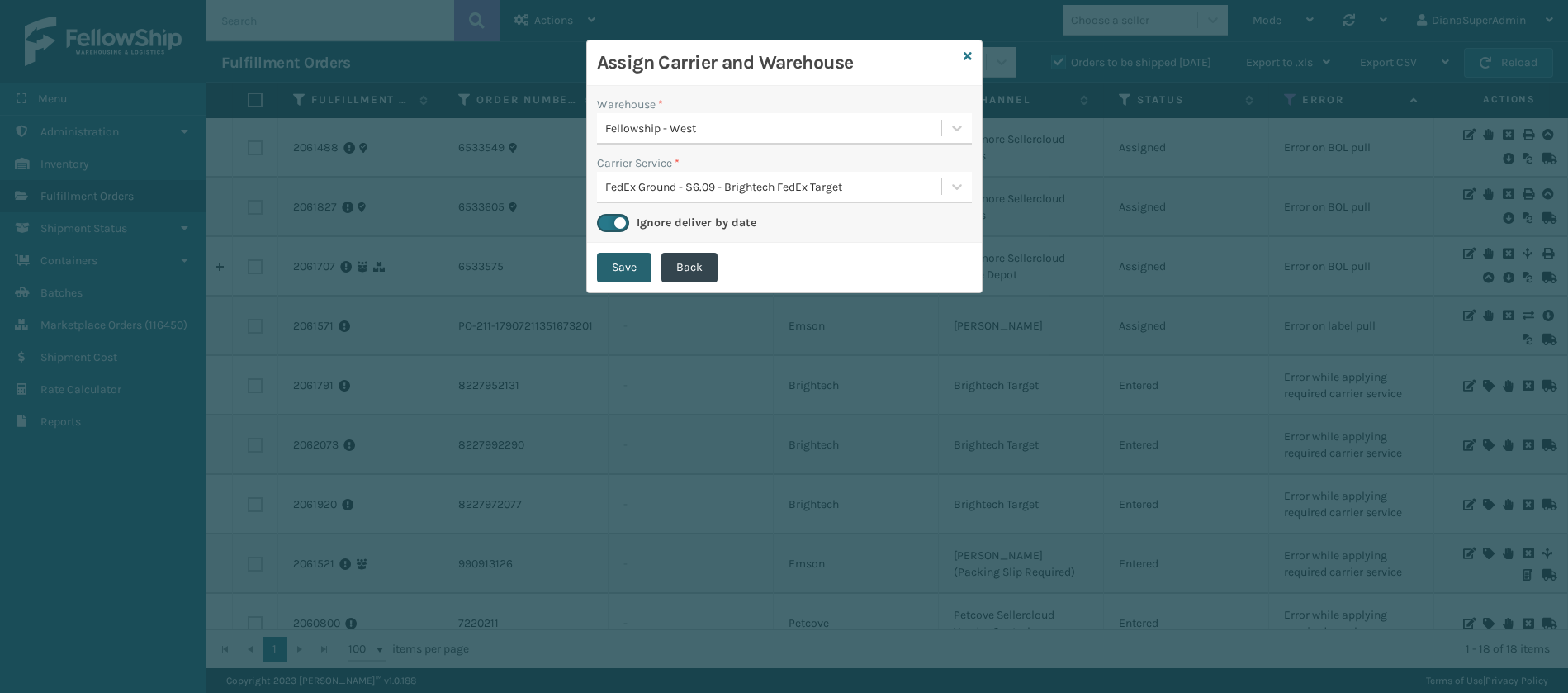
click at [630, 273] on button "Save" at bounding box center [623, 266] width 55 height 30
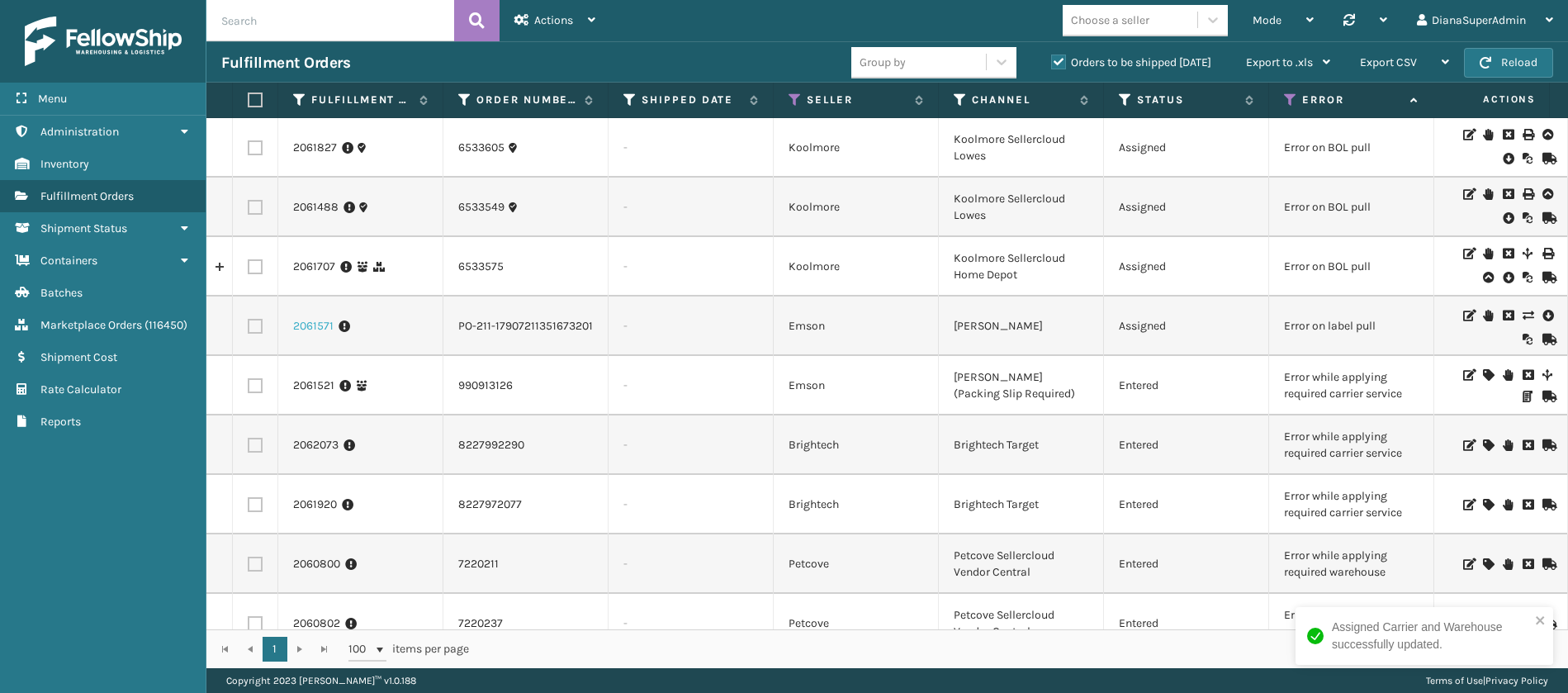
click at [317, 320] on link "2061571" at bounding box center [313, 325] width 40 height 16
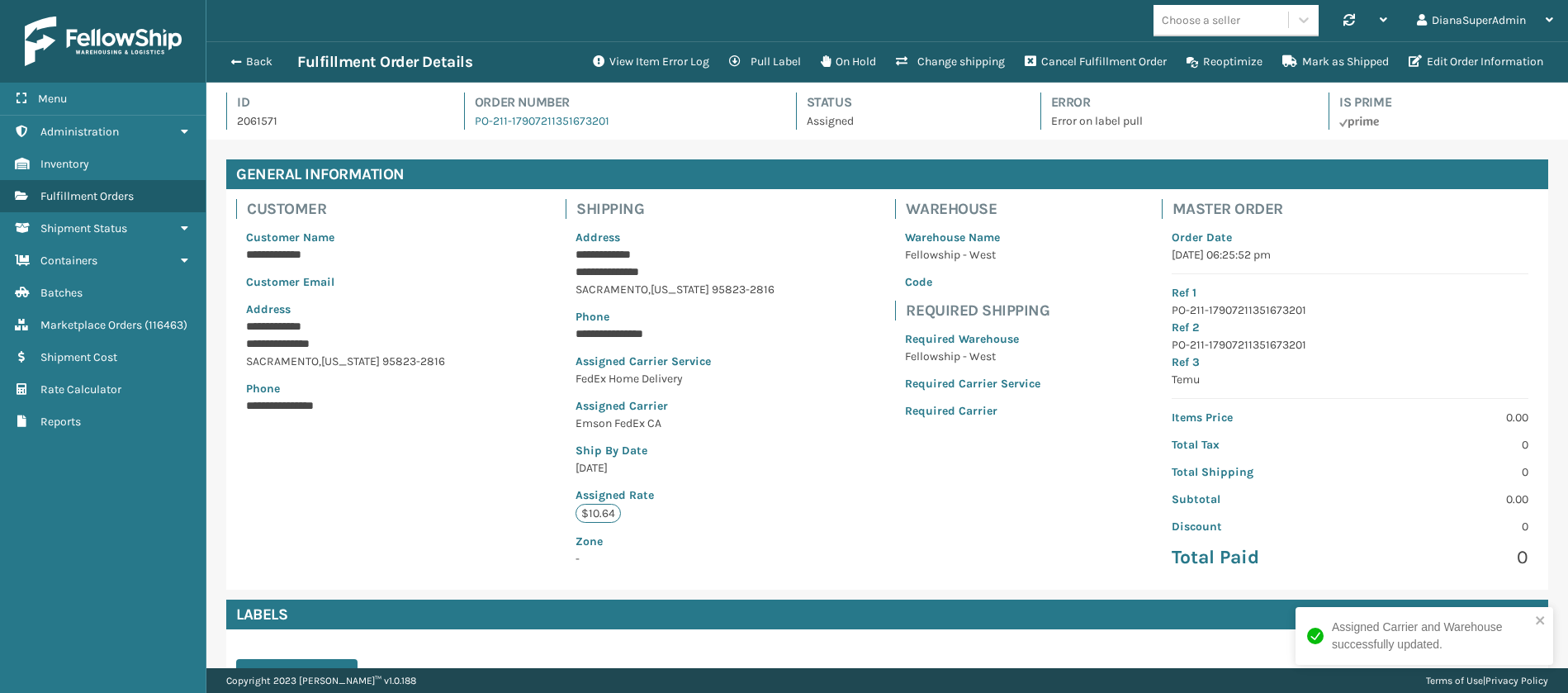
scroll to position [39, 1361]
click at [640, 73] on button "View Item Error Log" at bounding box center [651, 62] width 136 height 33
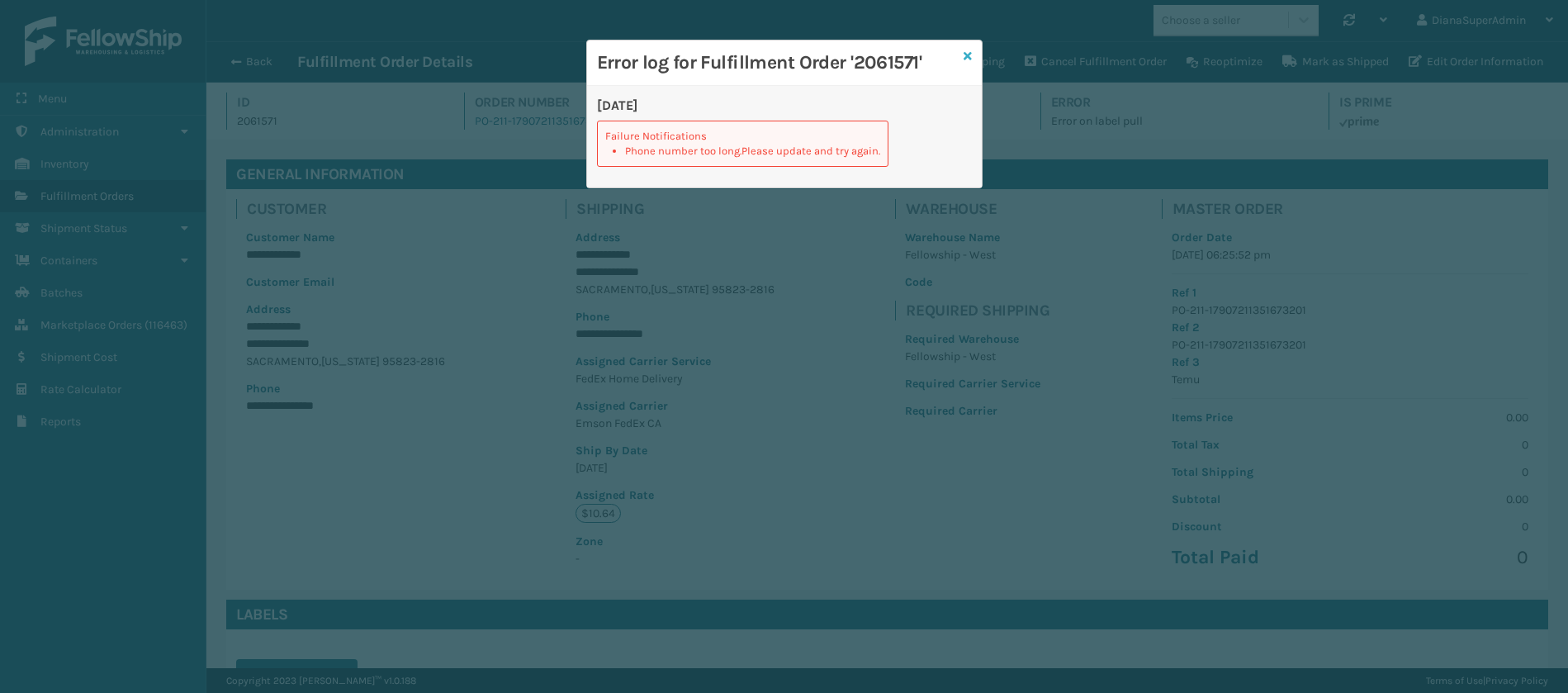
click at [968, 56] on icon at bounding box center [967, 55] width 8 height 12
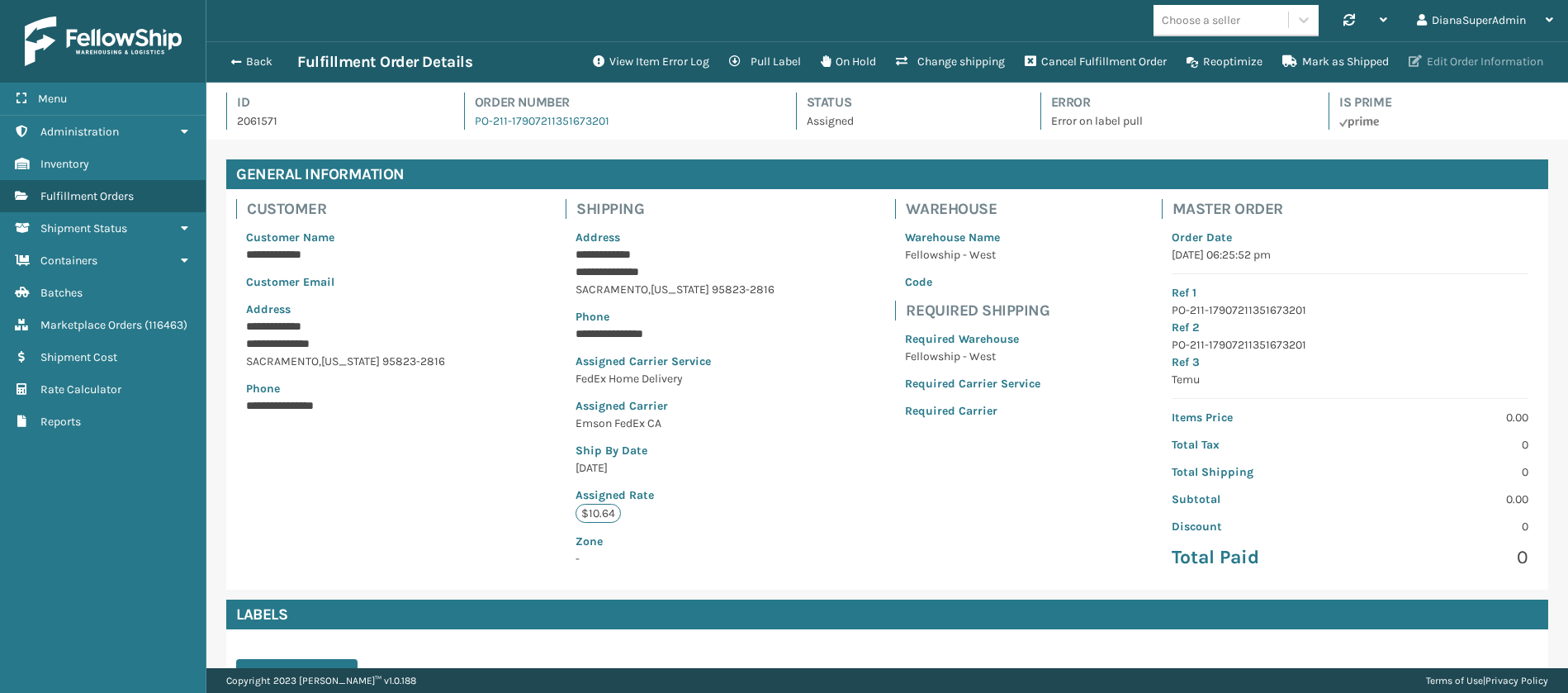
click at [1509, 54] on button "Edit Order Information" at bounding box center [1476, 62] width 155 height 33
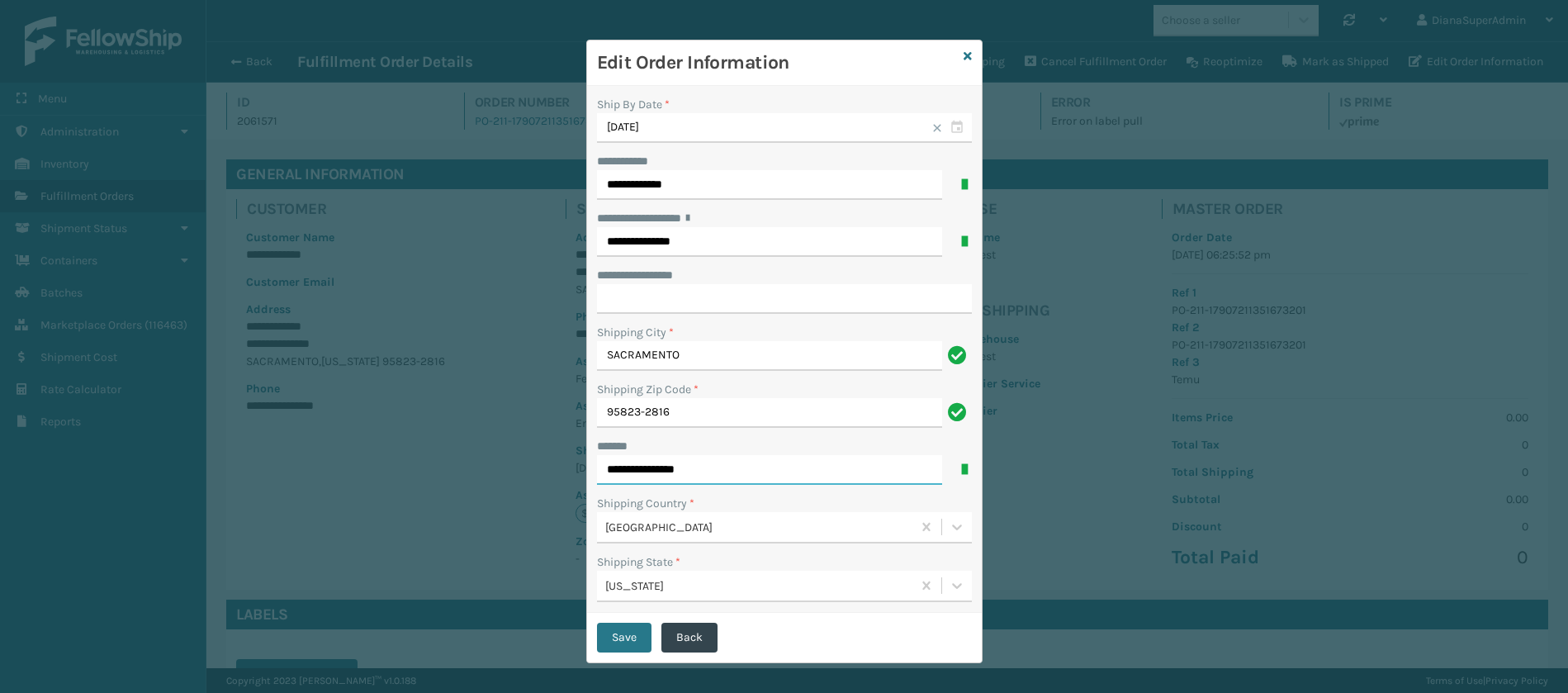
click at [703, 468] on input "**********" at bounding box center [769, 469] width 345 height 30
type input "**********"
click at [677, 297] on input "**********" at bounding box center [784, 299] width 375 height 30
paste input "*****"
type input "*****"
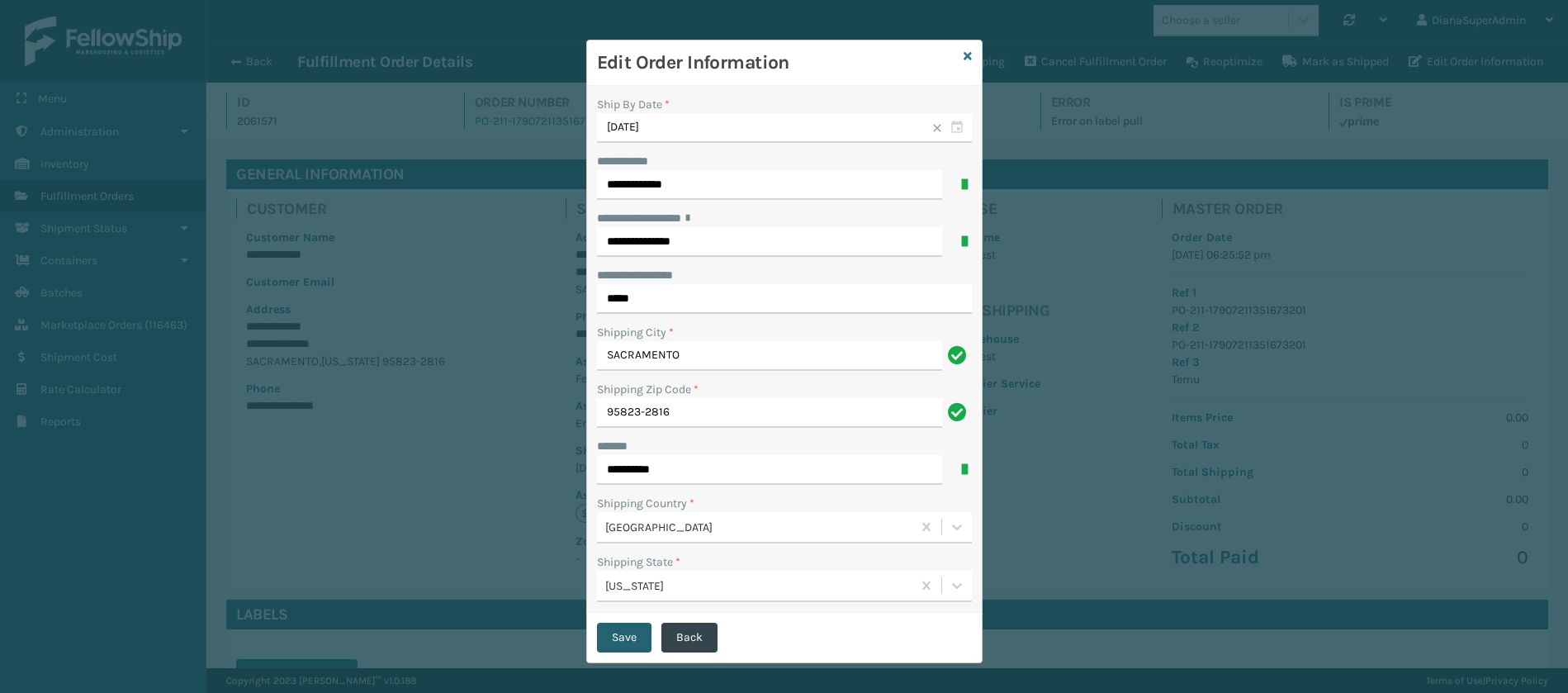
click at [607, 638] on button "Save" at bounding box center [623, 637] width 55 height 30
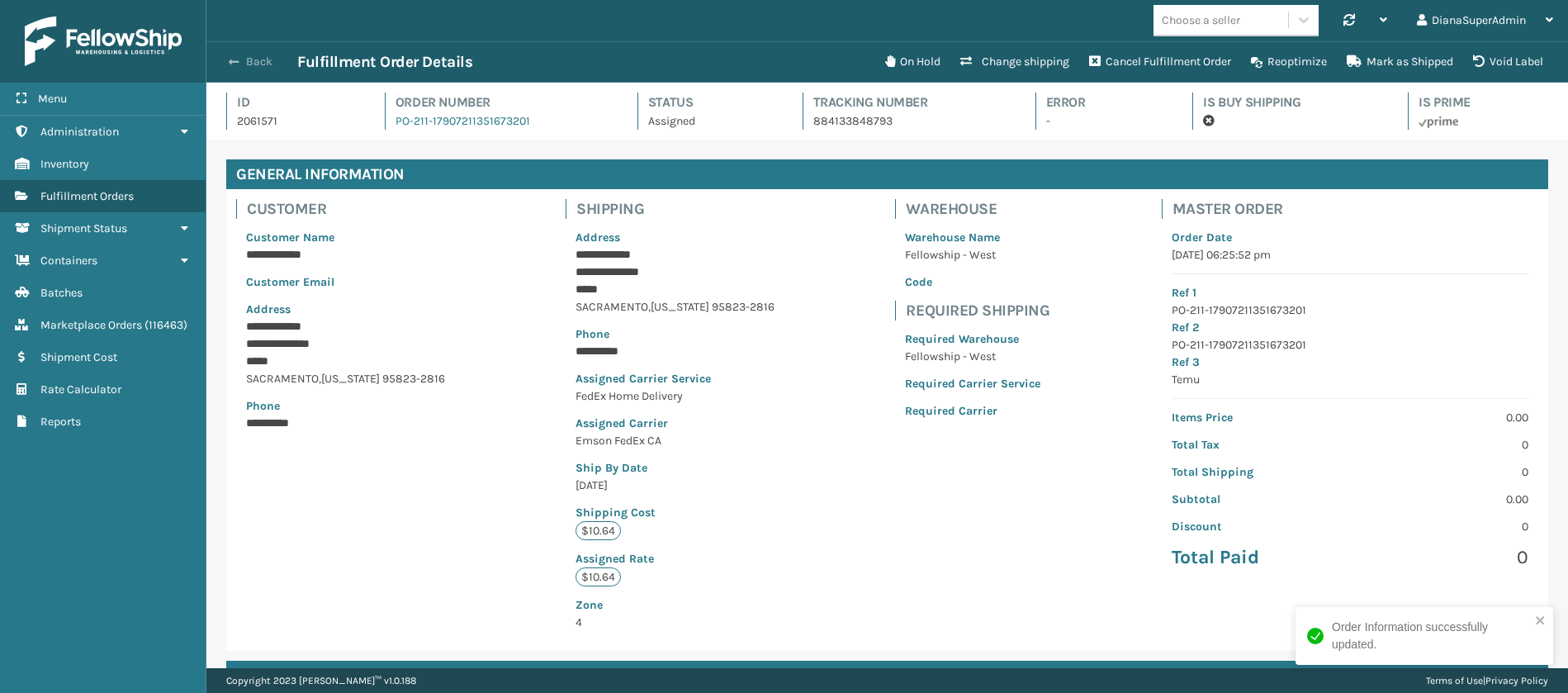
click at [239, 61] on span "button" at bounding box center [233, 62] width 10 height 12
click at [239, 56] on span "button" at bounding box center [233, 62] width 10 height 12
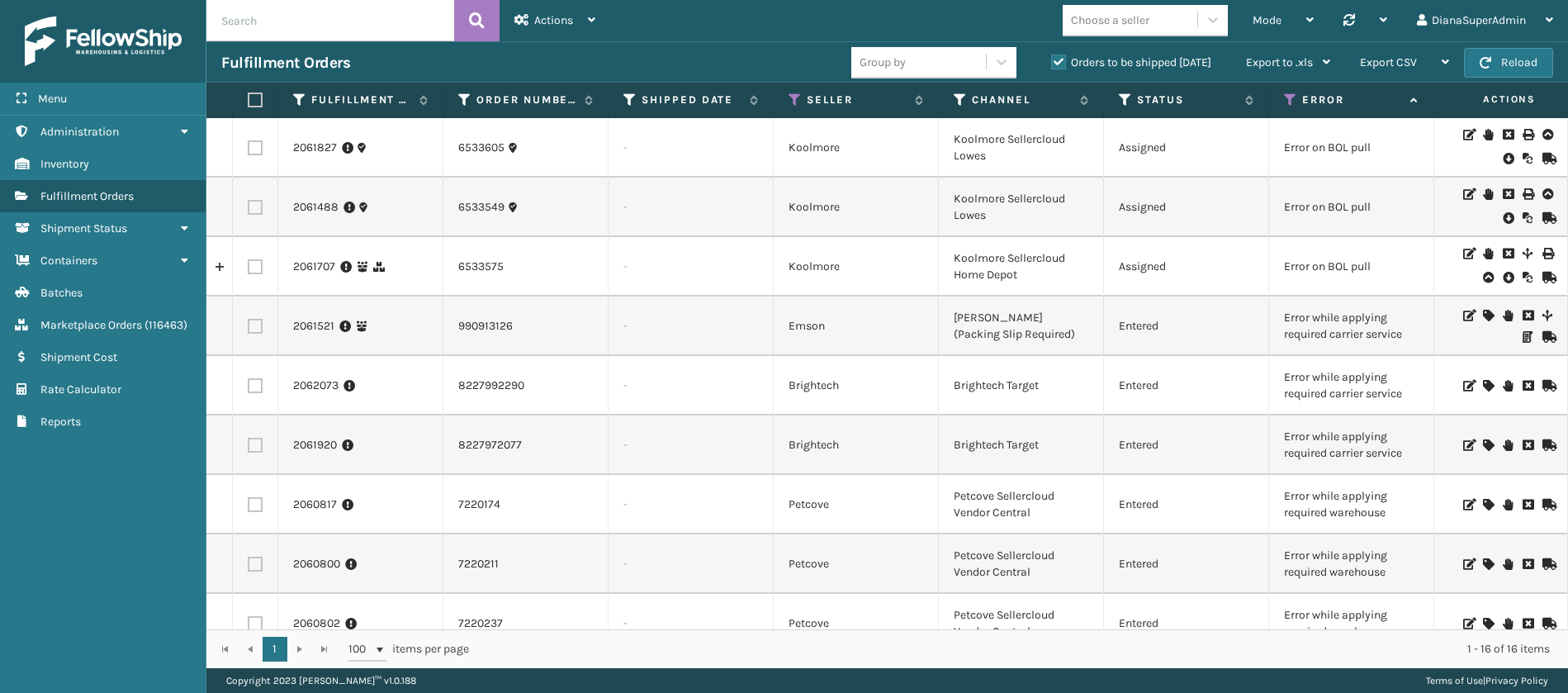
click at [1483, 312] on icon at bounding box center [1487, 315] width 10 height 12
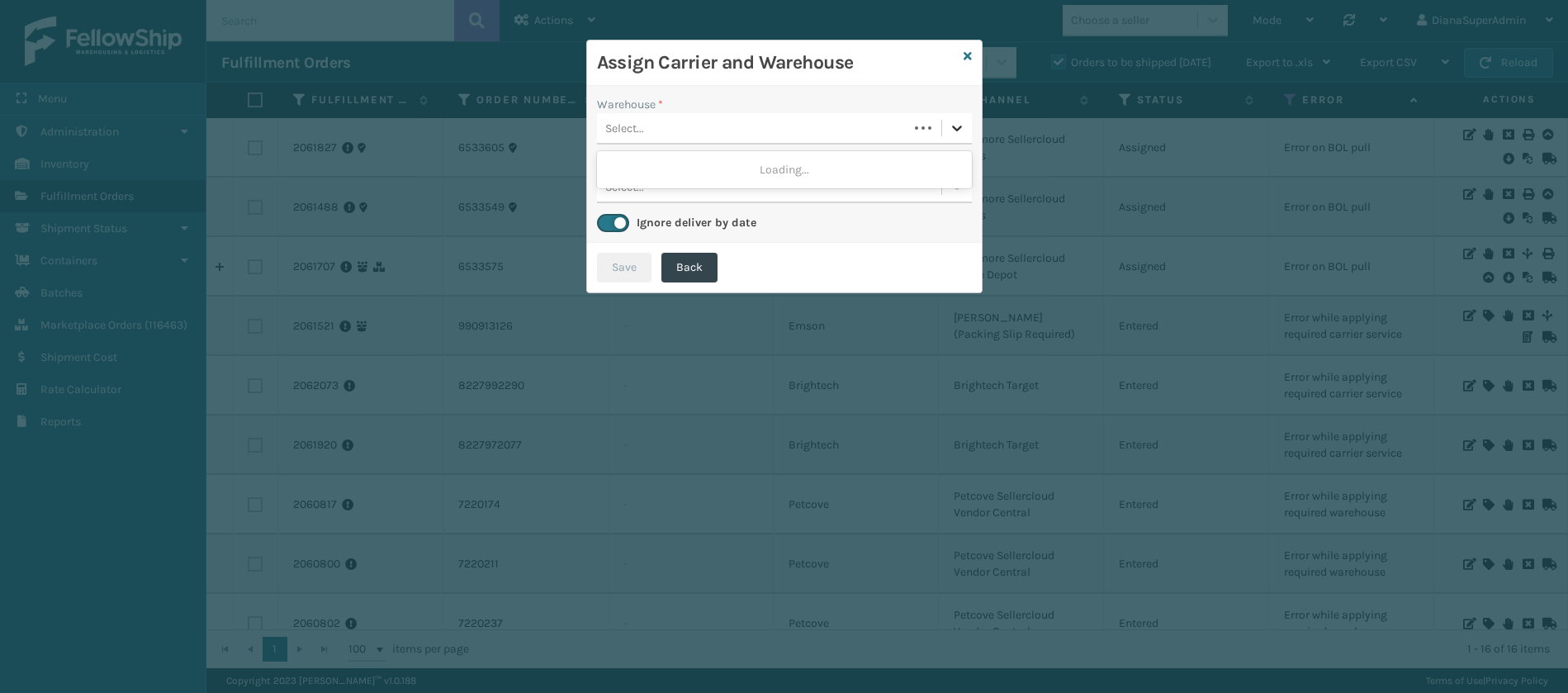
click at [959, 124] on icon at bounding box center [957, 128] width 16 height 16
click at [829, 164] on div "Fellowship - West" at bounding box center [784, 170] width 375 height 30
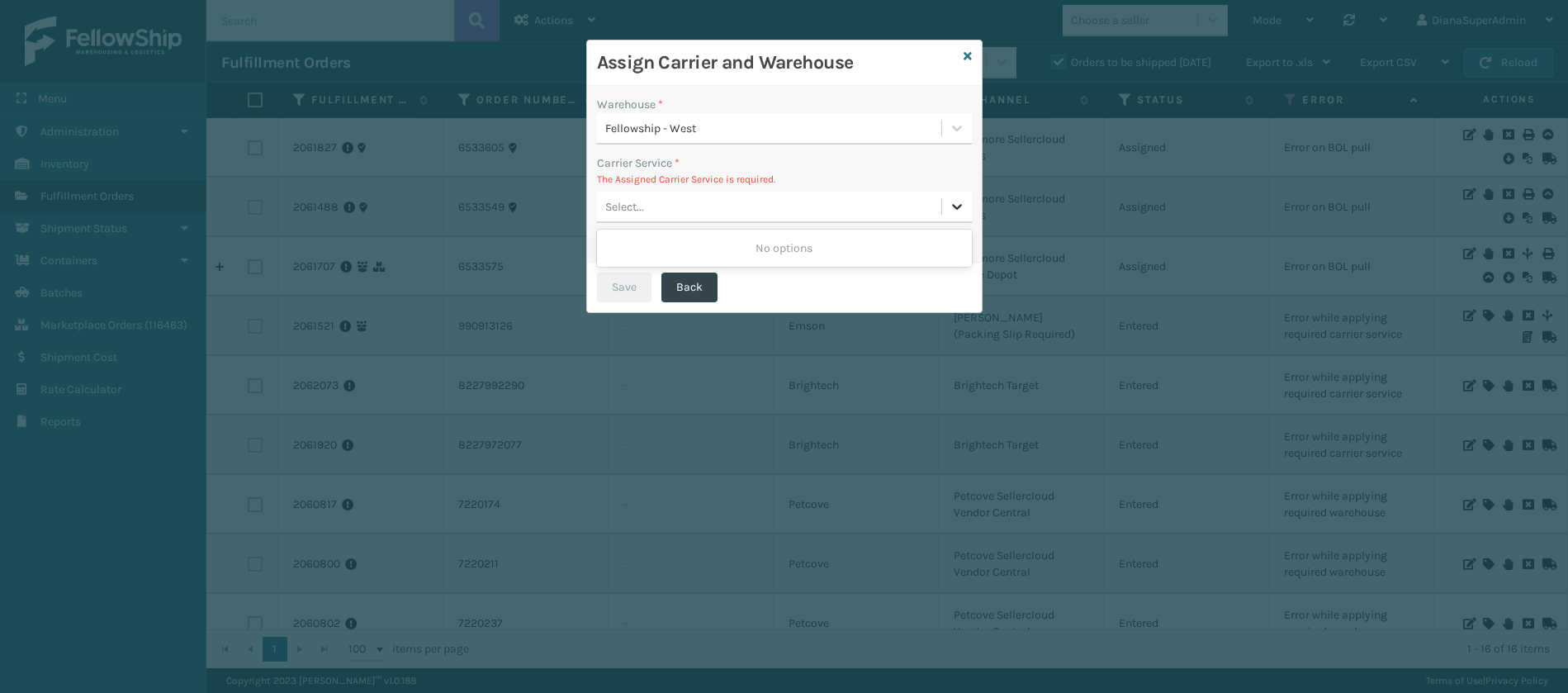
click at [953, 207] on icon at bounding box center [957, 207] width 16 height 16
click at [965, 51] on icon at bounding box center [967, 55] width 8 height 12
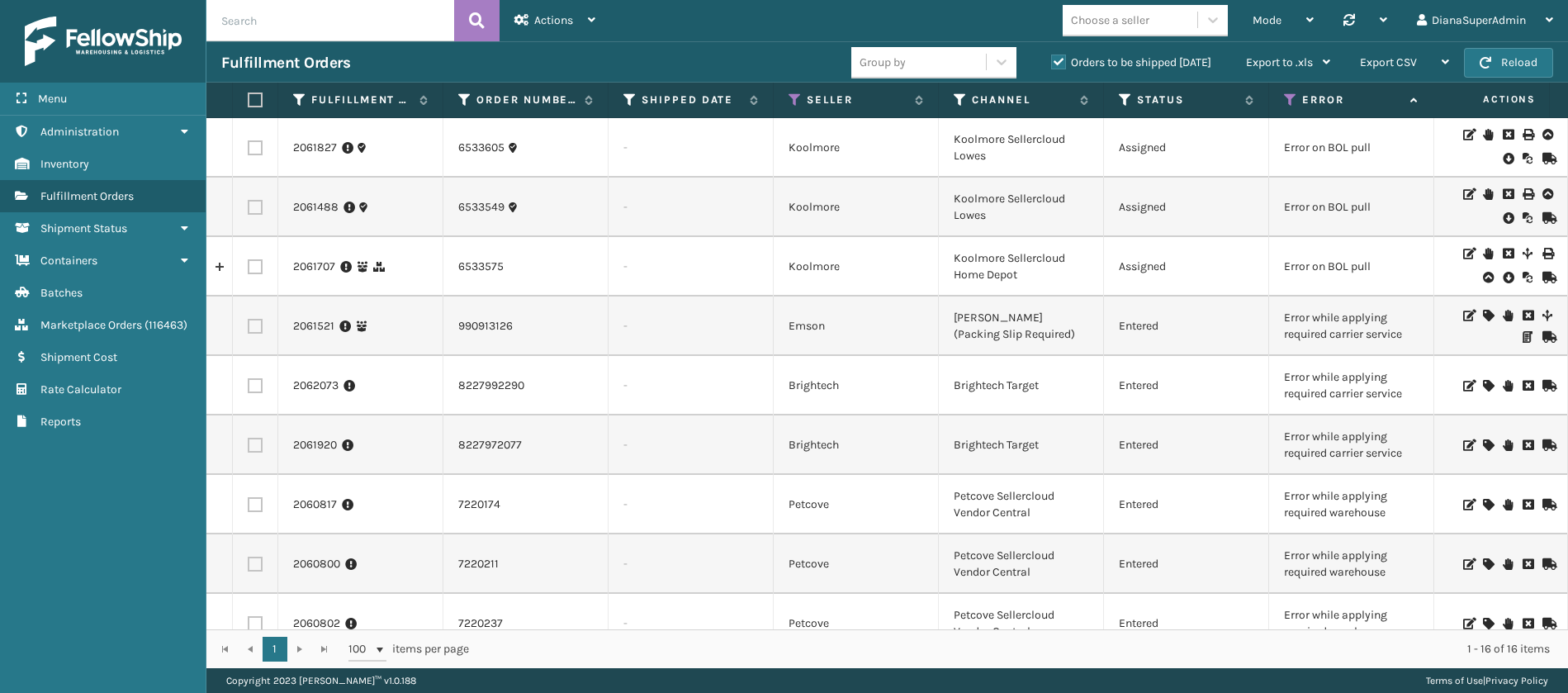
click at [1483, 385] on icon at bounding box center [1487, 385] width 10 height 12
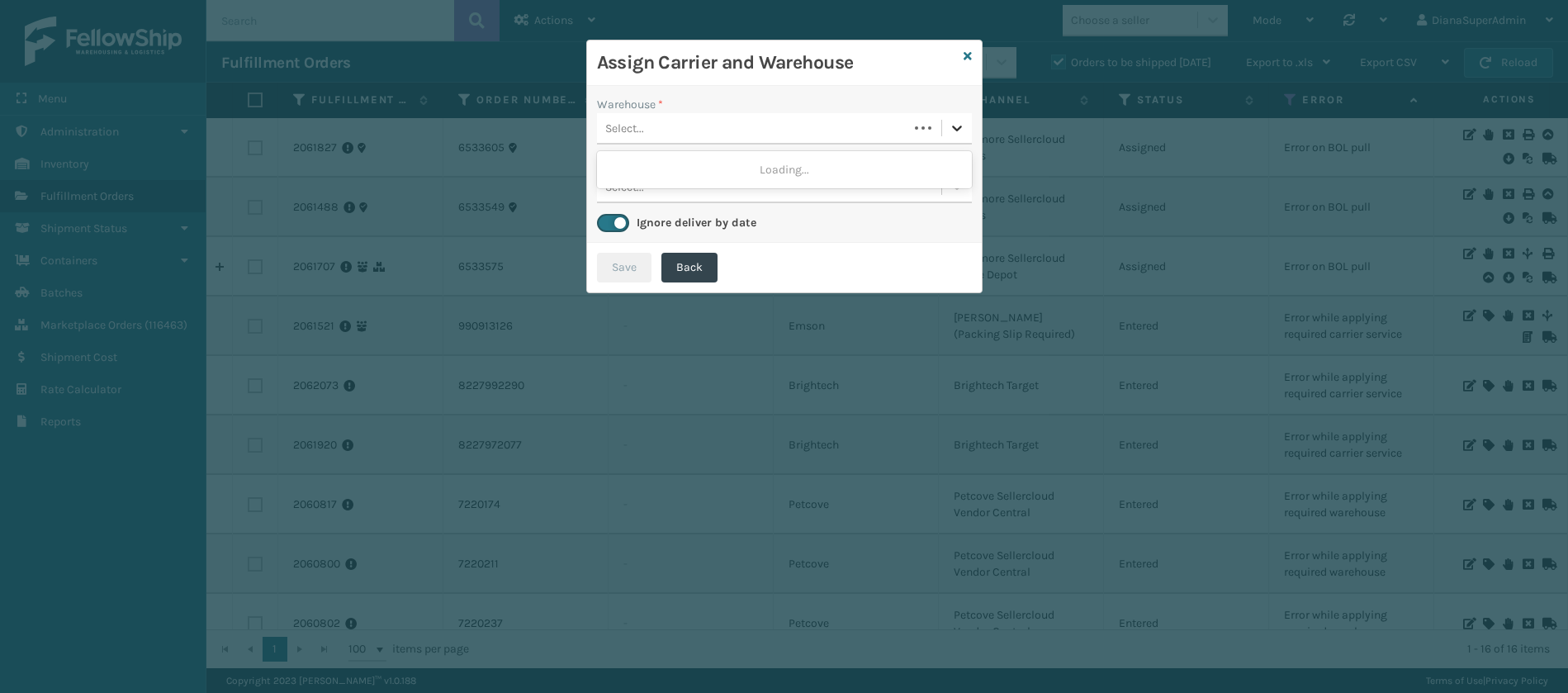
click at [942, 119] on div at bounding box center [956, 127] width 30 height 30
click at [910, 164] on div "Fellowship - West" at bounding box center [784, 170] width 375 height 30
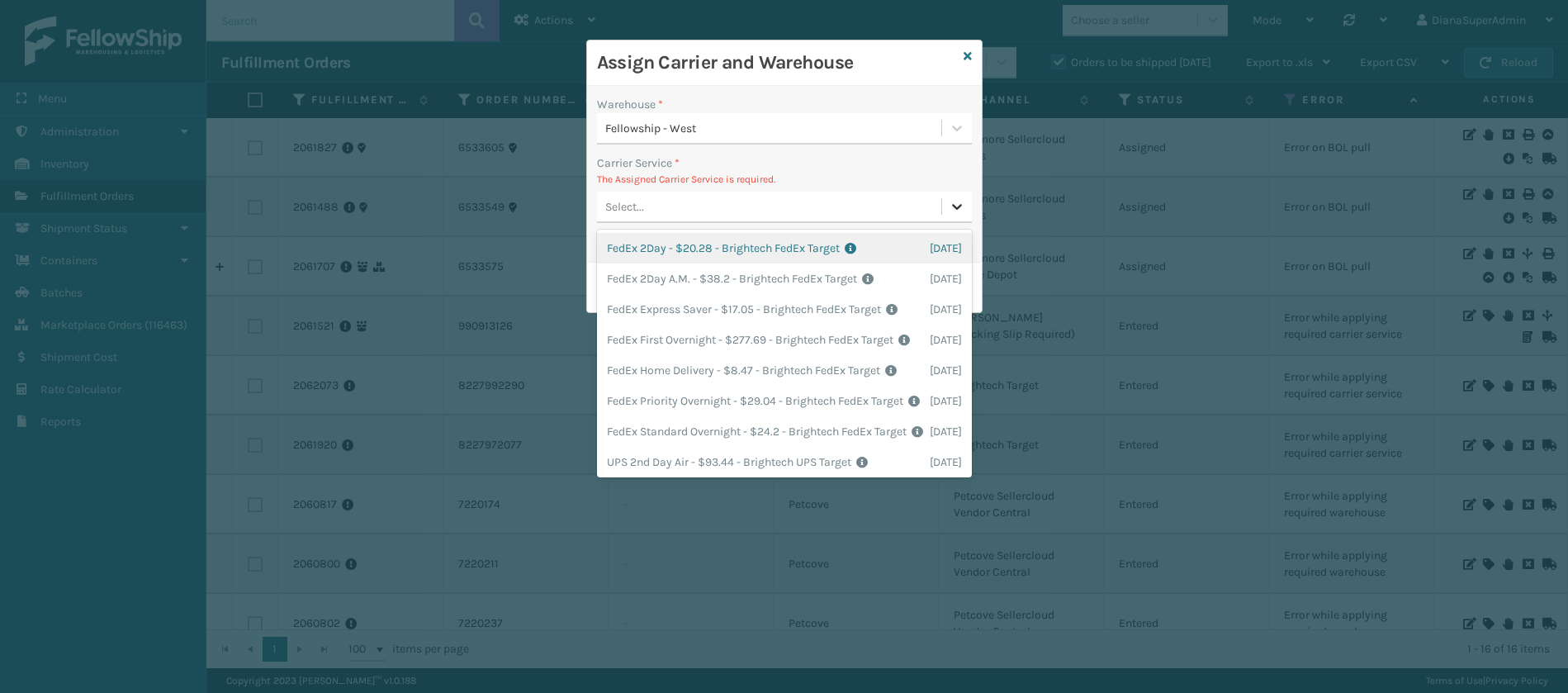
click at [960, 209] on icon at bounding box center [957, 207] width 16 height 16
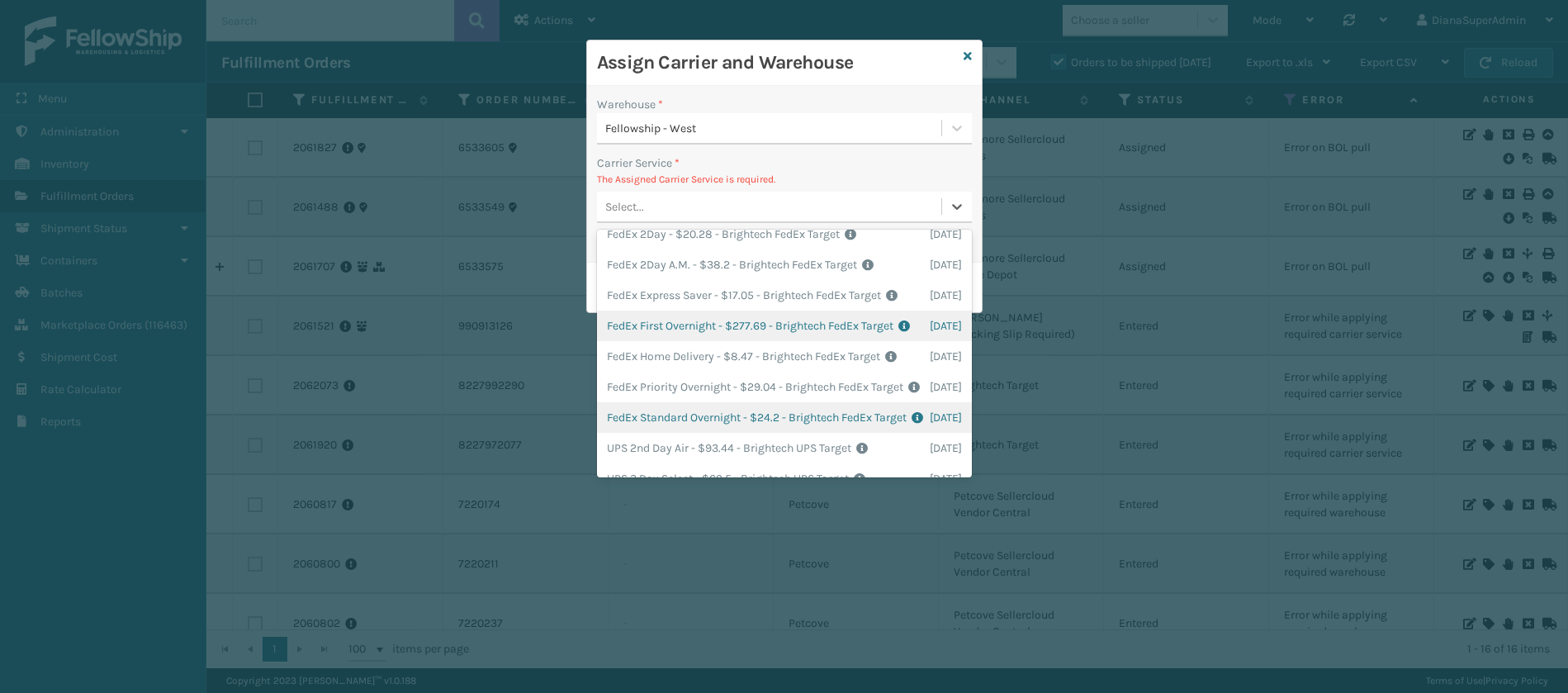
scroll to position [9, 0]
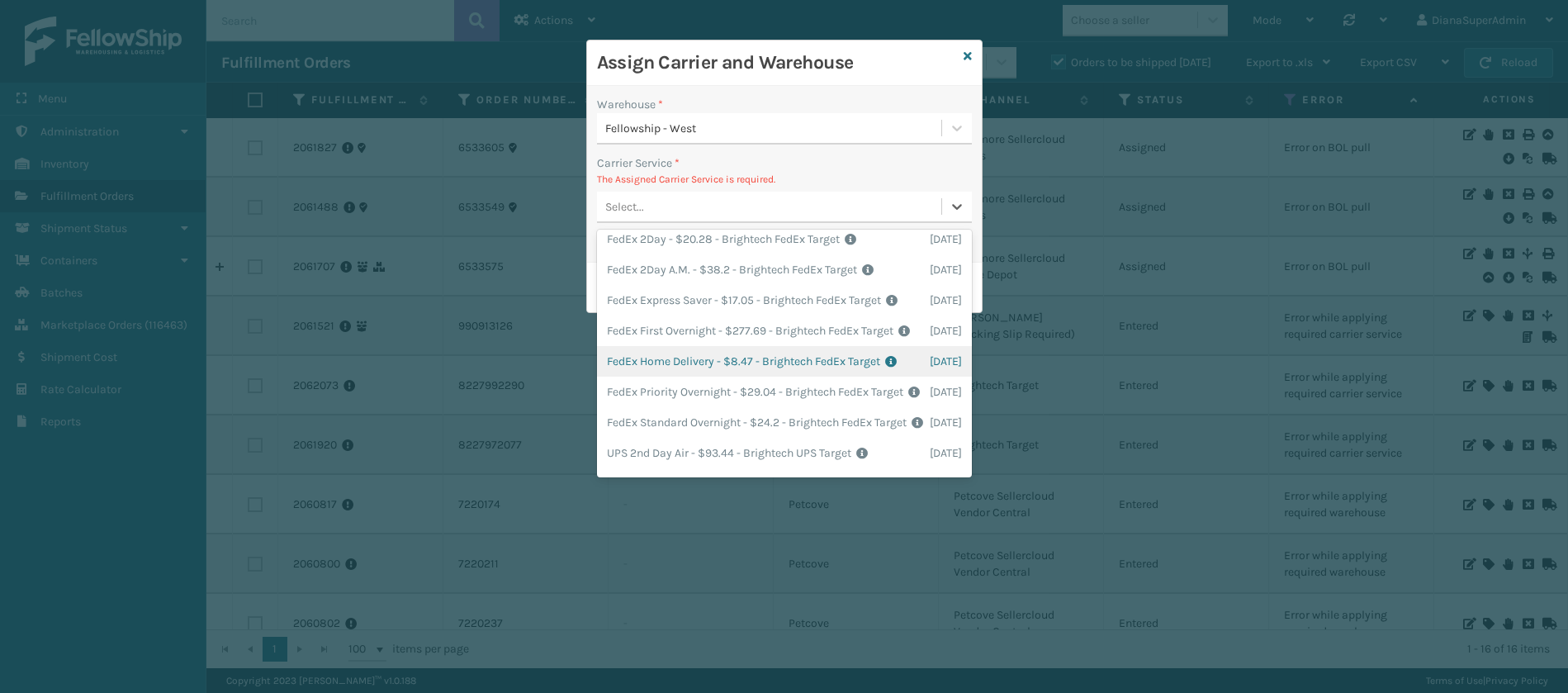
click at [693, 376] on div "FedEx Home Delivery - $8.47 - Brightech FedEx Target Shipping Cost $8.47 Surplu…" at bounding box center [784, 361] width 375 height 30
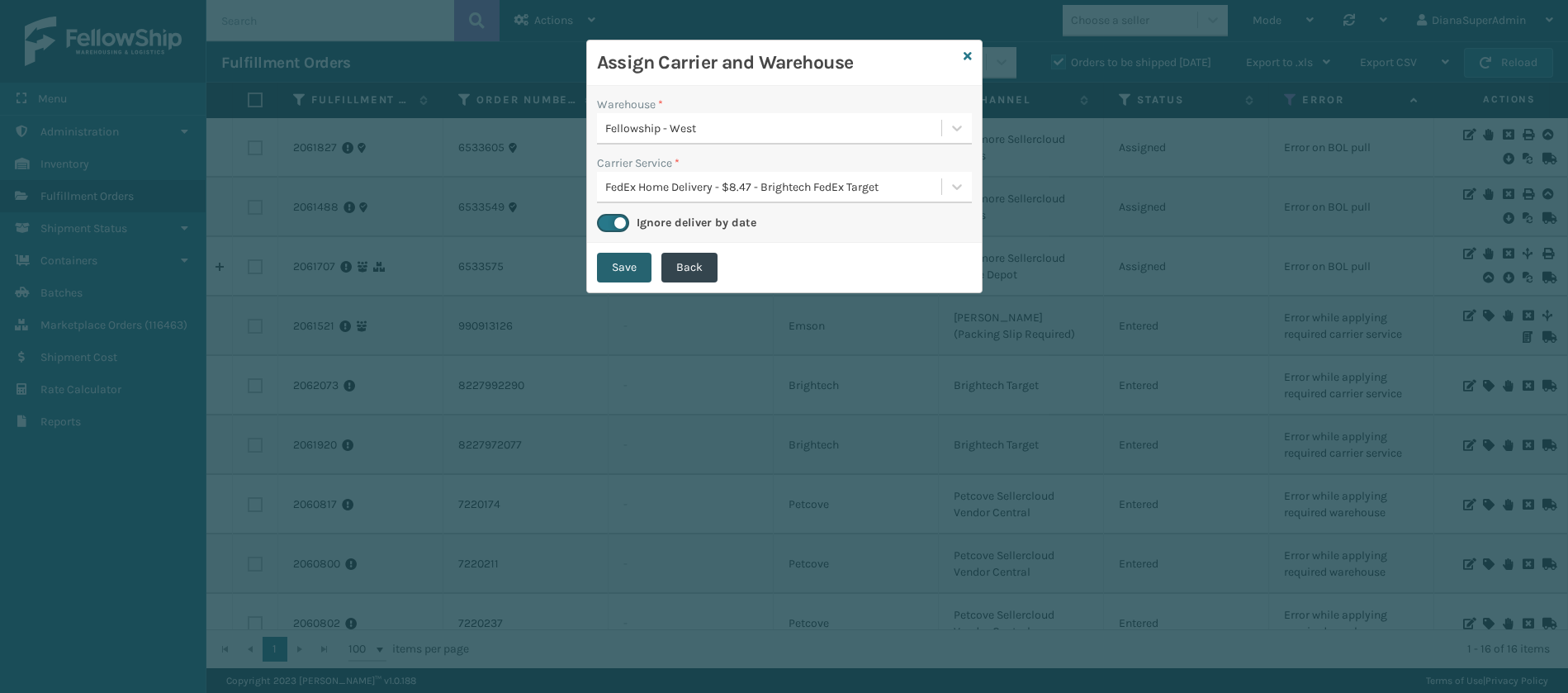
click at [625, 254] on button "Save" at bounding box center [623, 266] width 55 height 30
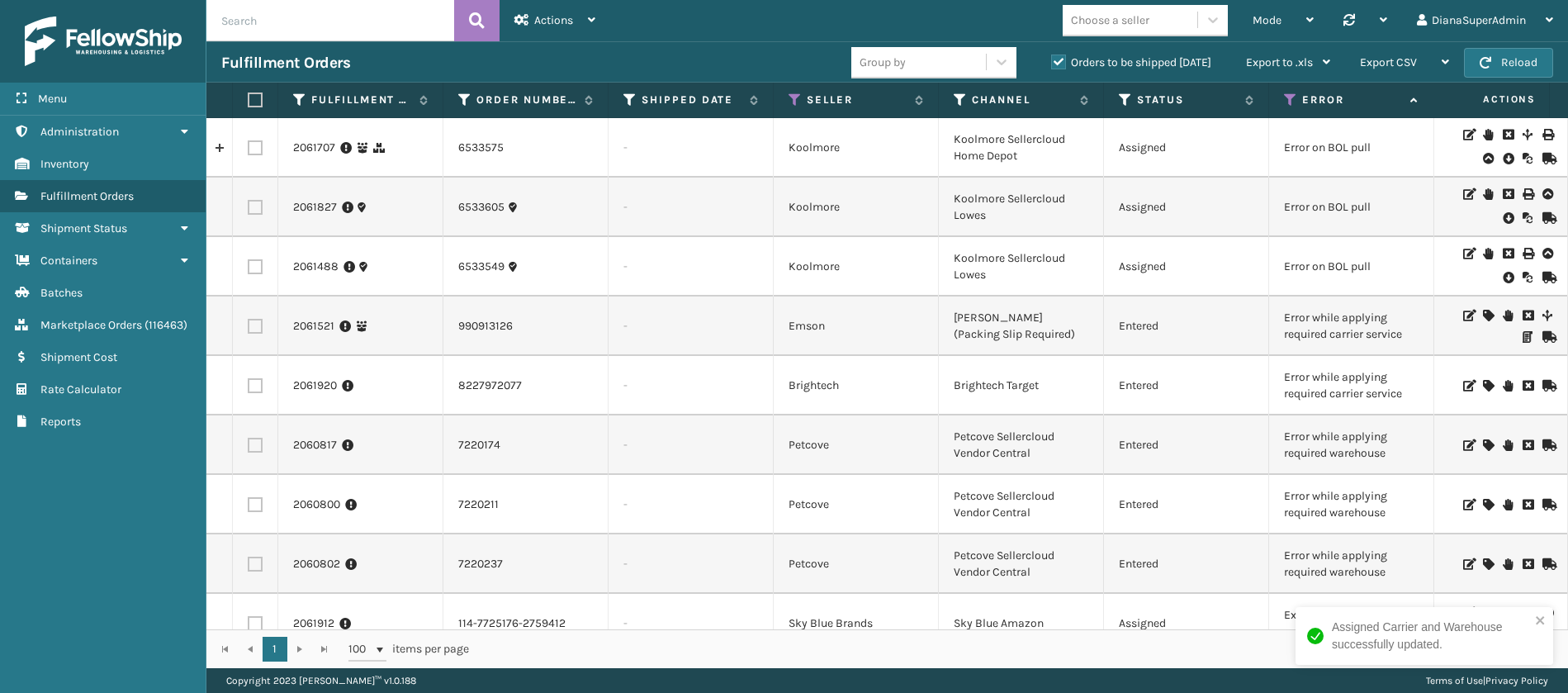
click at [1483, 313] on icon at bounding box center [1487, 315] width 10 height 12
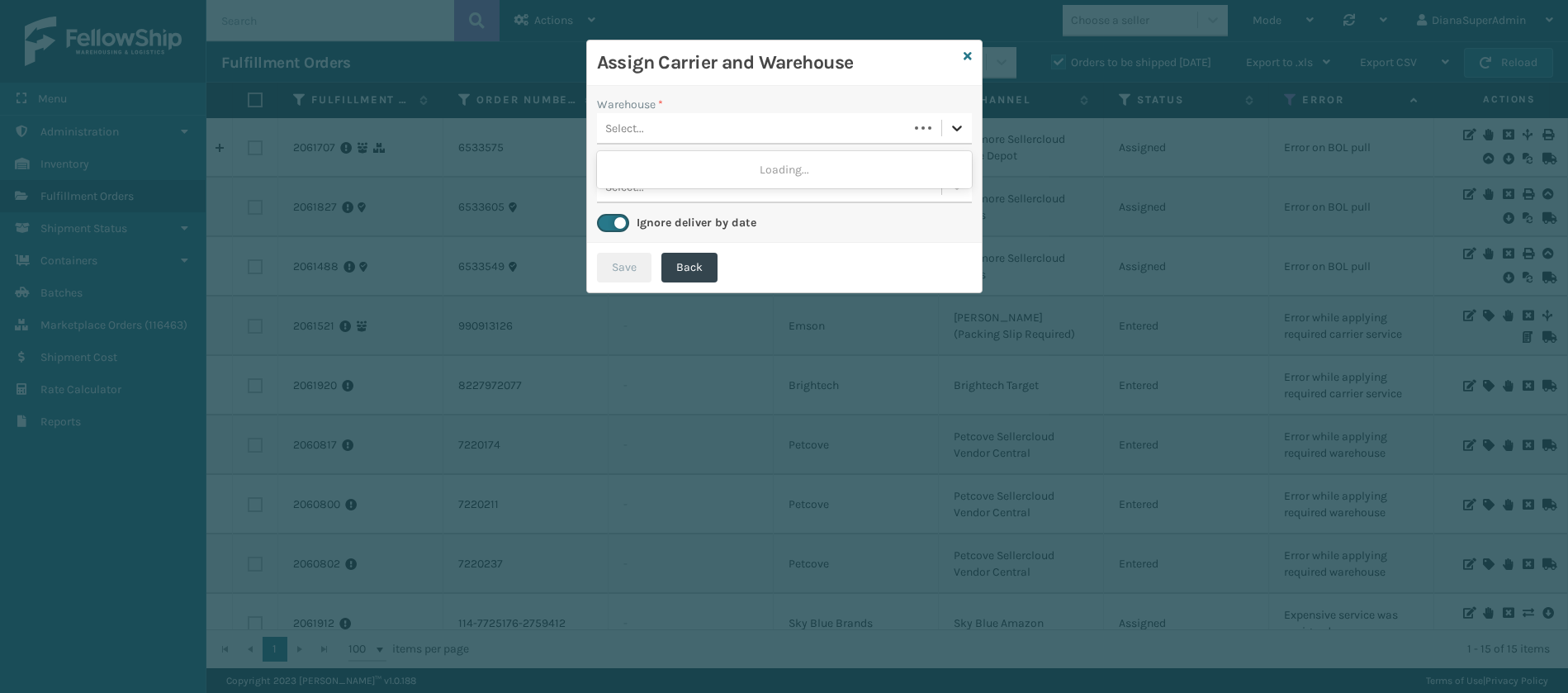
click at [962, 121] on icon at bounding box center [957, 128] width 16 height 16
click at [872, 167] on div "Fellowship - West" at bounding box center [784, 170] width 375 height 30
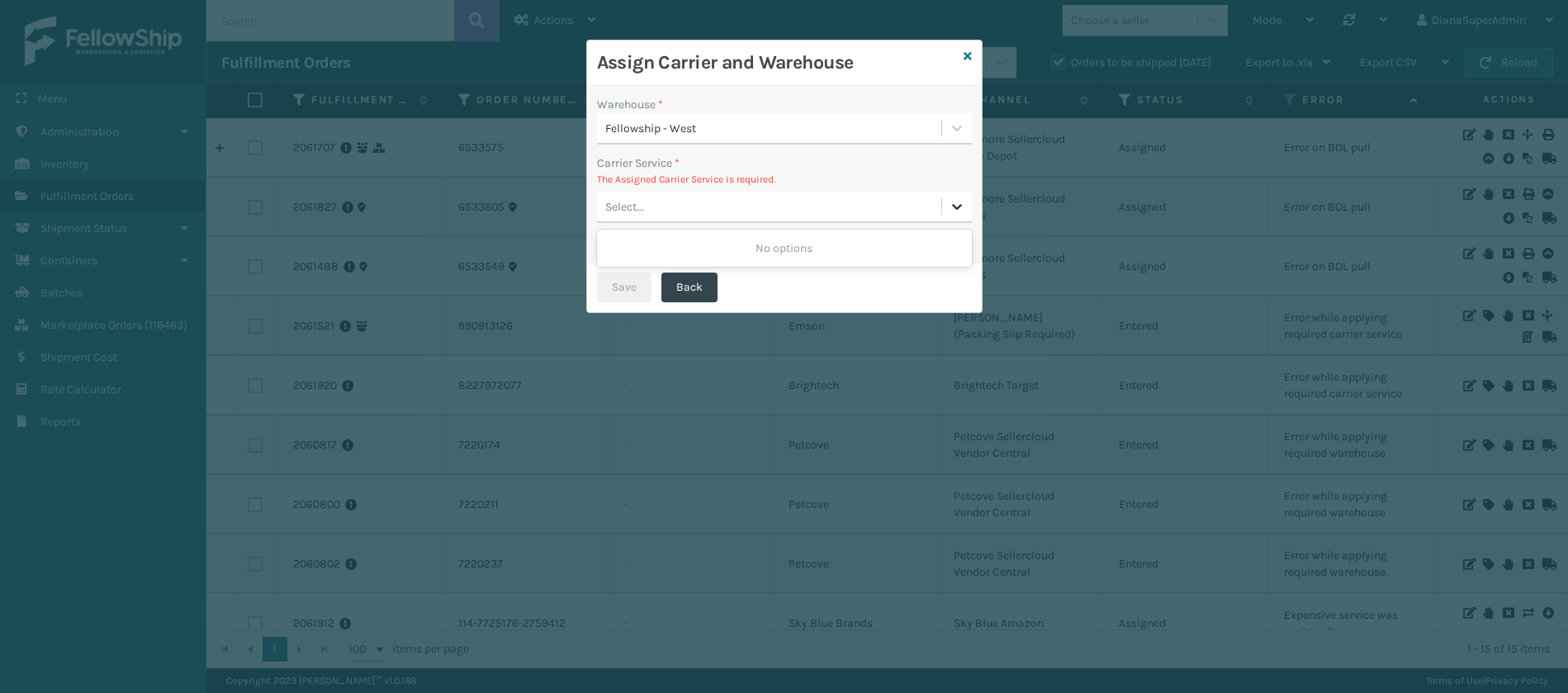
click at [953, 203] on icon at bounding box center [957, 207] width 16 height 16
click at [966, 55] on icon at bounding box center [967, 55] width 8 height 12
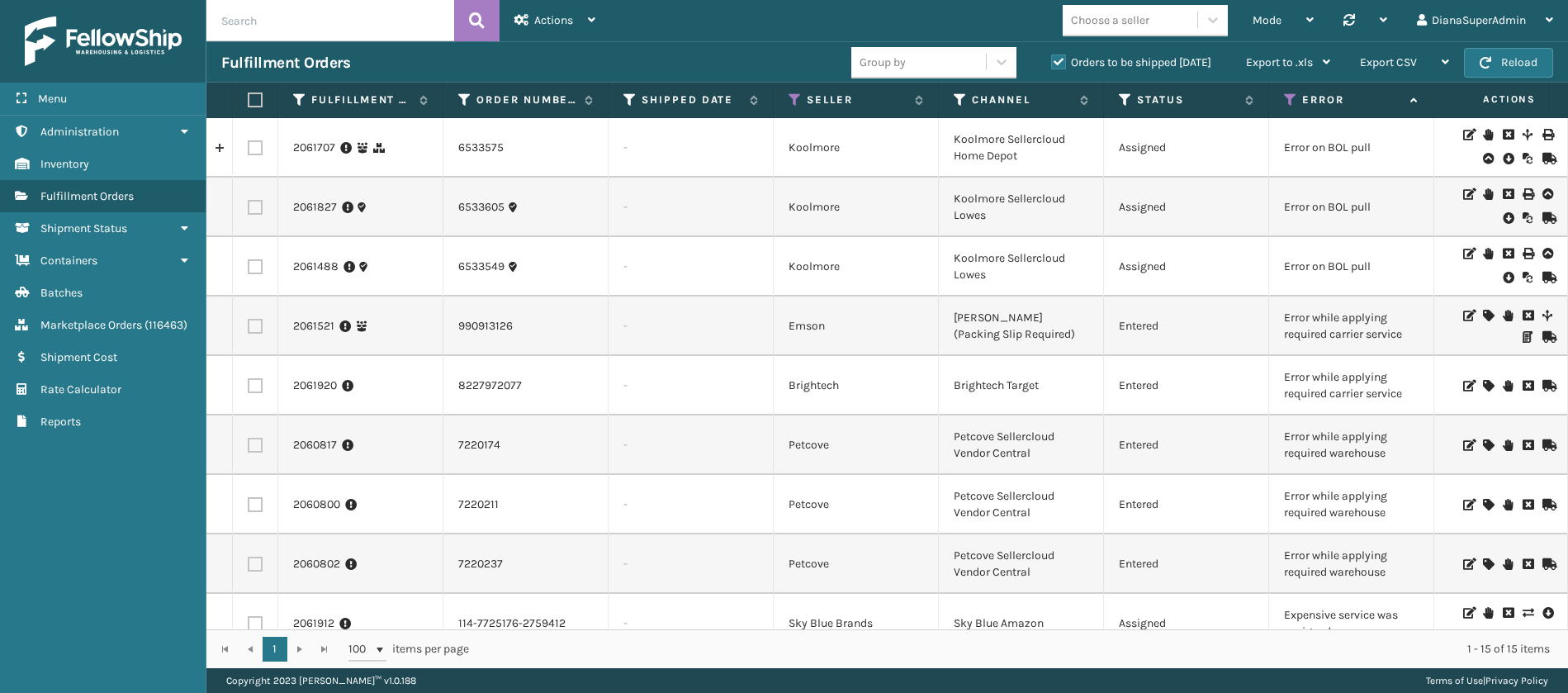
click at [1483, 380] on icon at bounding box center [1487, 385] width 10 height 12
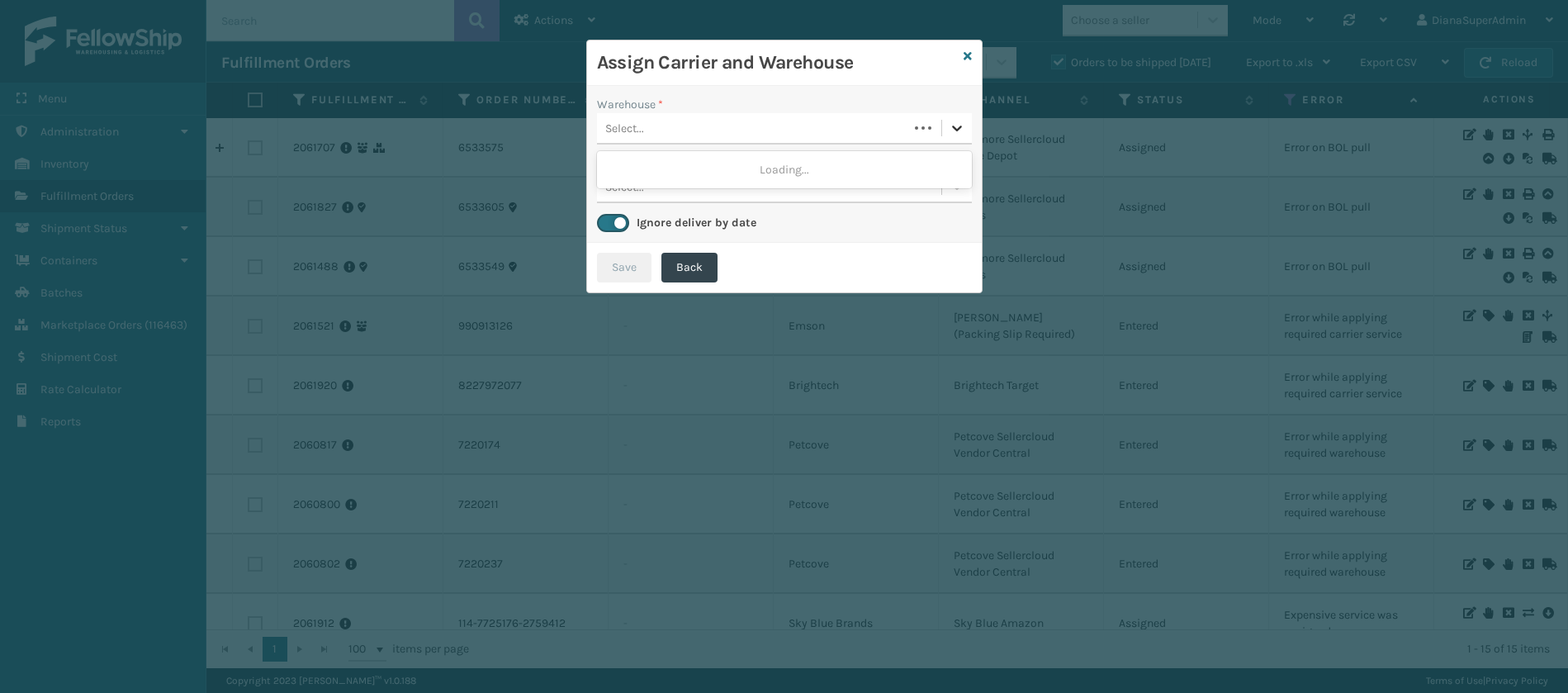
click at [959, 116] on div at bounding box center [956, 127] width 30 height 30
click at [885, 160] on div "Fellowship - West" at bounding box center [784, 170] width 375 height 30
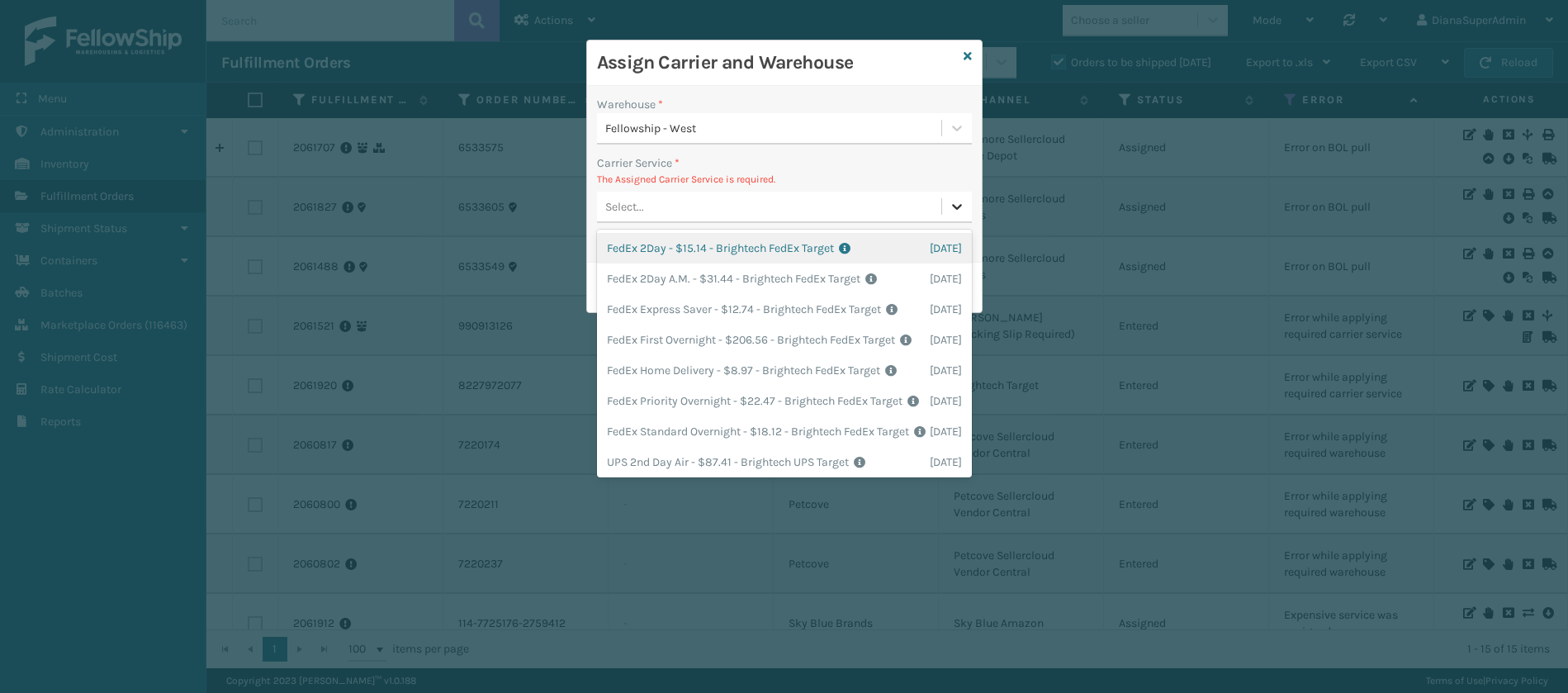
click at [956, 217] on div at bounding box center [956, 206] width 30 height 30
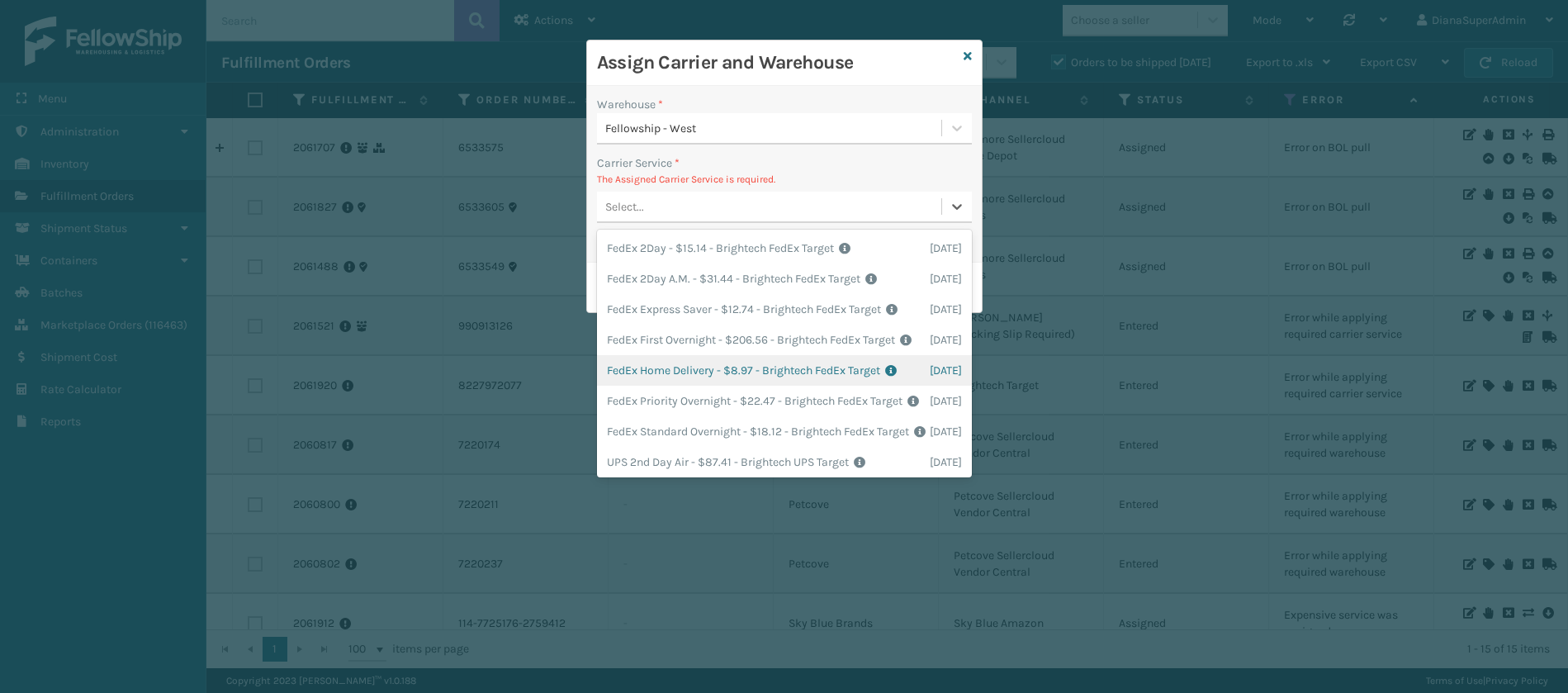
click at [729, 385] on div "FedEx Home Delivery - $8.97 - Brightech FedEx Target Shipping Cost $8.97 Surplu…" at bounding box center [784, 370] width 375 height 30
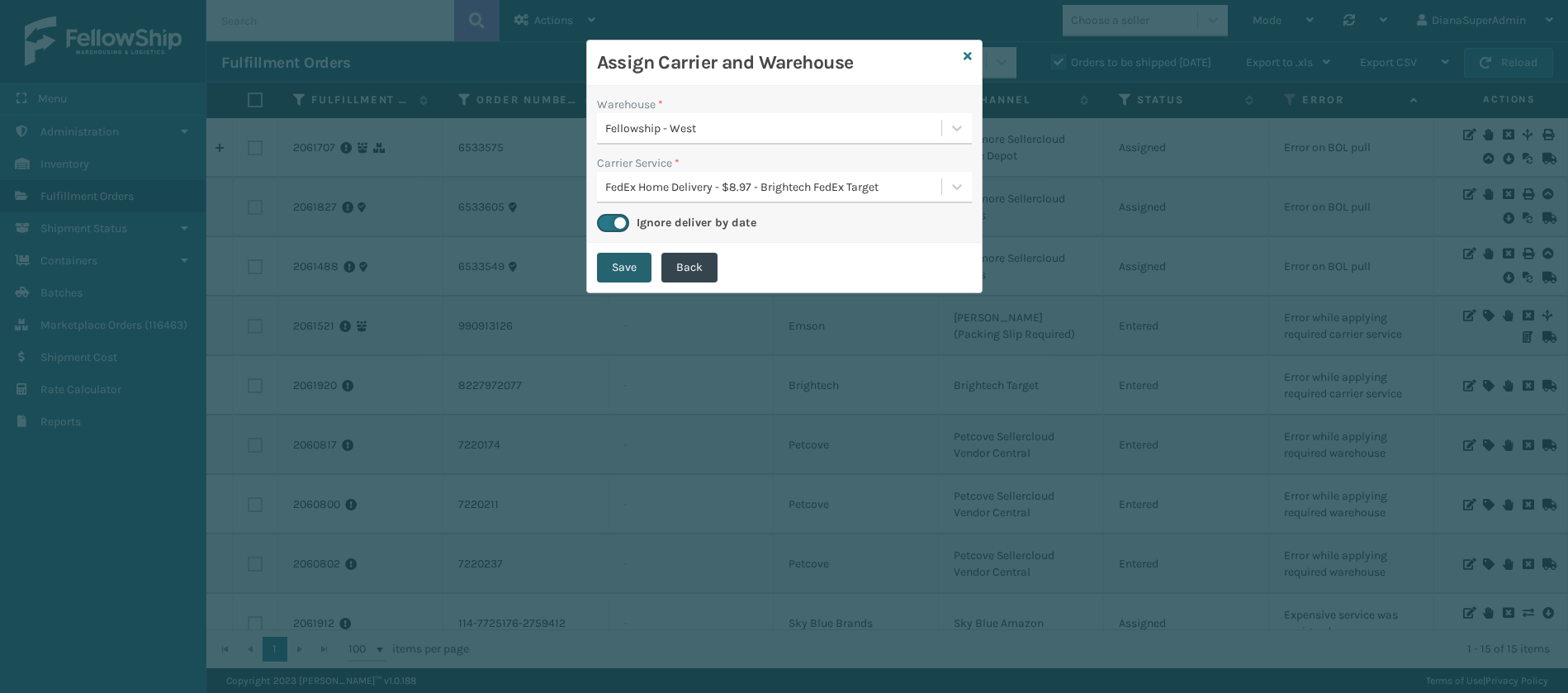
click at [631, 264] on button "Save" at bounding box center [623, 266] width 55 height 30
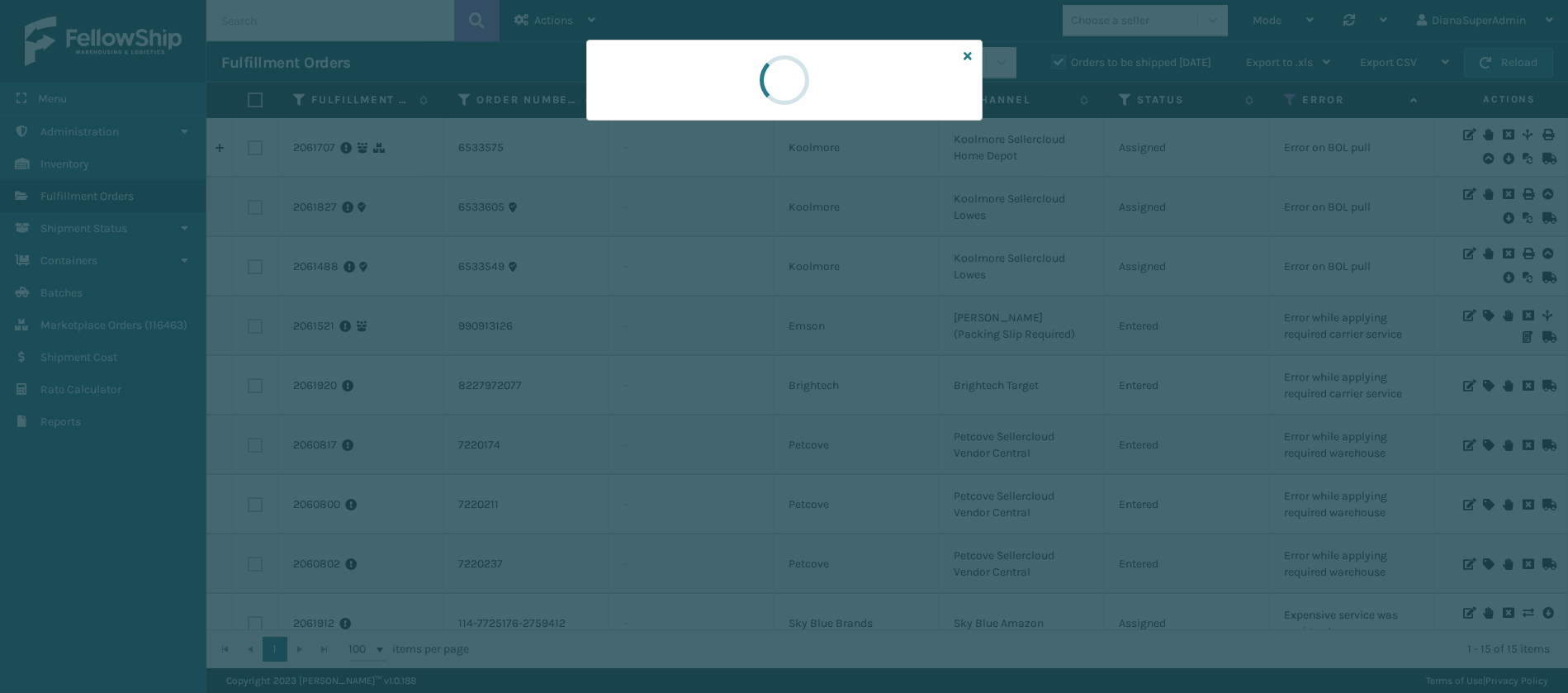
click at [631, 264] on div at bounding box center [784, 346] width 1568 height 693
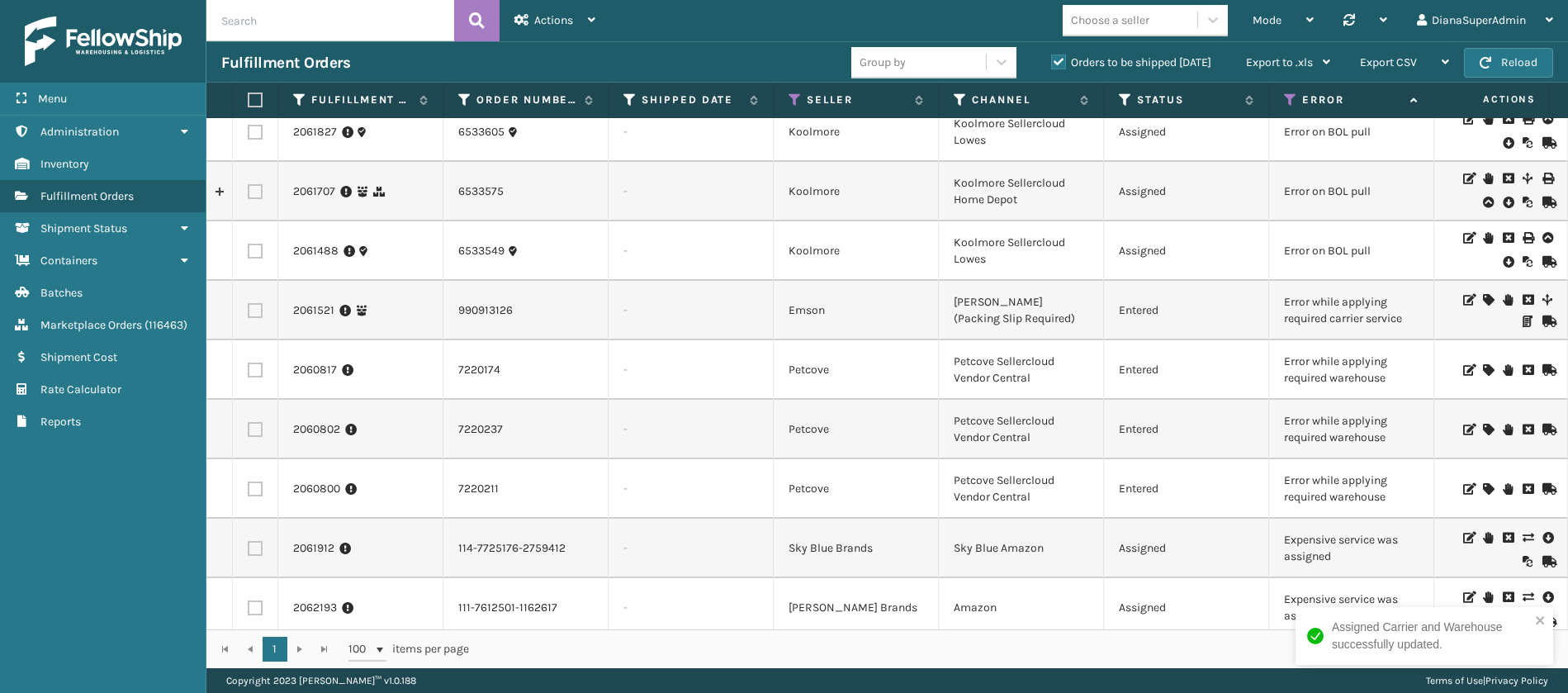
scroll to position [0, 0]
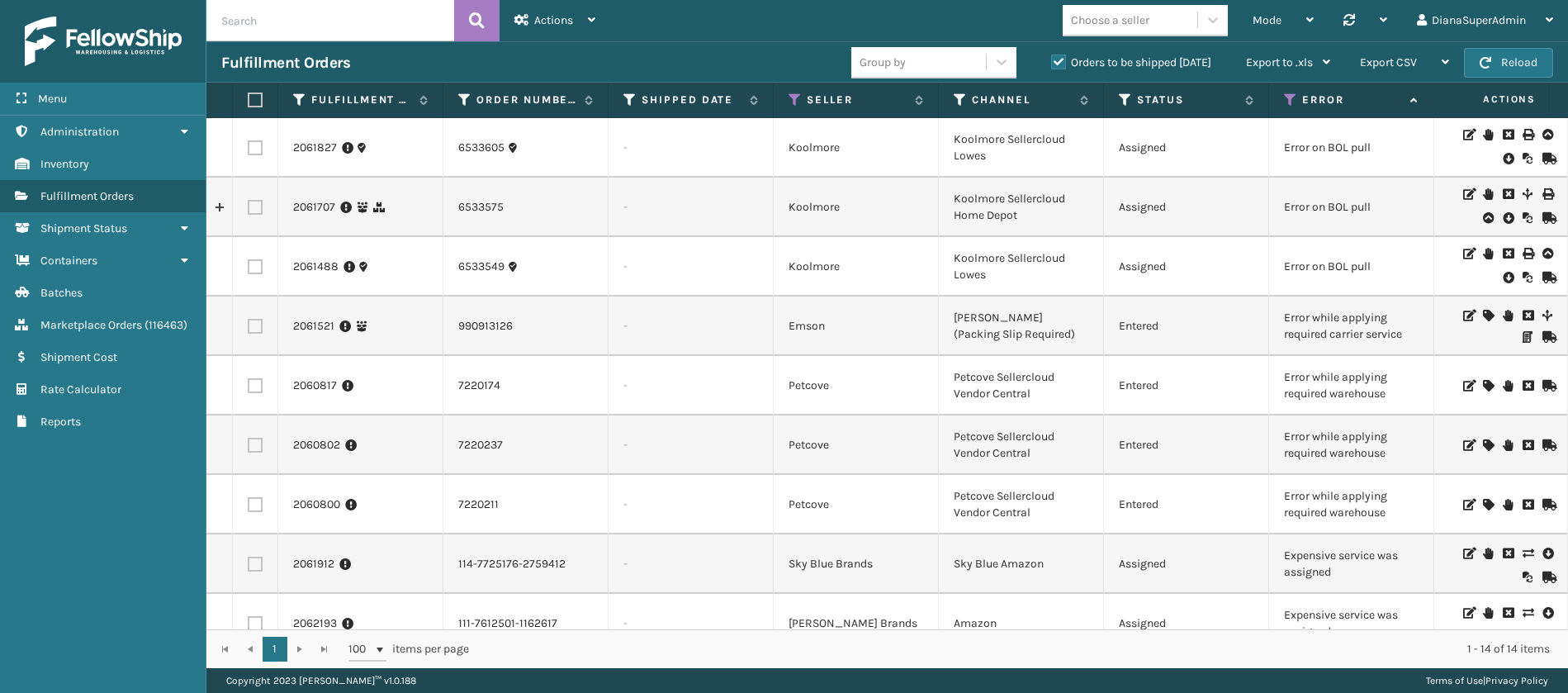
click at [1483, 310] on icon at bounding box center [1487, 315] width 10 height 12
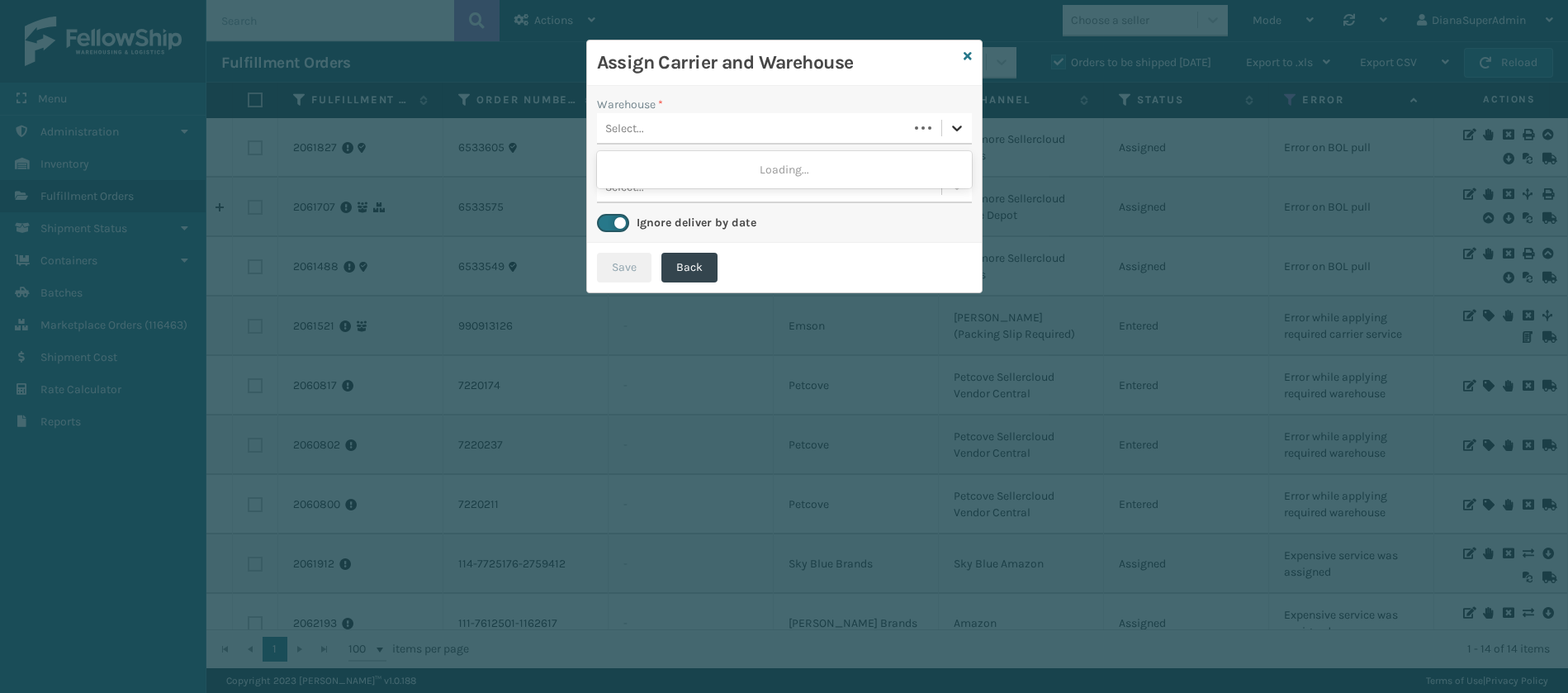
click at [954, 127] on icon at bounding box center [956, 128] width 10 height 5
click at [868, 166] on div "Fellowship - West" at bounding box center [784, 170] width 375 height 30
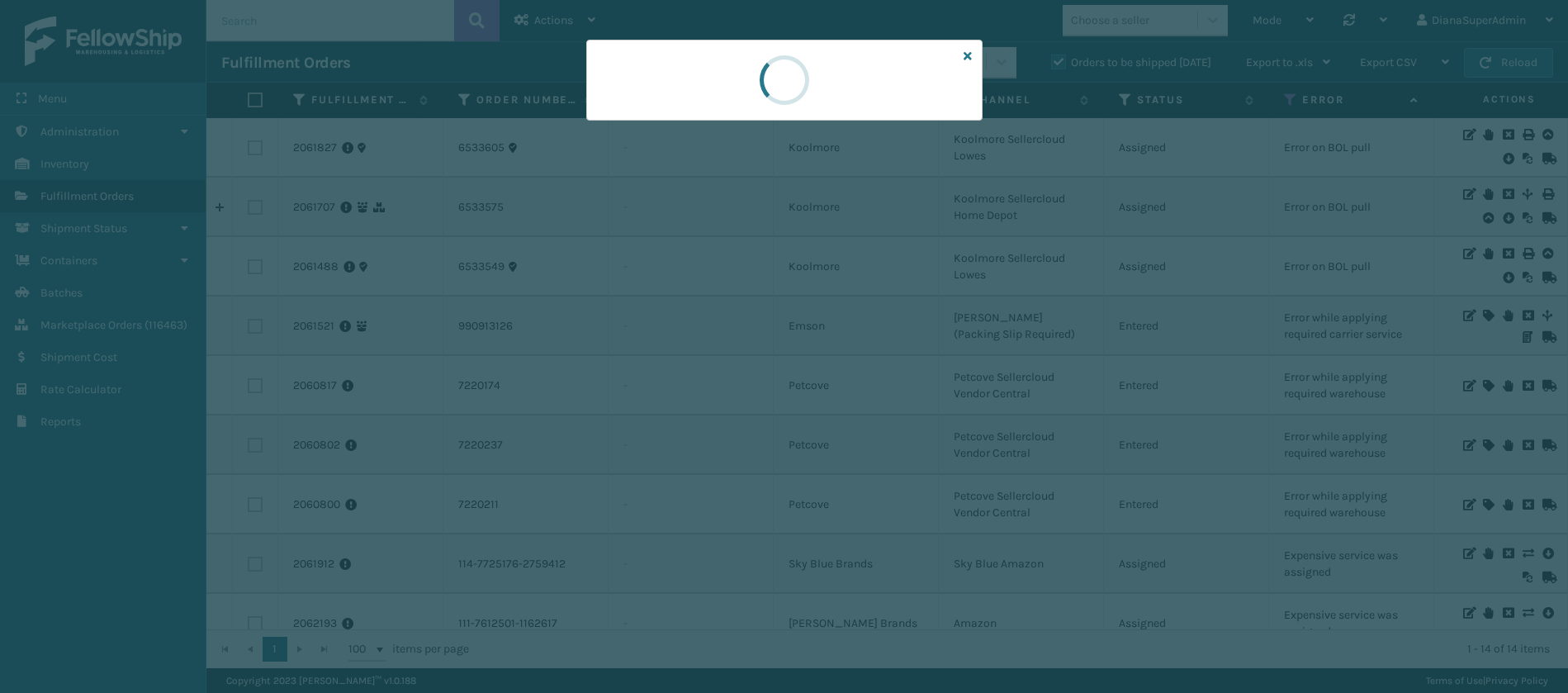
click at [972, 51] on div at bounding box center [784, 80] width 396 height 80
click at [970, 55] on icon at bounding box center [967, 55] width 8 height 12
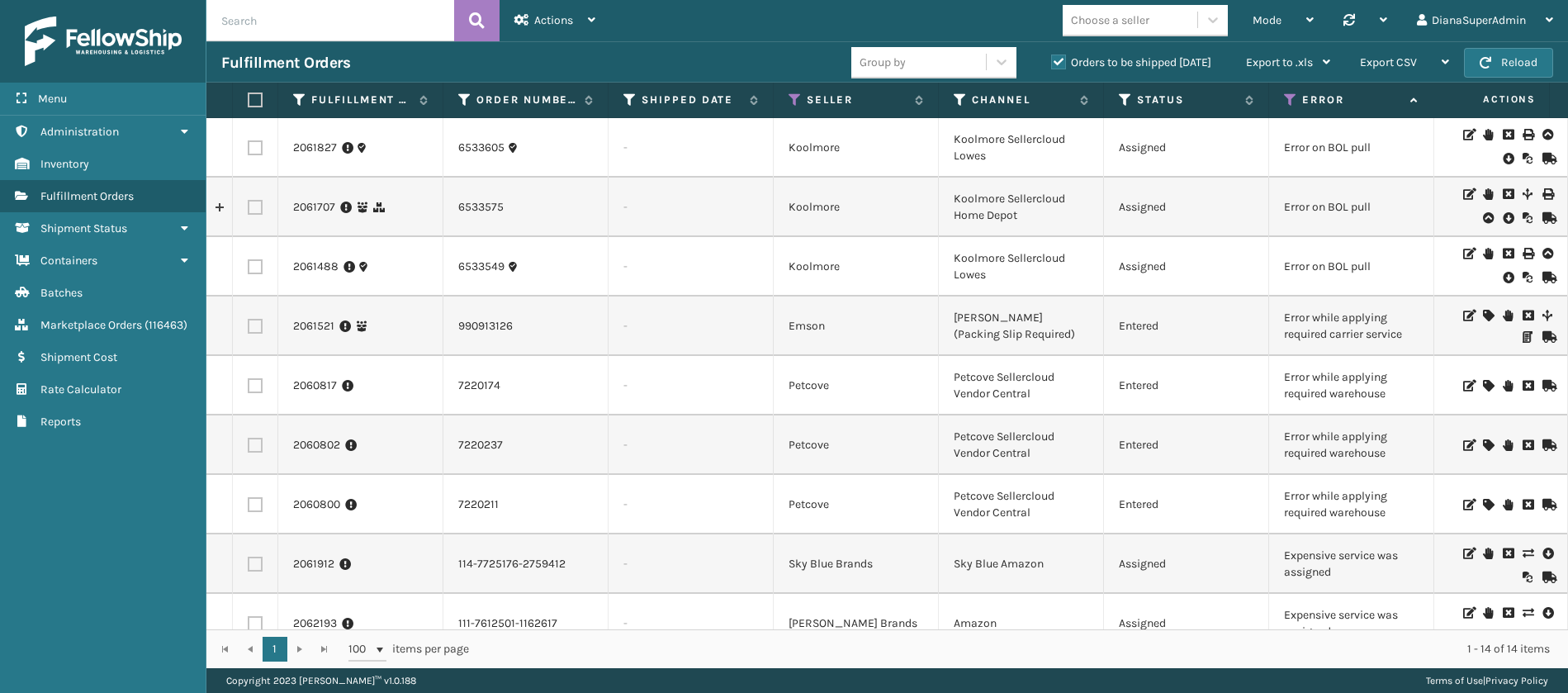
click at [1483, 383] on icon at bounding box center [1487, 385] width 10 height 12
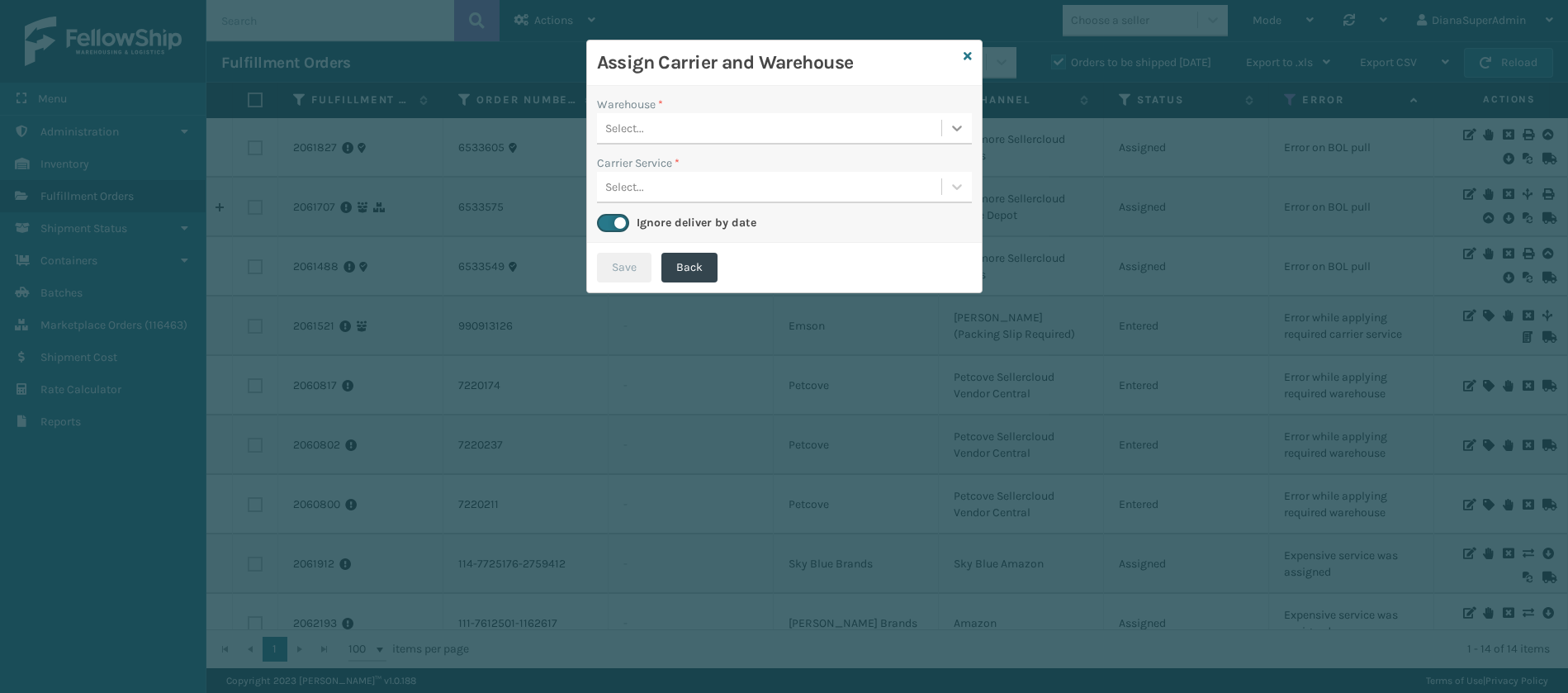
click at [962, 133] on icon at bounding box center [957, 128] width 16 height 16
click at [962, 125] on icon at bounding box center [957, 128] width 16 height 16
click at [963, 55] on icon at bounding box center [967, 55] width 8 height 12
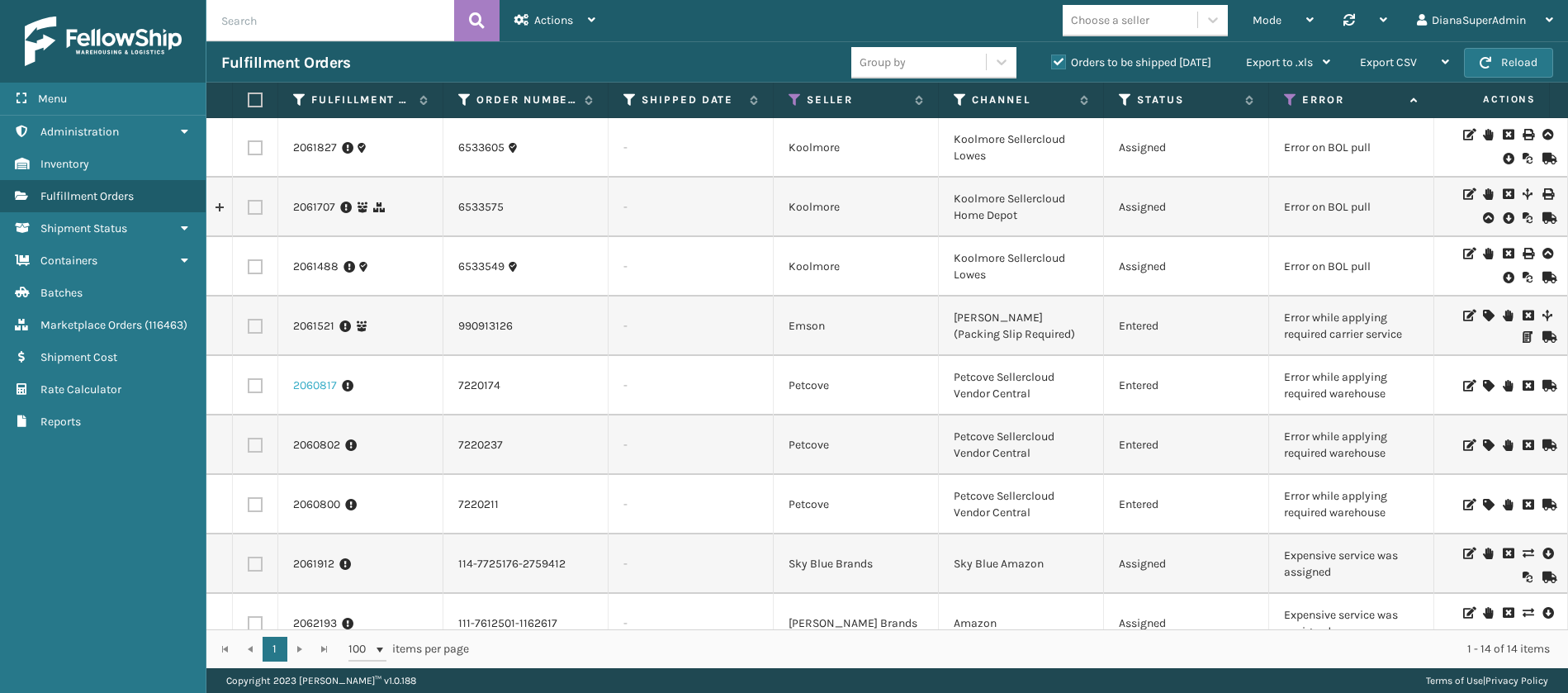
click at [315, 385] on link "2060817" at bounding box center [315, 385] width 44 height 16
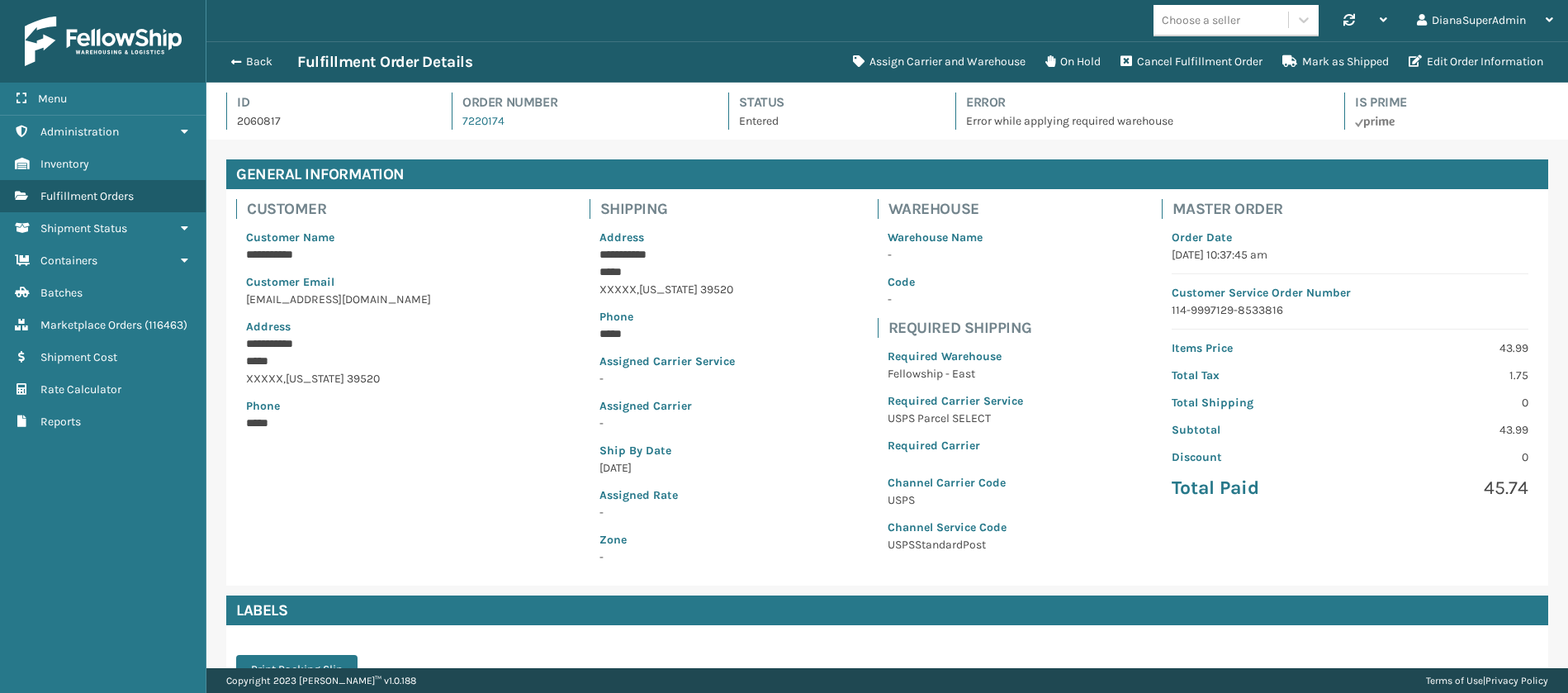
scroll to position [39, 1361]
click at [936, 70] on button "Assign Carrier and Warehouse" at bounding box center [939, 62] width 192 height 33
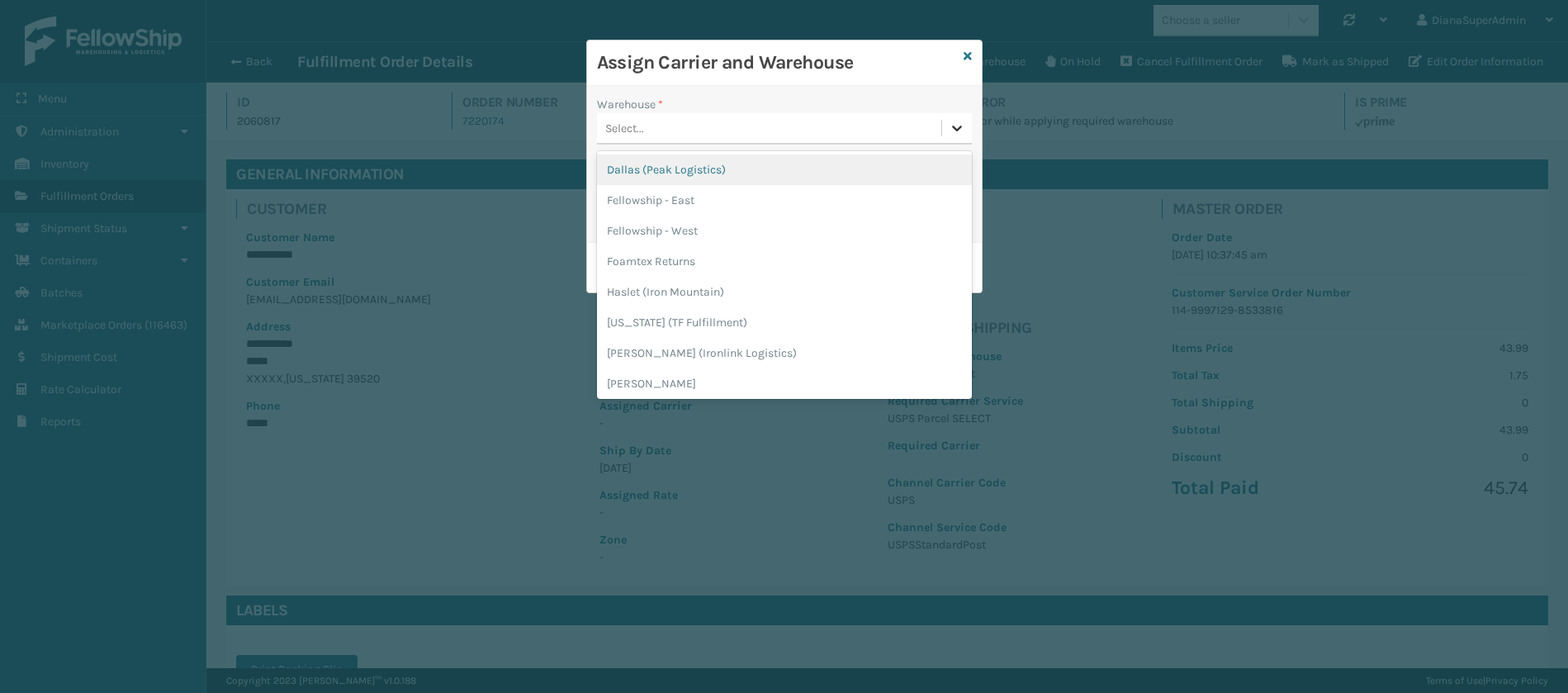
click at [955, 128] on icon at bounding box center [956, 128] width 10 height 5
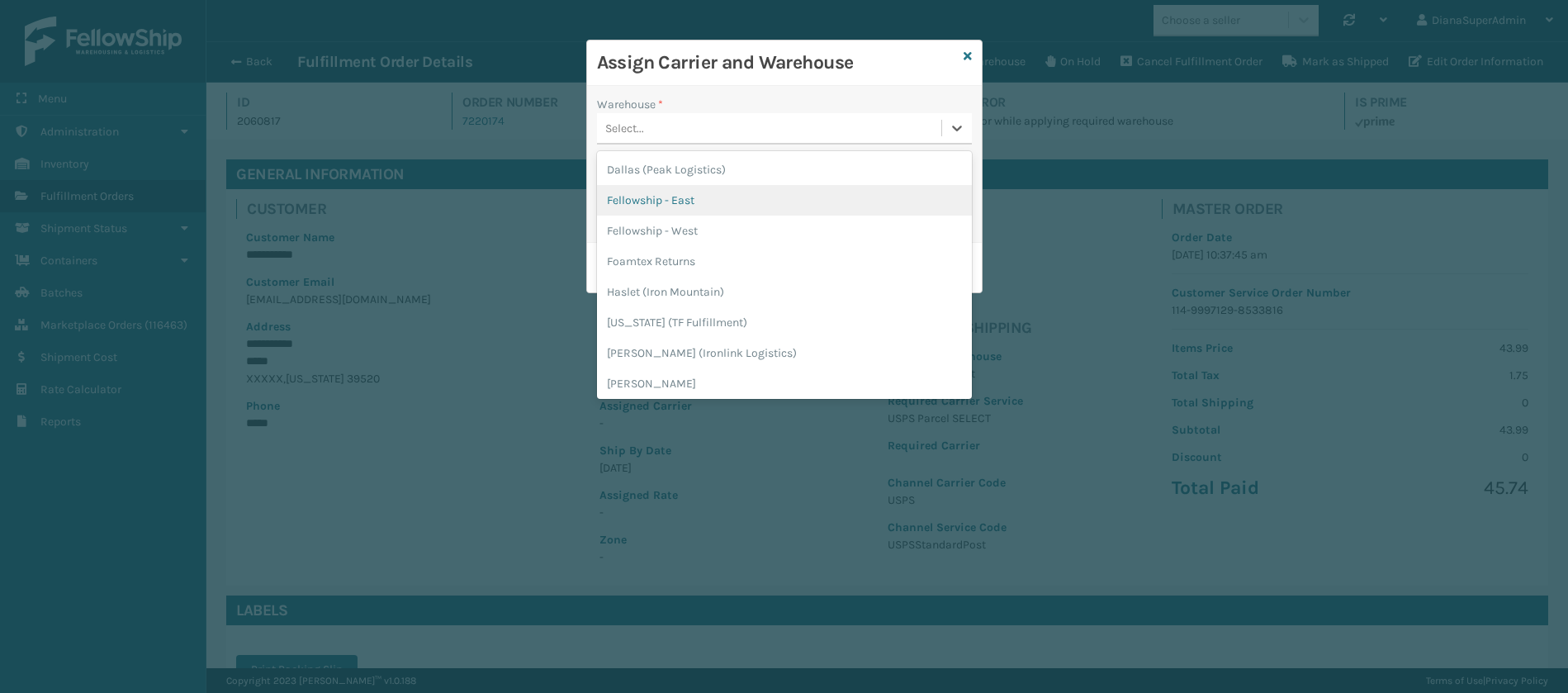
click at [781, 190] on div "Fellowship - East" at bounding box center [784, 200] width 375 height 30
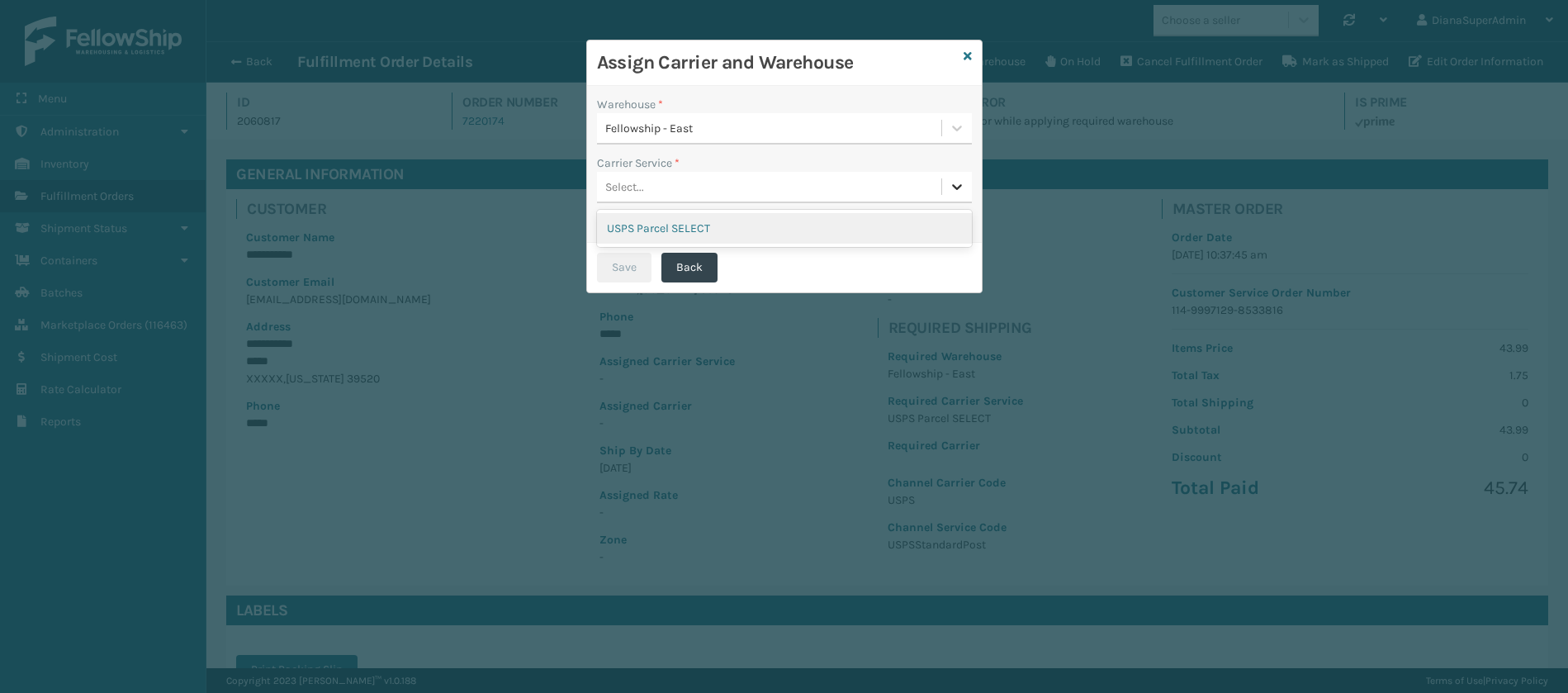
click at [954, 188] on icon at bounding box center [957, 186] width 16 height 16
click at [839, 234] on div "USPS Parcel SELECT" at bounding box center [784, 228] width 375 height 30
click at [635, 253] on button "Save" at bounding box center [623, 266] width 55 height 30
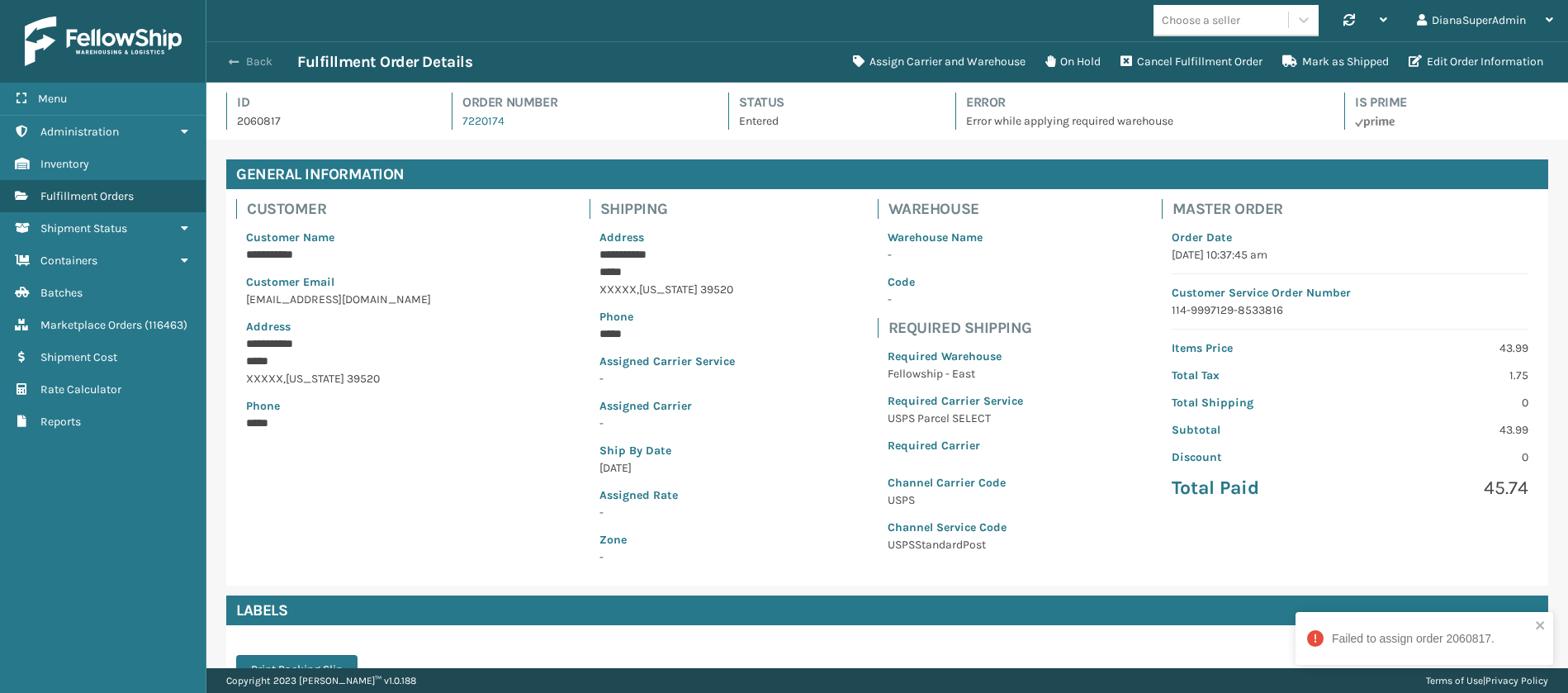
click at [246, 69] on button "Back" at bounding box center [259, 62] width 76 height 15
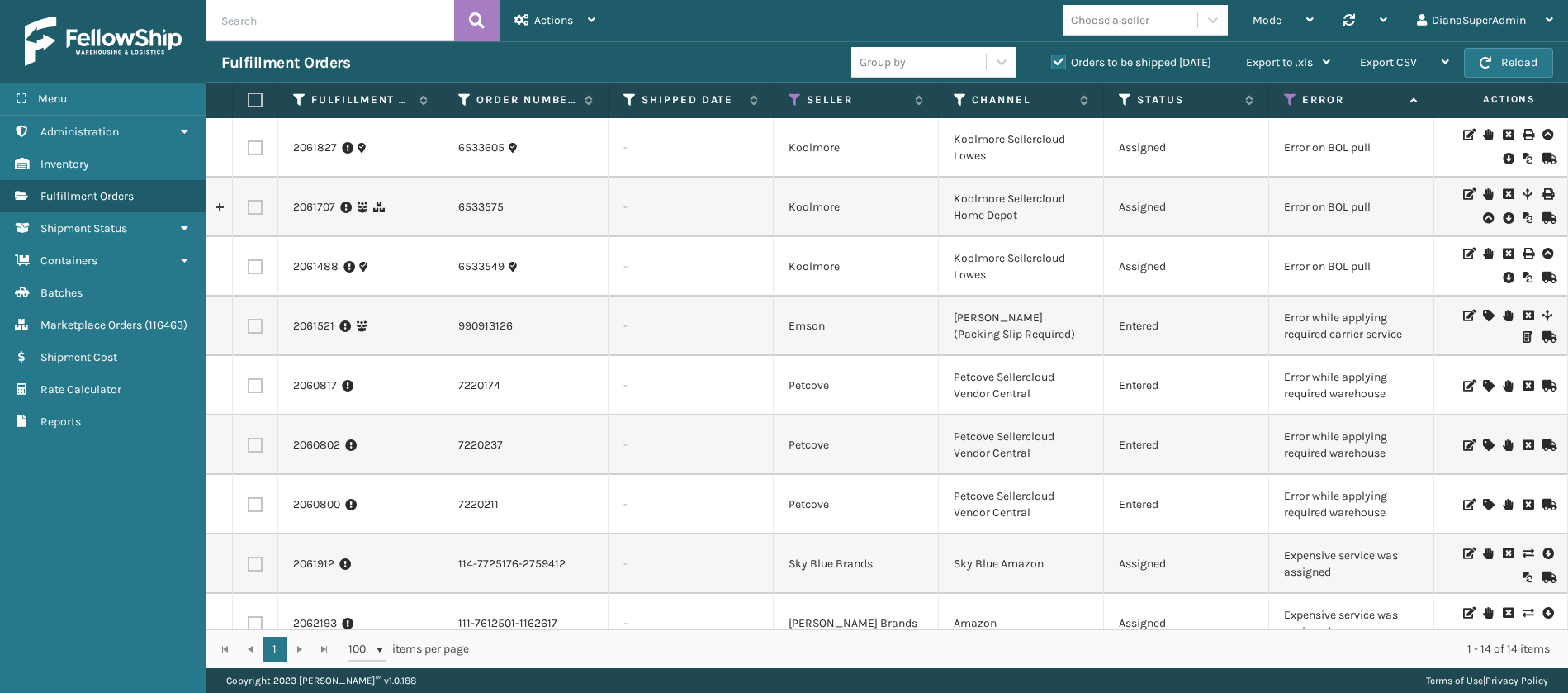
scroll to position [45, 0]
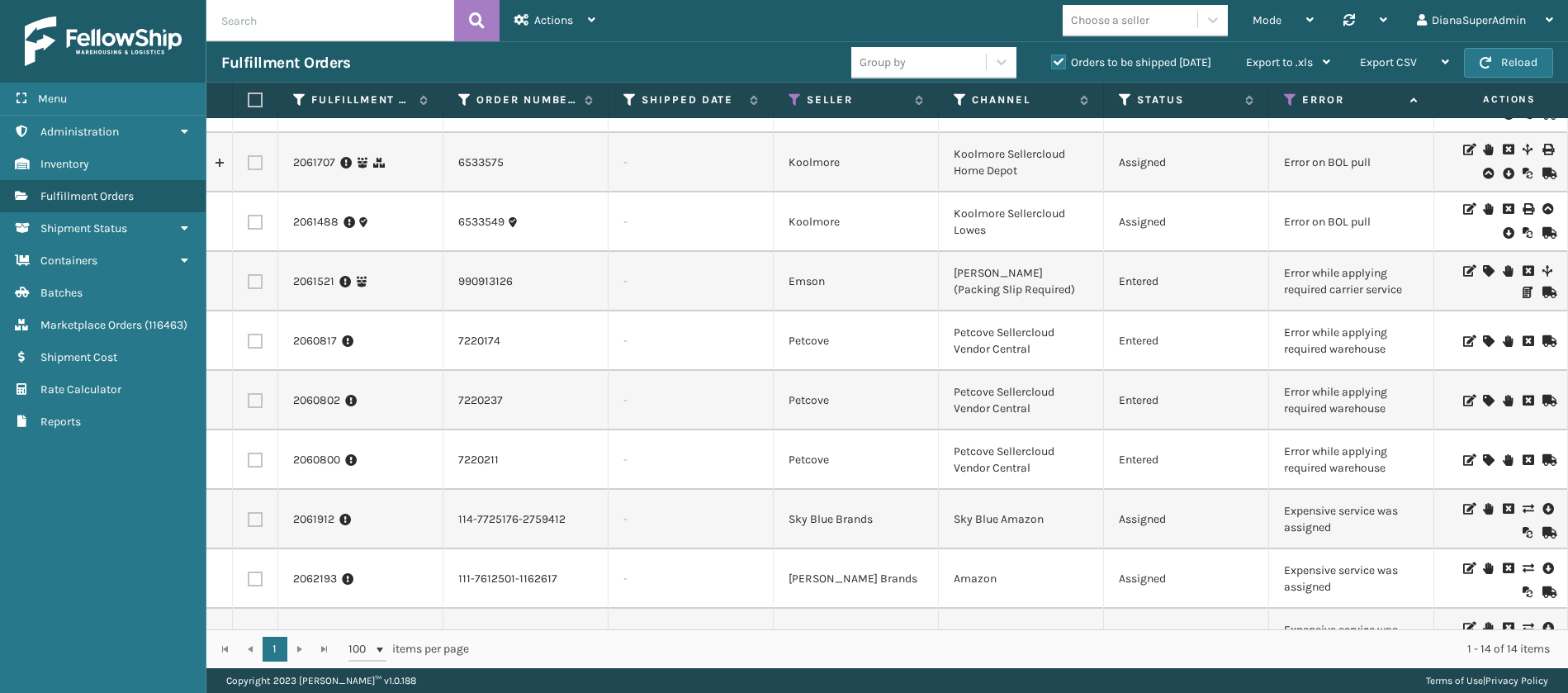
click at [1483, 397] on icon at bounding box center [1487, 400] width 10 height 12
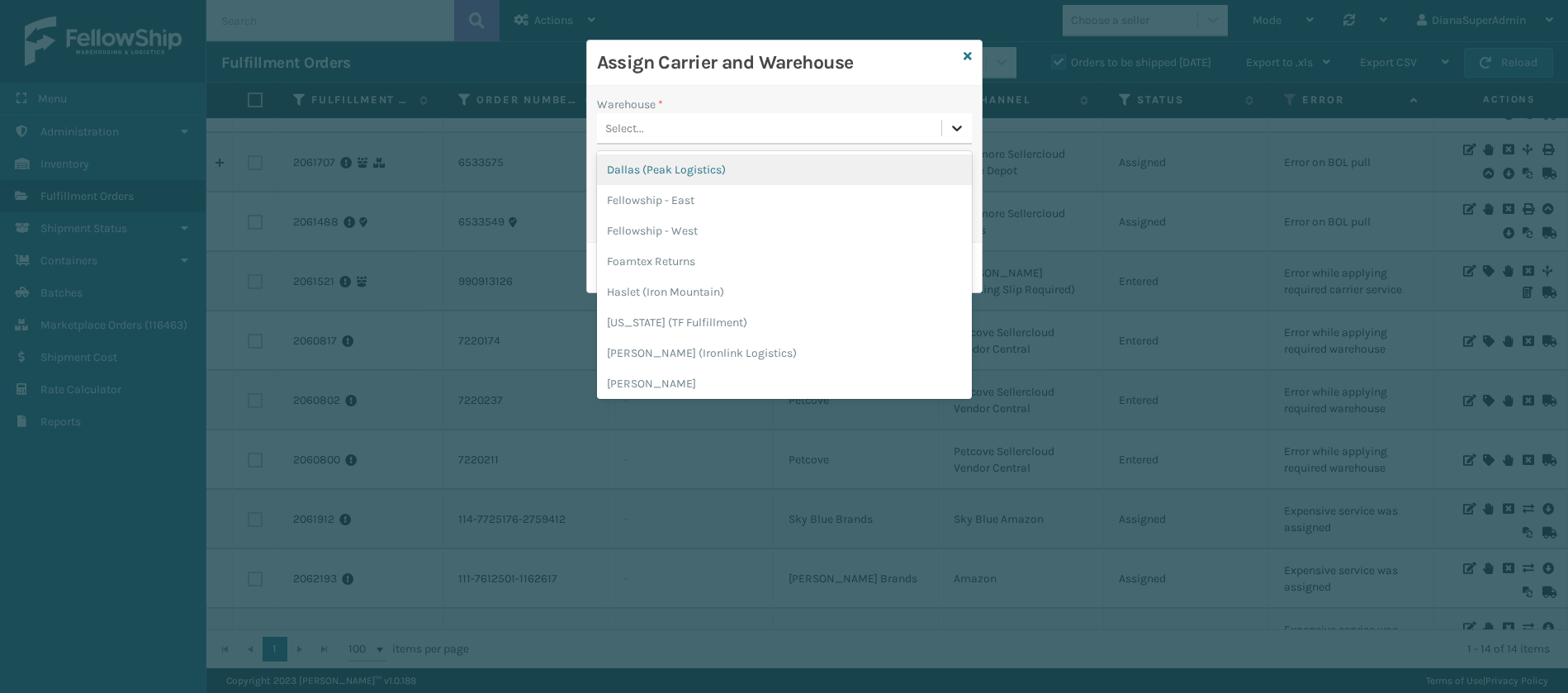
click at [954, 120] on icon at bounding box center [957, 128] width 16 height 16
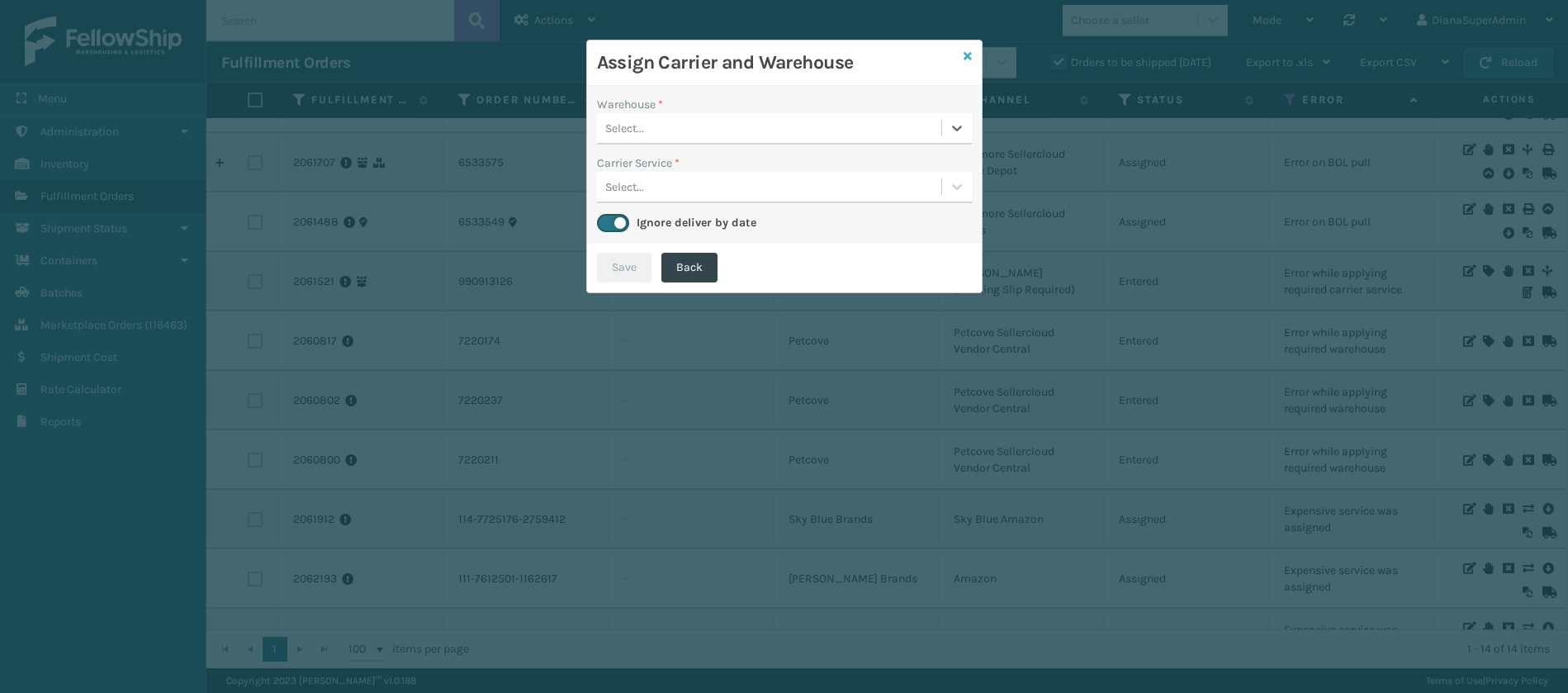
drag, startPoint x: 954, startPoint y: 119, endPoint x: 966, endPoint y: 59, distance: 61.2
click at [966, 59] on div "Assign Carrier and Warehouse Warehouse * 0 results available. Select is focused…" at bounding box center [784, 165] width 396 height 253
click at [966, 59] on icon at bounding box center [967, 55] width 8 height 12
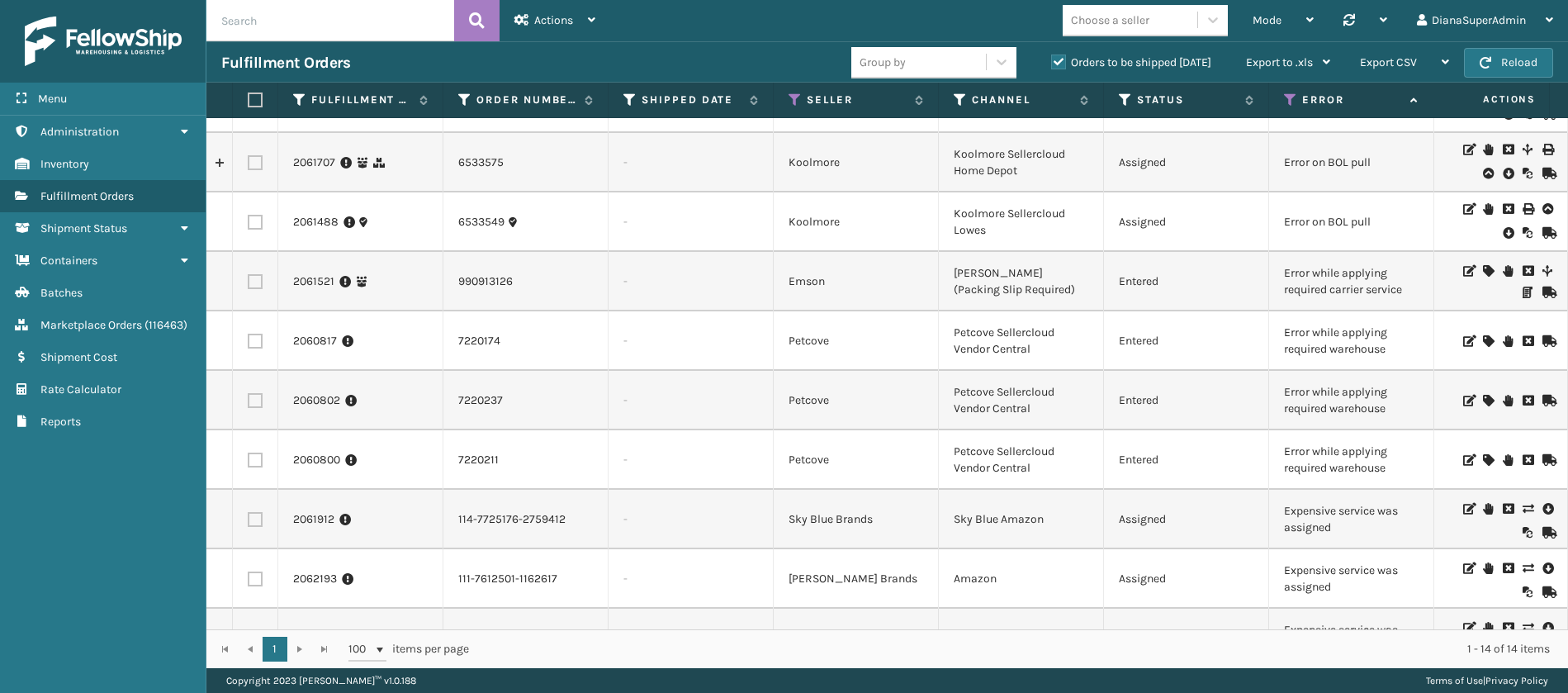
click at [1522, 505] on icon at bounding box center [1527, 508] width 10 height 12
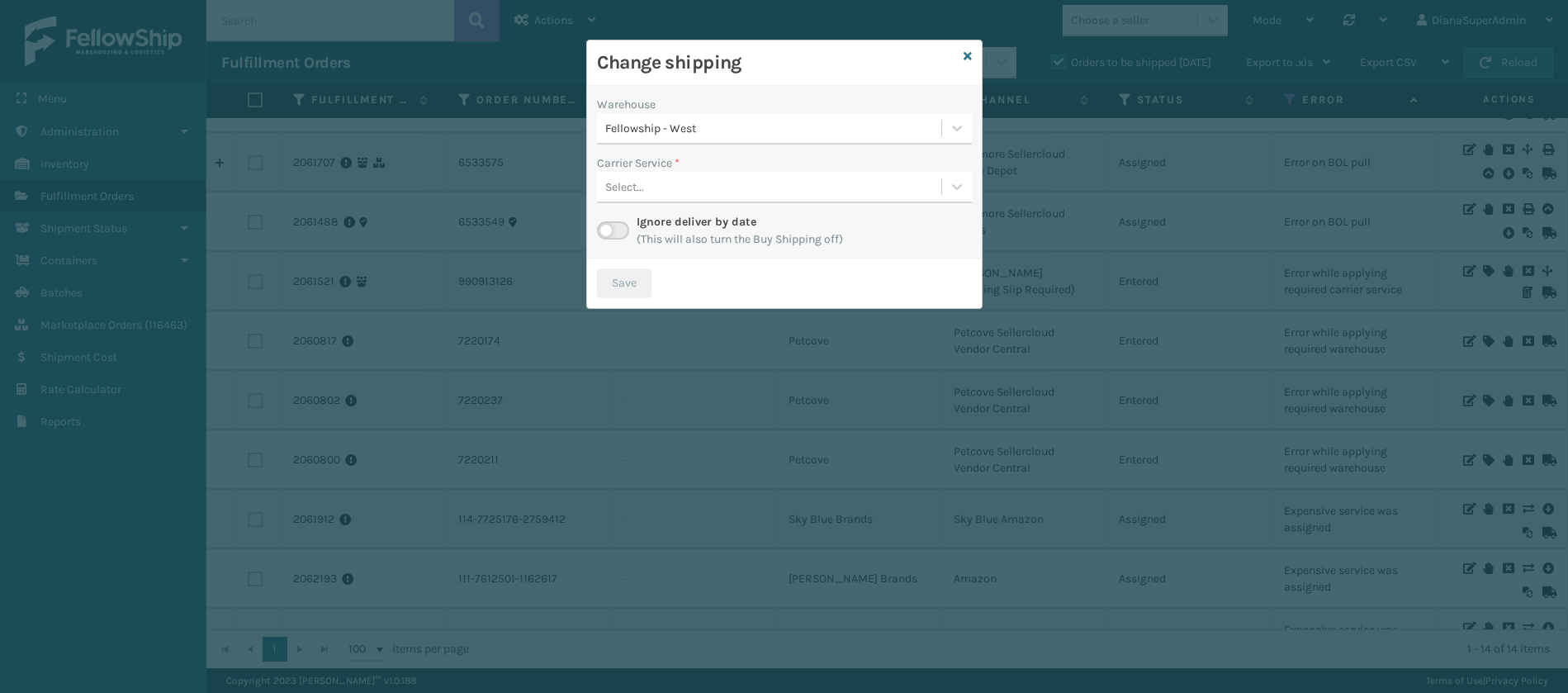
click at [615, 231] on label at bounding box center [613, 230] width 32 height 18
click at [607, 231] on input "checkbox" at bounding box center [602, 226] width 11 height 11
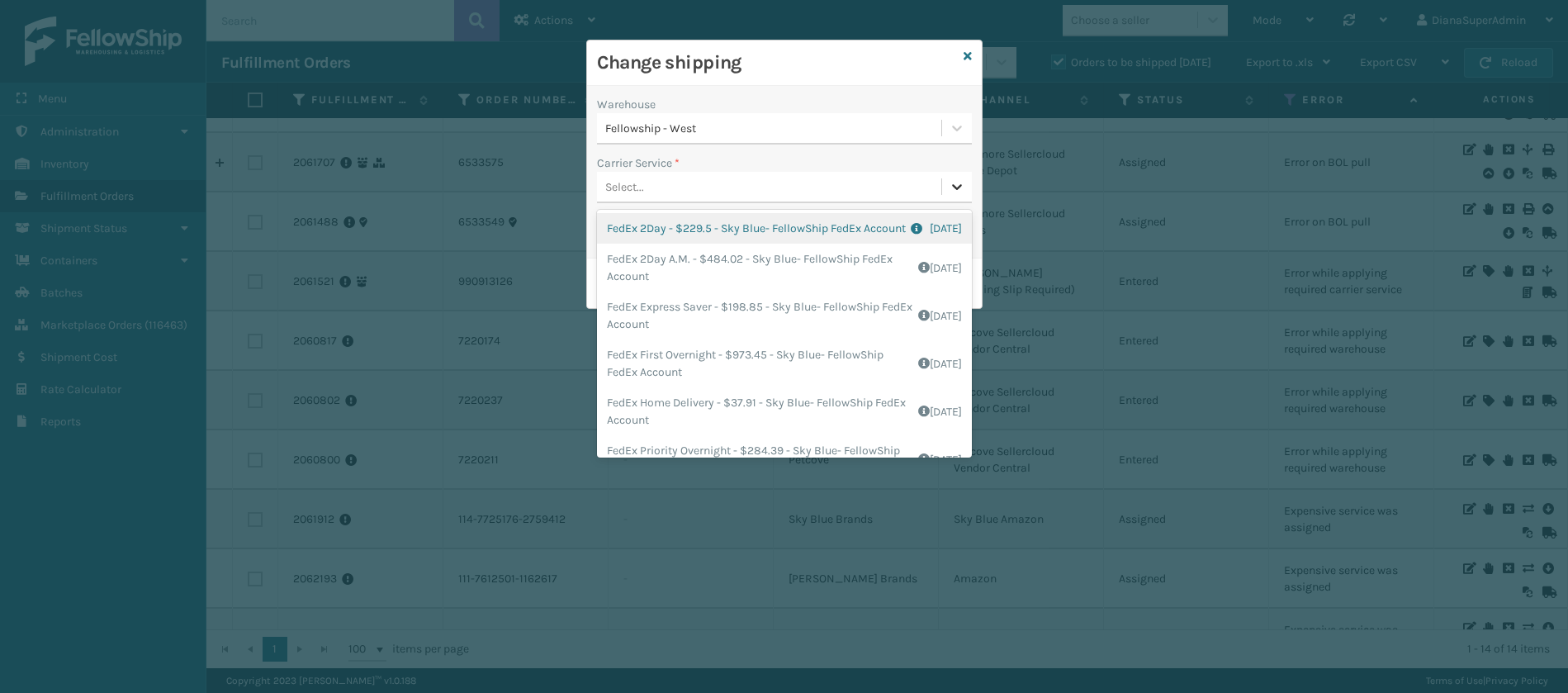
click at [960, 189] on icon at bounding box center [957, 186] width 16 height 16
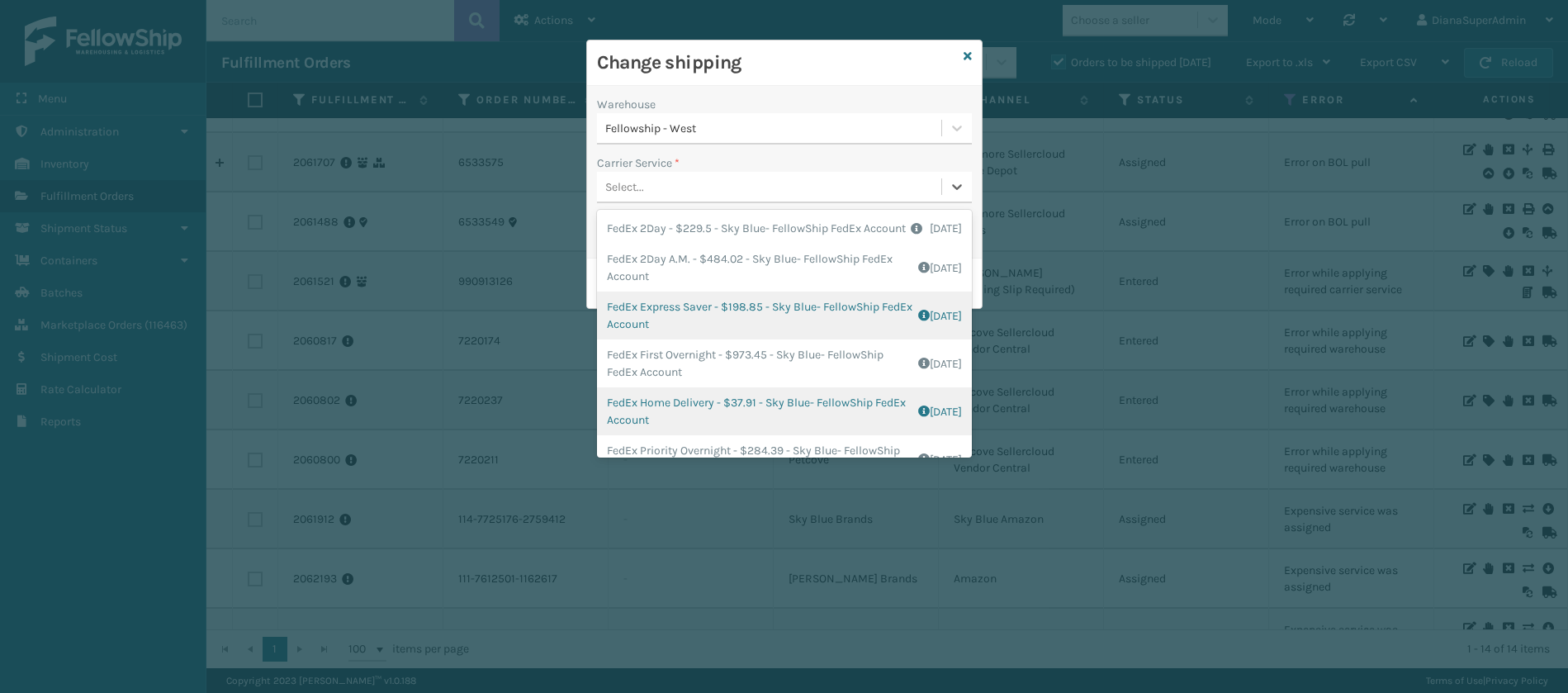
scroll to position [94, 0]
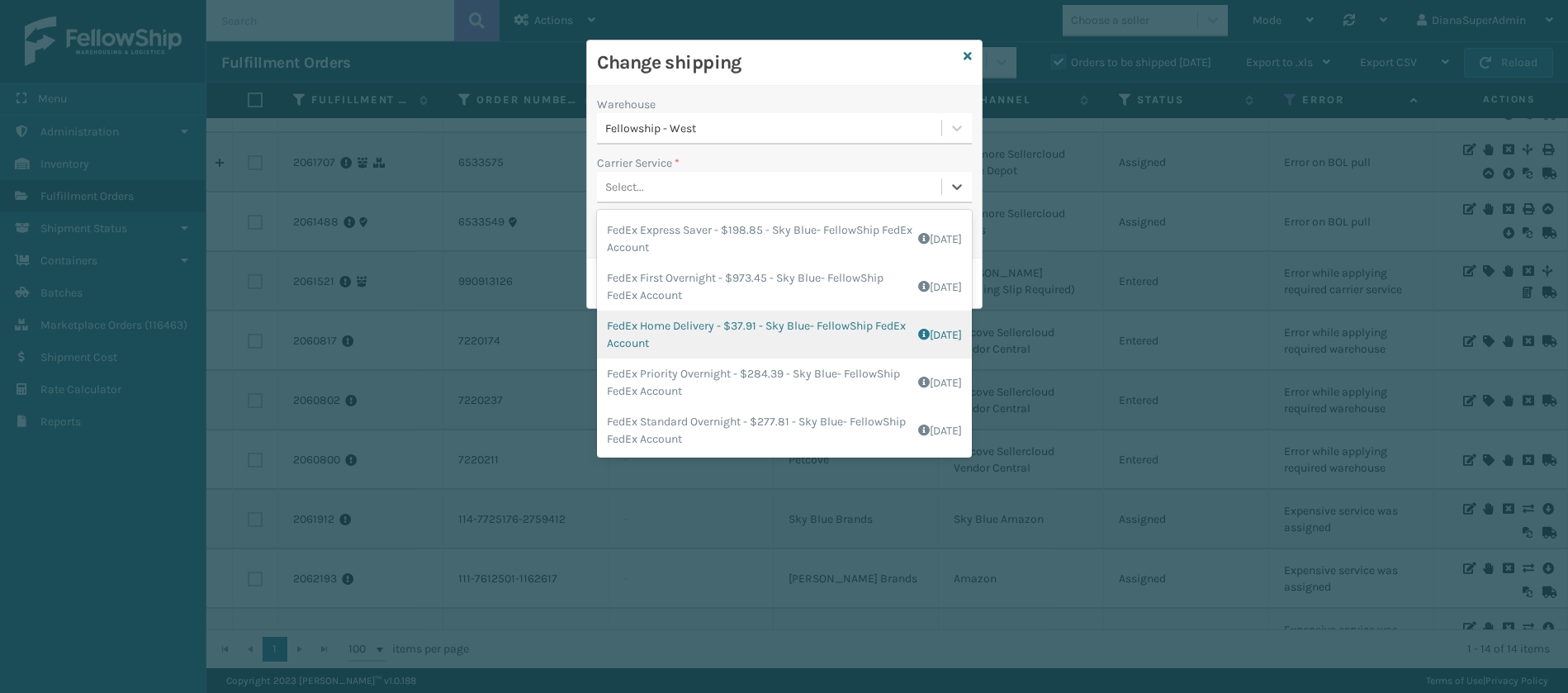
click at [671, 335] on div "FedEx Home Delivery - $37.91 - Sky Blue- FellowShip FedEx Account Shipping Cost…" at bounding box center [784, 334] width 375 height 48
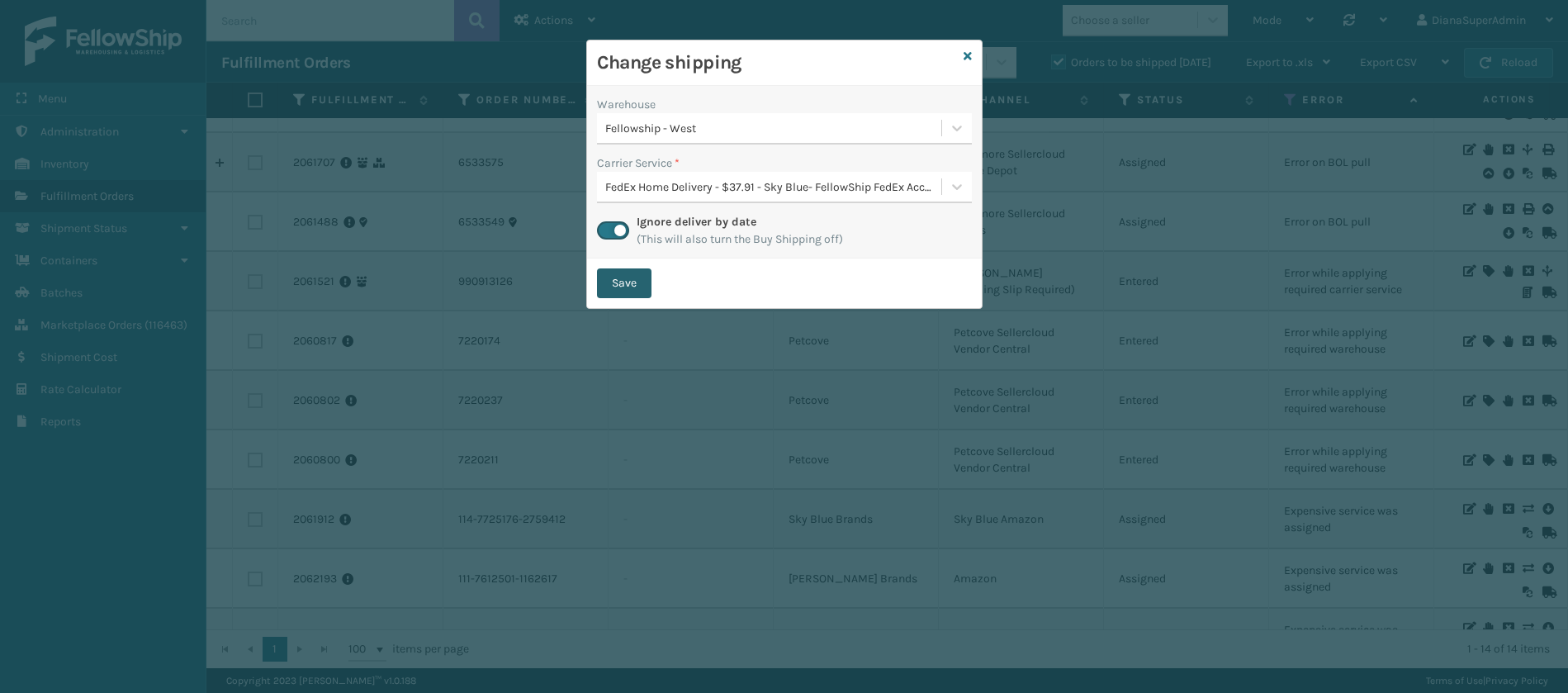
click at [635, 277] on button "Save" at bounding box center [623, 283] width 55 height 30
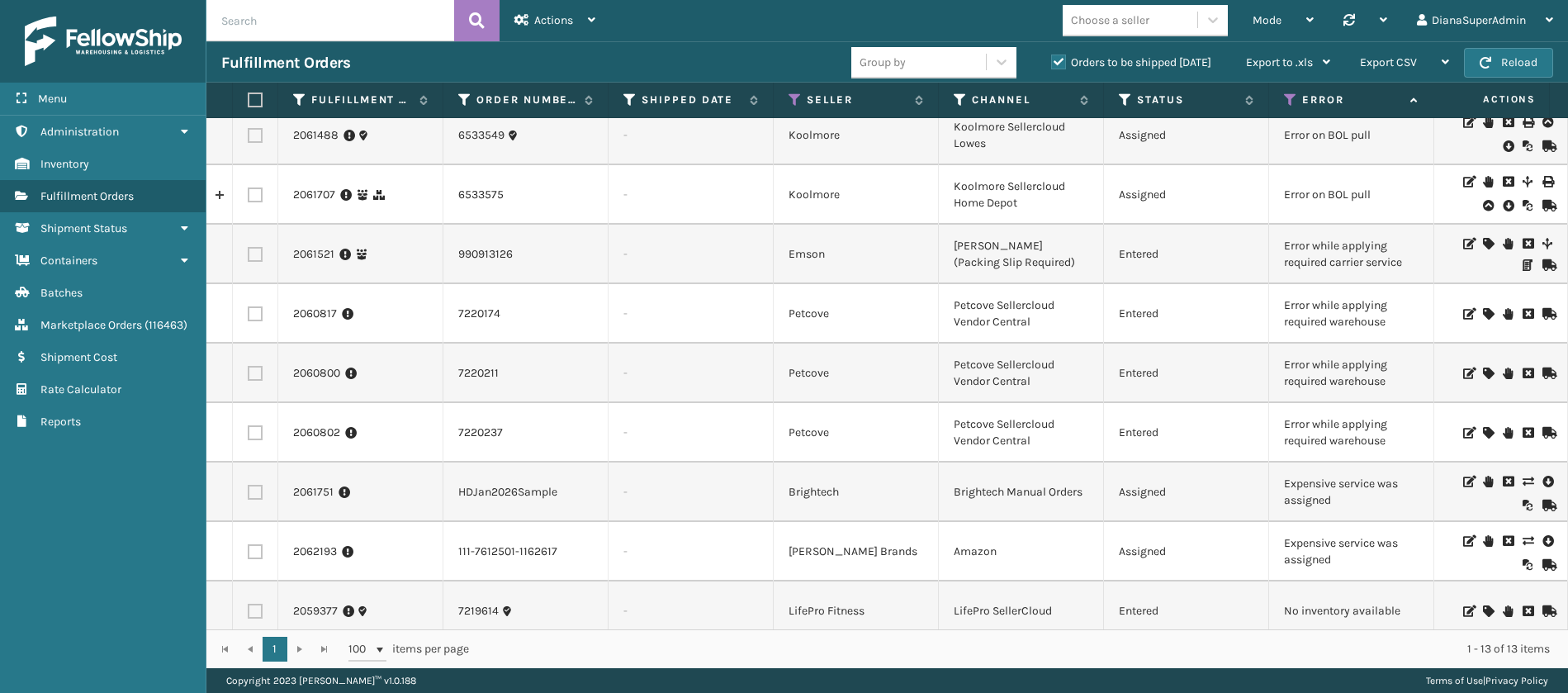
scroll to position [281, 0]
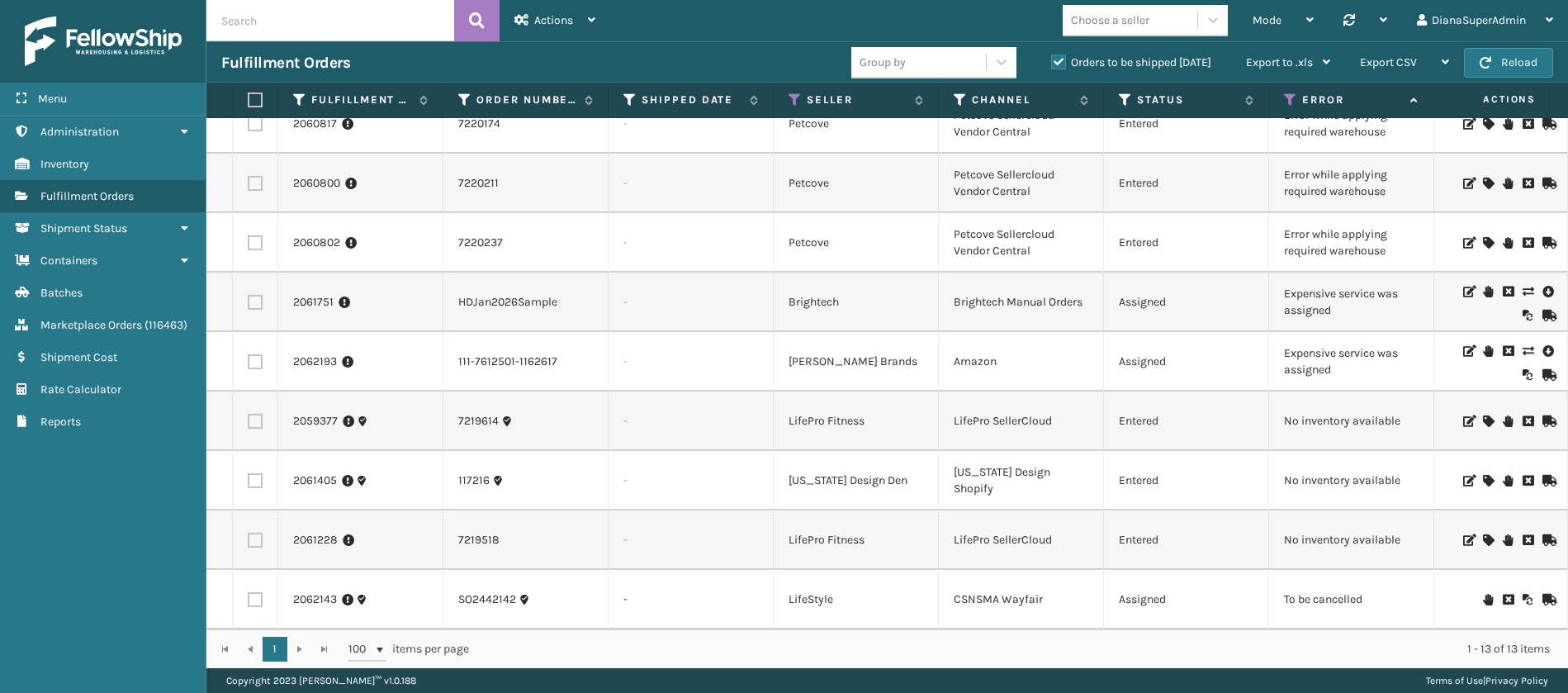
click at [1522, 285] on icon at bounding box center [1527, 291] width 10 height 12
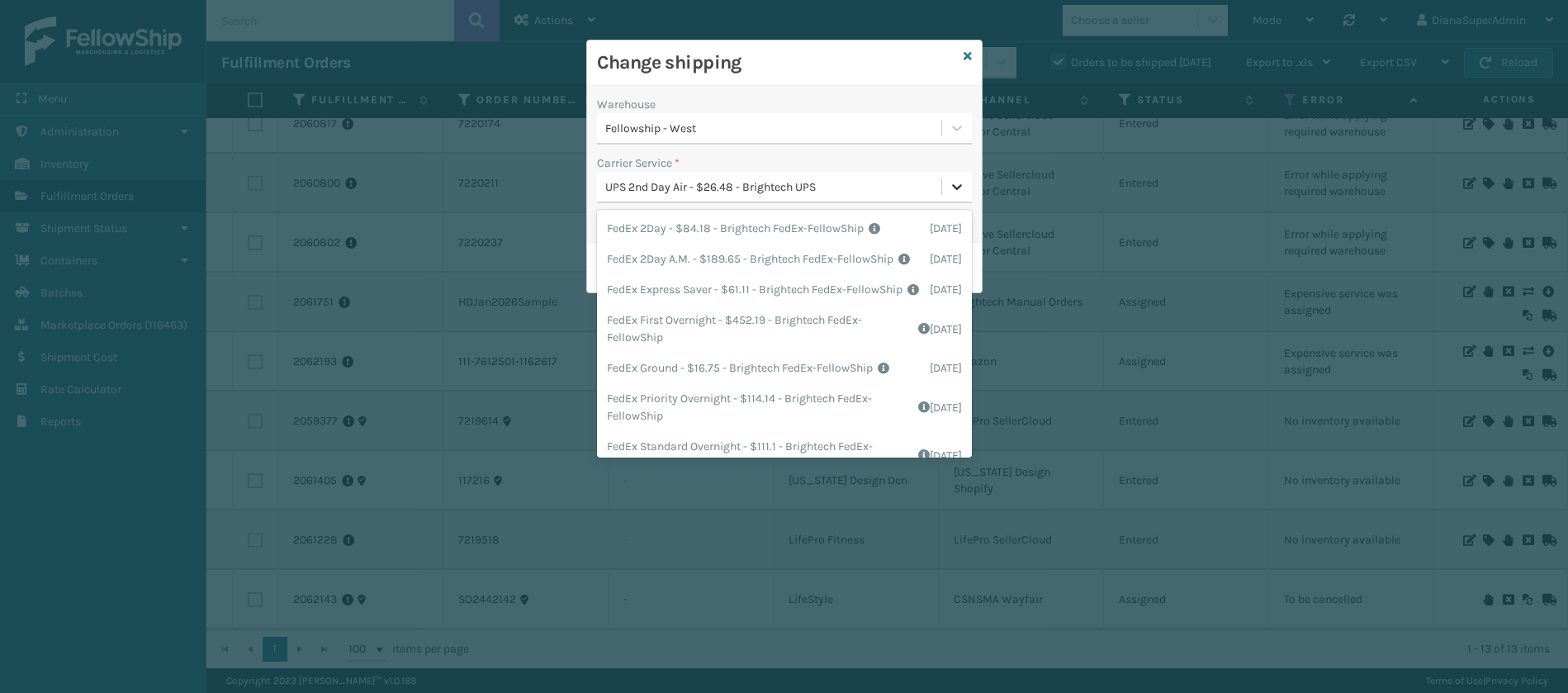
click at [960, 172] on div at bounding box center [956, 186] width 30 height 30
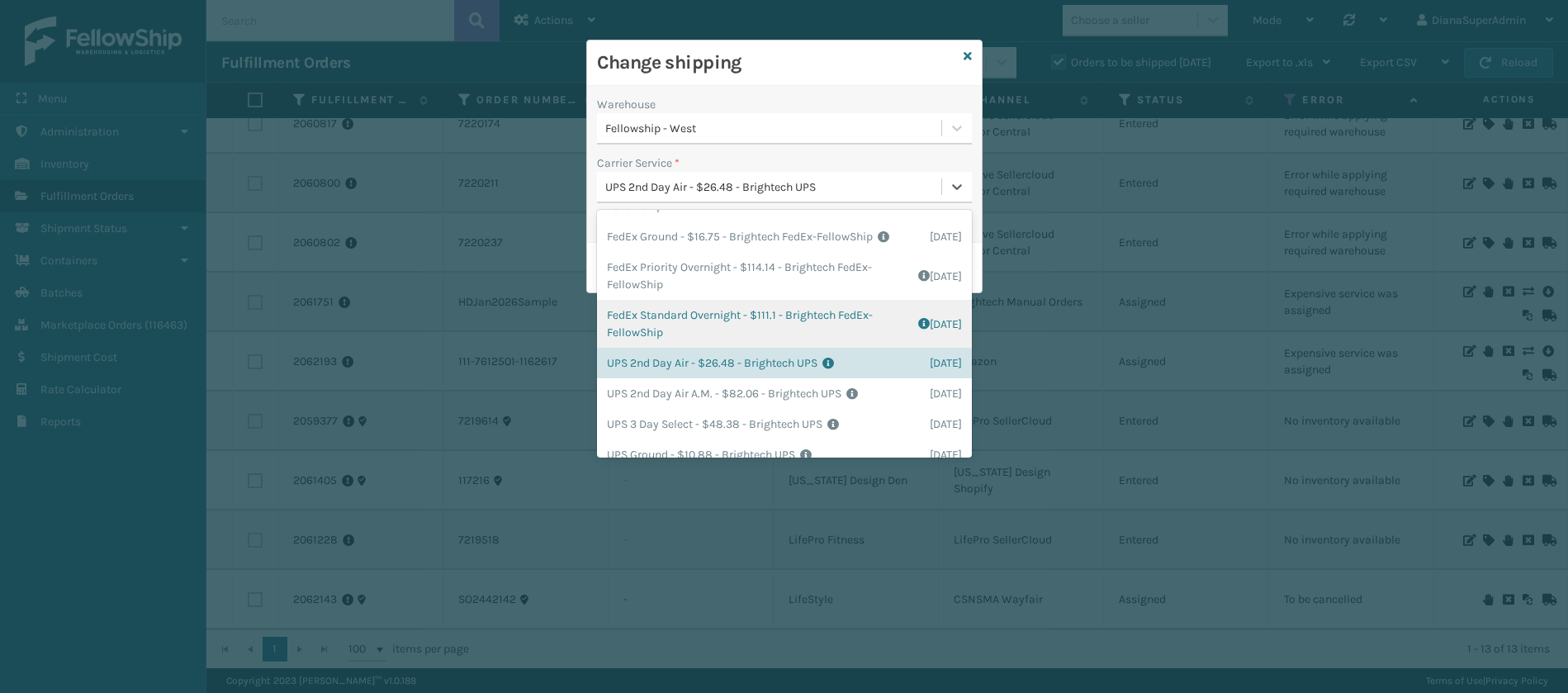
scroll to position [308, 0]
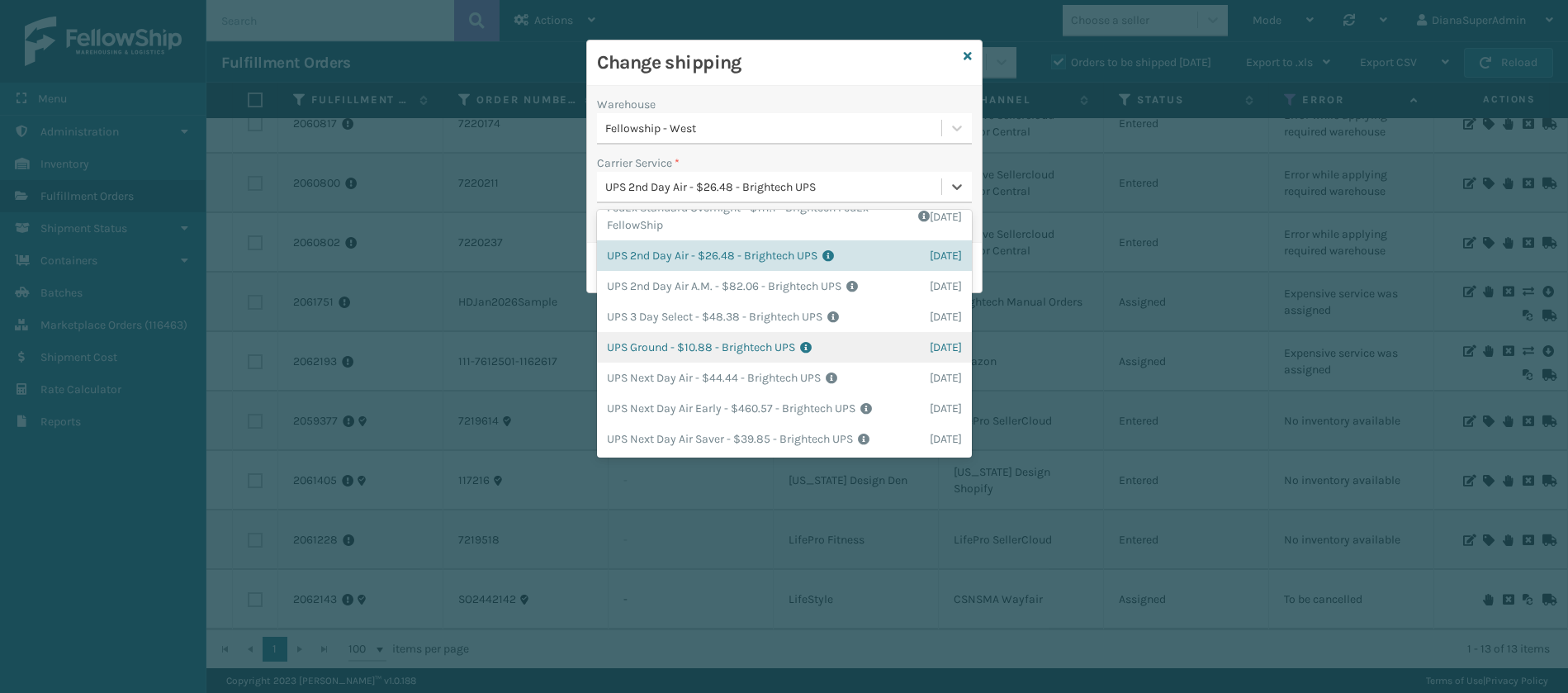
click at [673, 345] on div "UPS Ground - $10.88 - Brightech UPS Shipping Cost $10.88 Surplus Cost $0 Total …" at bounding box center [784, 347] width 375 height 30
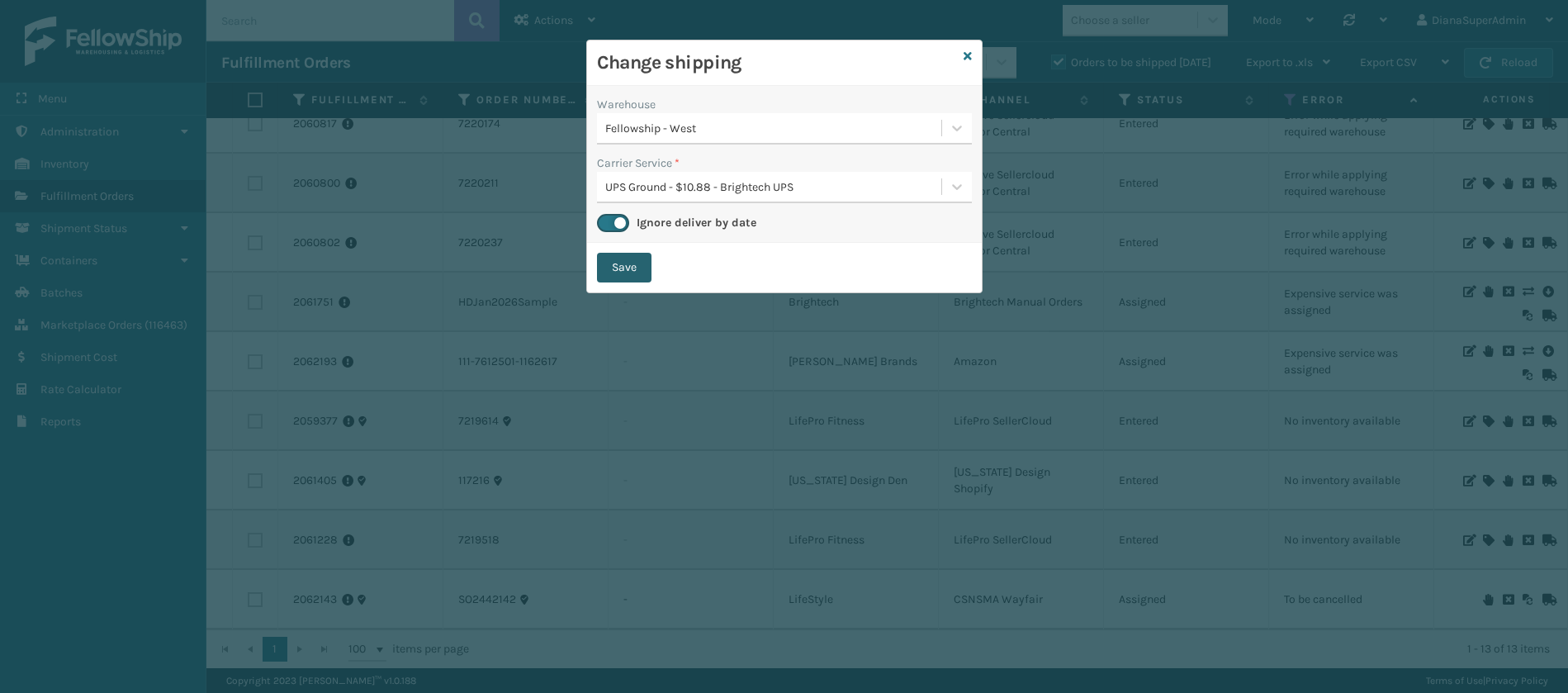
click at [627, 258] on button "Save" at bounding box center [623, 266] width 55 height 30
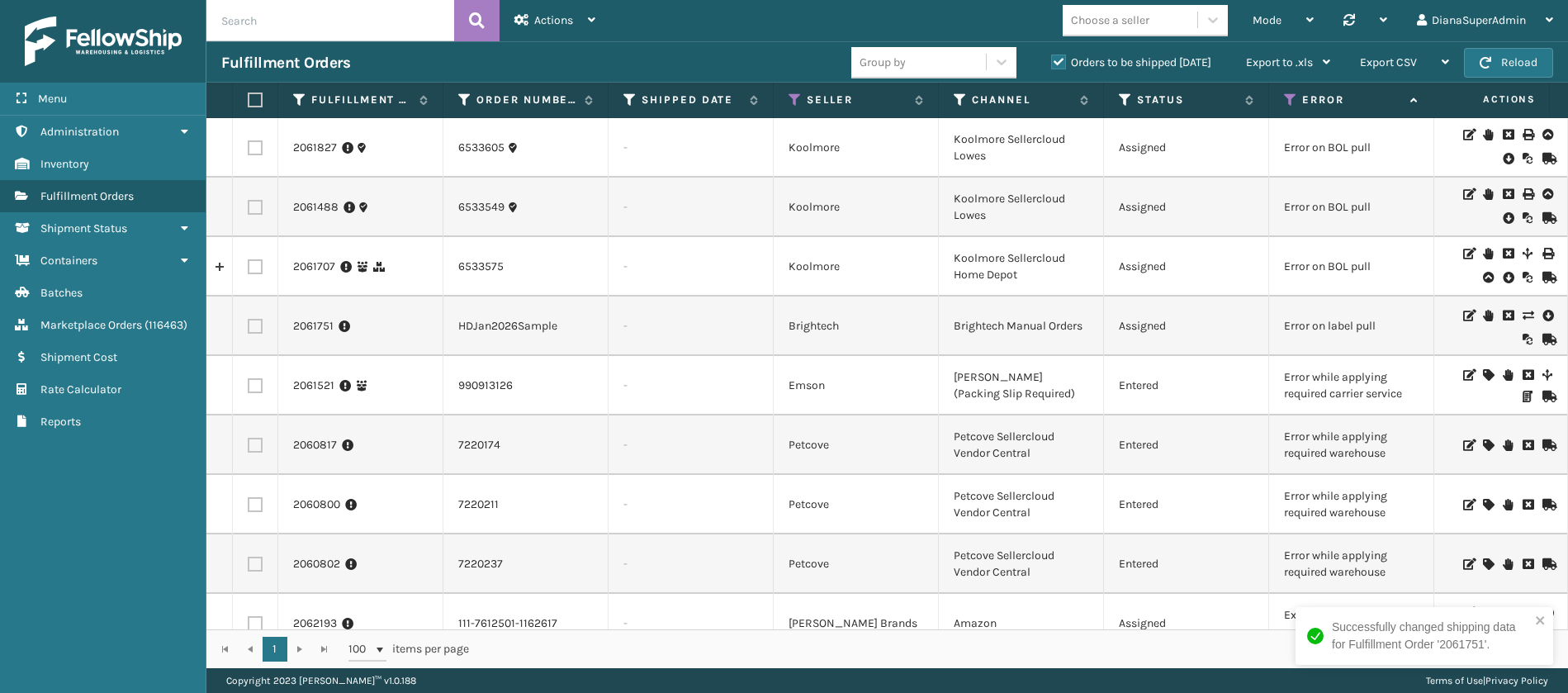
scroll to position [281, 0]
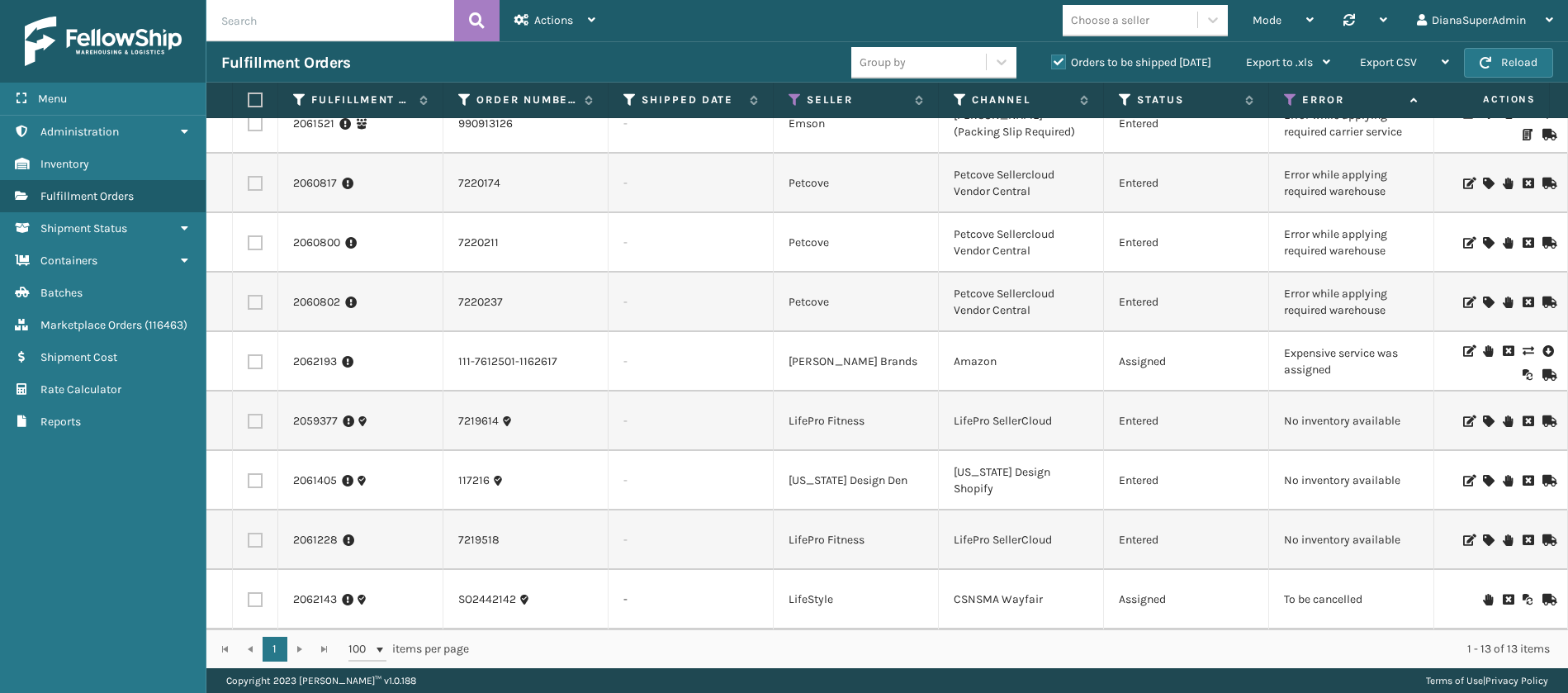
click at [1522, 345] on icon at bounding box center [1527, 351] width 10 height 12
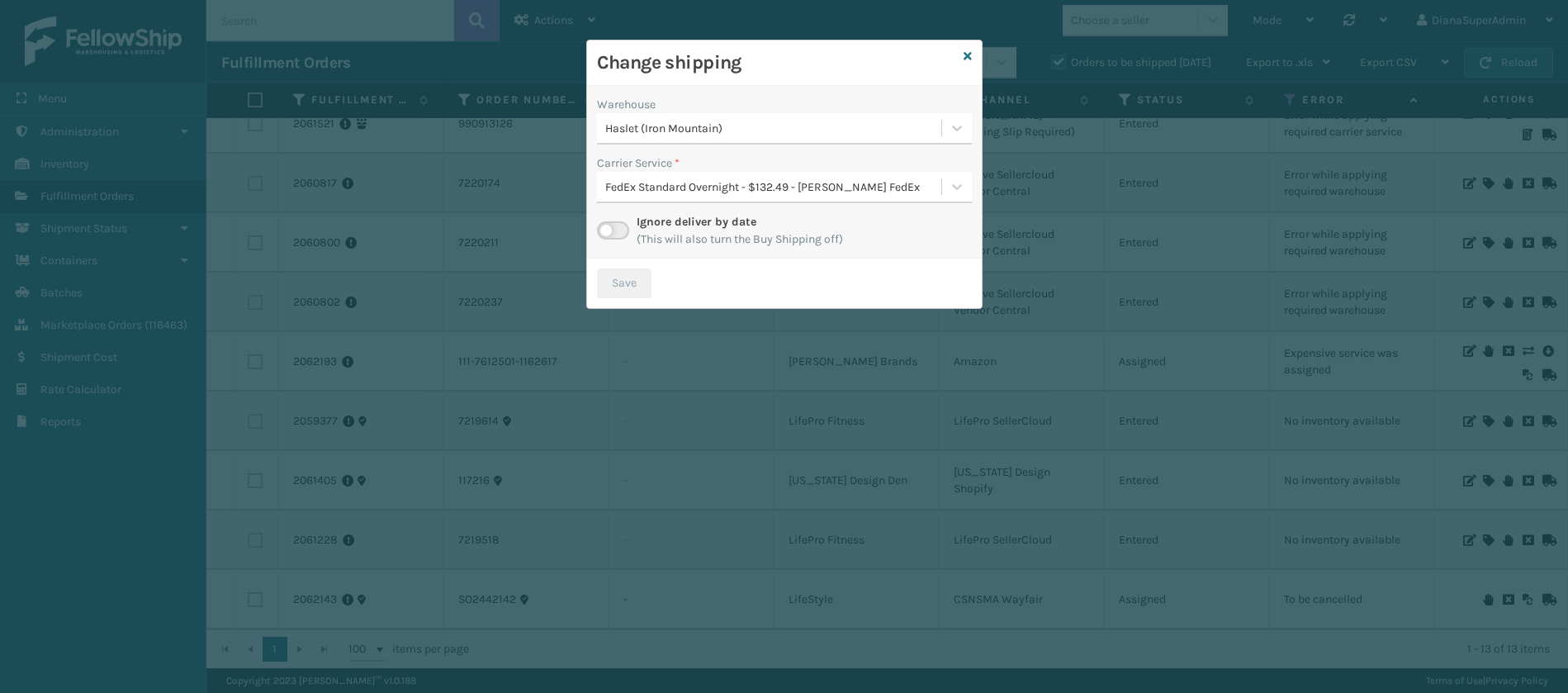
click at [603, 234] on label at bounding box center [613, 230] width 32 height 18
click at [603, 232] on input "checkbox" at bounding box center [602, 226] width 11 height 11
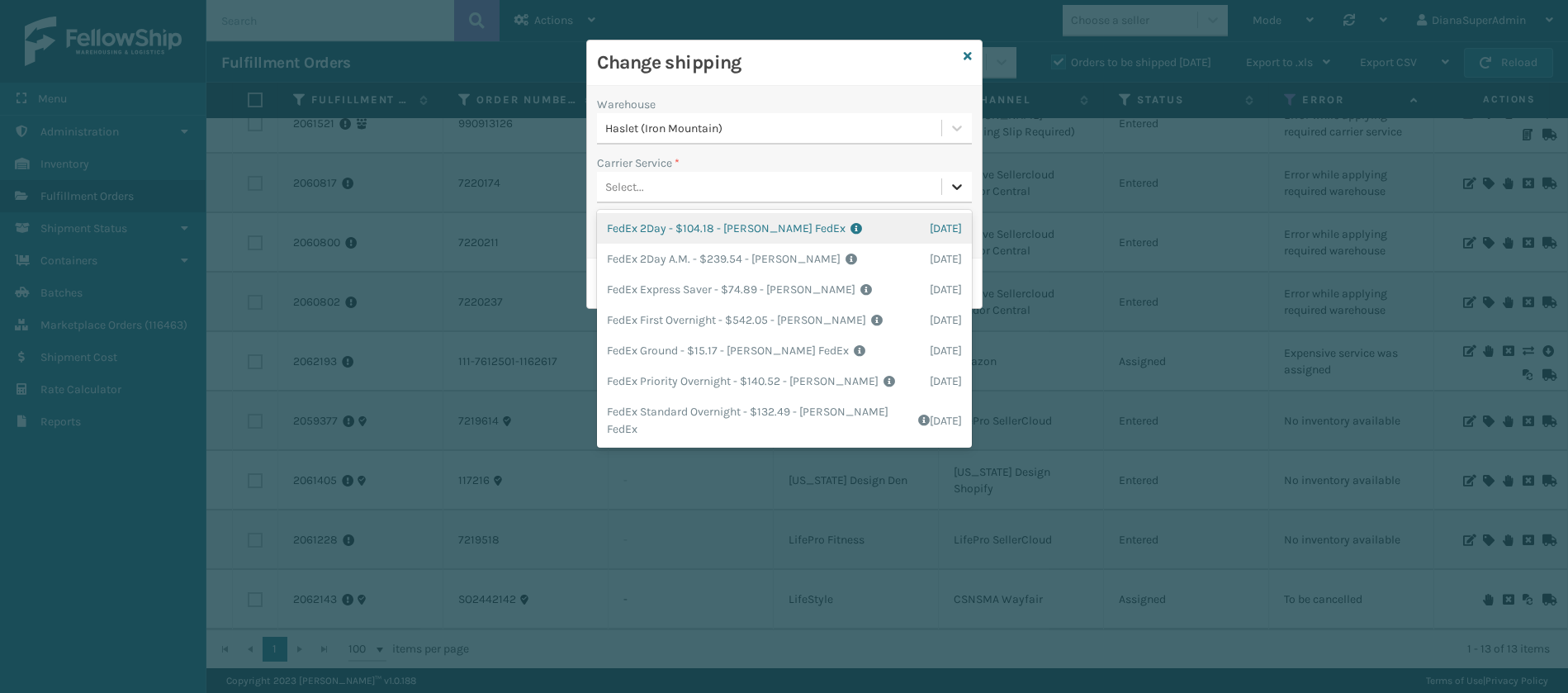
click at [961, 192] on icon at bounding box center [957, 186] width 16 height 16
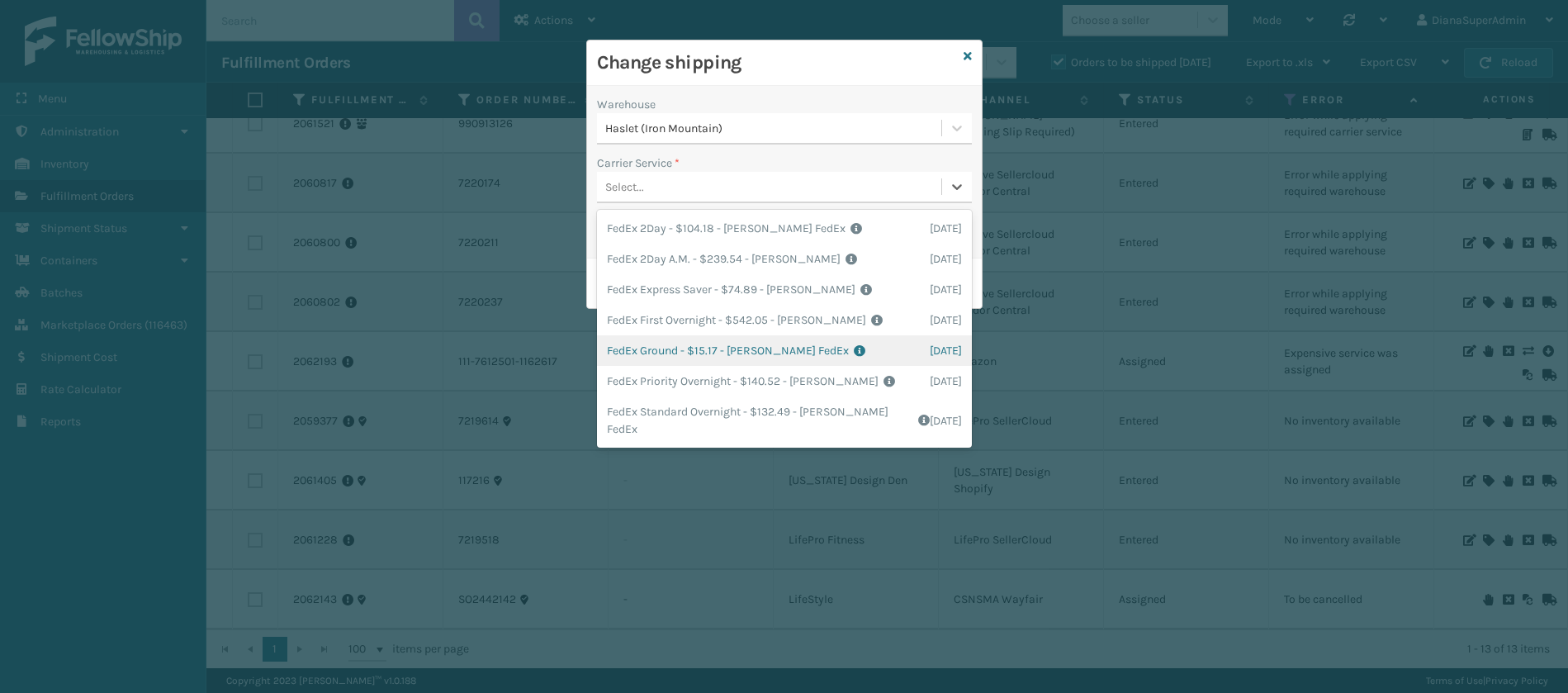
click at [668, 348] on div "FedEx Ground - $15.17 - [PERSON_NAME] FedEx Shipping Cost $13.31 Surplus Cost $…" at bounding box center [784, 351] width 375 height 30
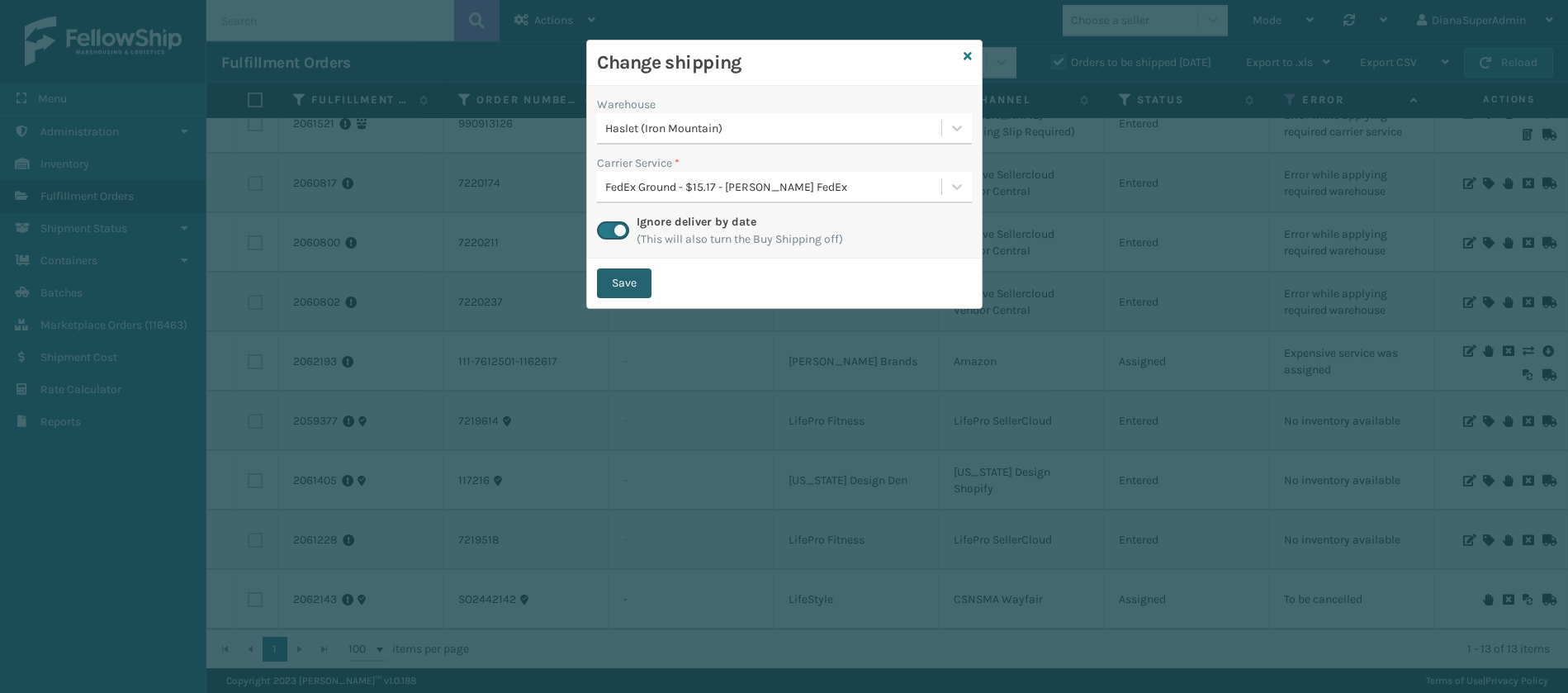
click at [631, 280] on button "Save" at bounding box center [623, 283] width 55 height 30
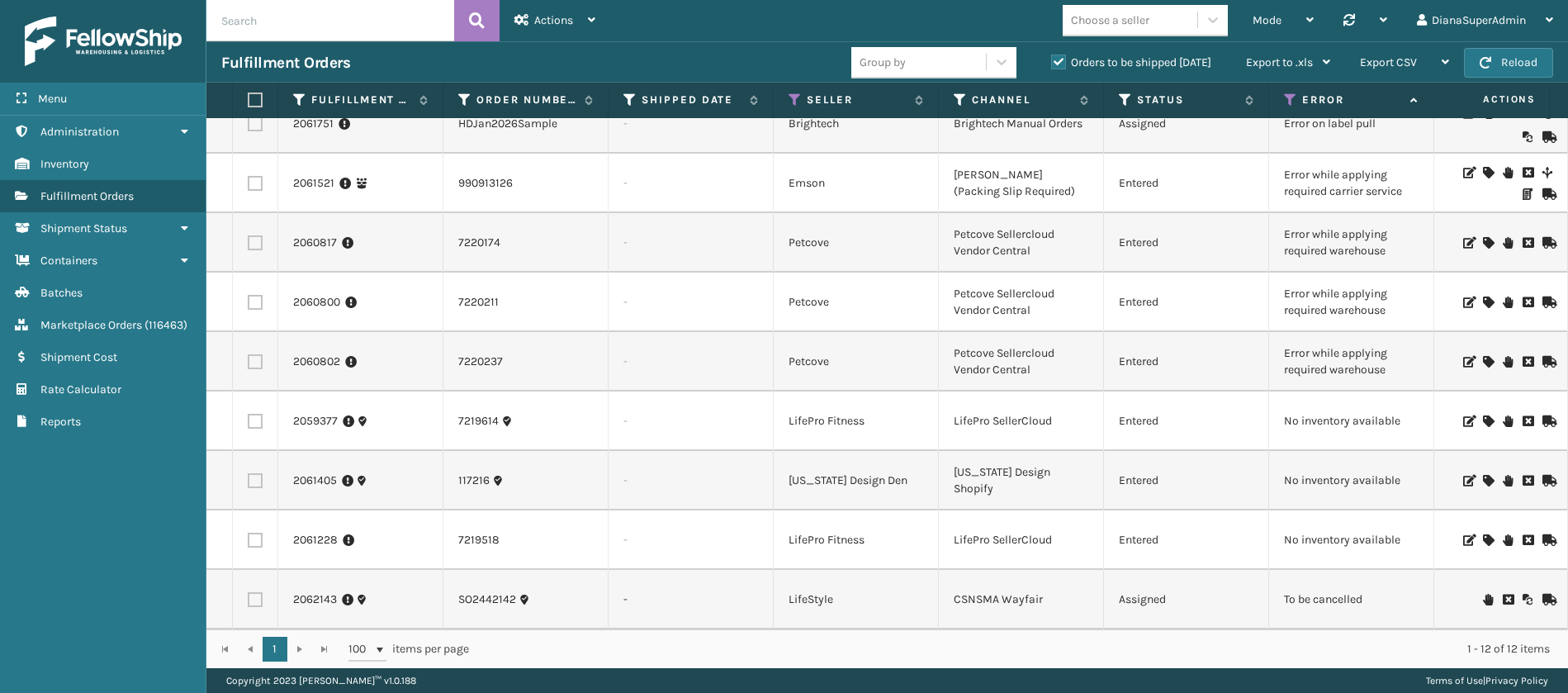
scroll to position [221, 0]
click at [1483, 415] on icon at bounding box center [1487, 420] width 10 height 12
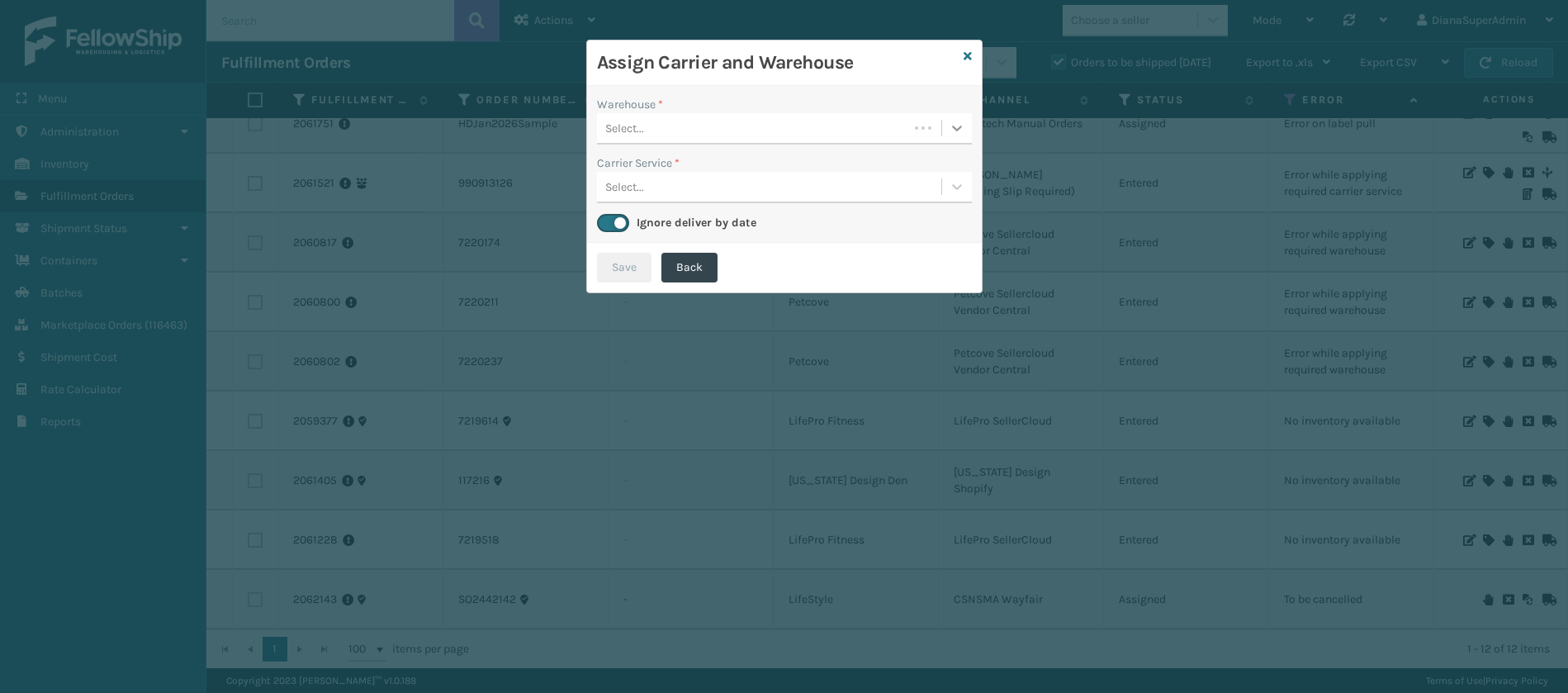
click at [950, 123] on icon at bounding box center [957, 128] width 16 height 16
click at [970, 55] on icon at bounding box center [967, 55] width 8 height 12
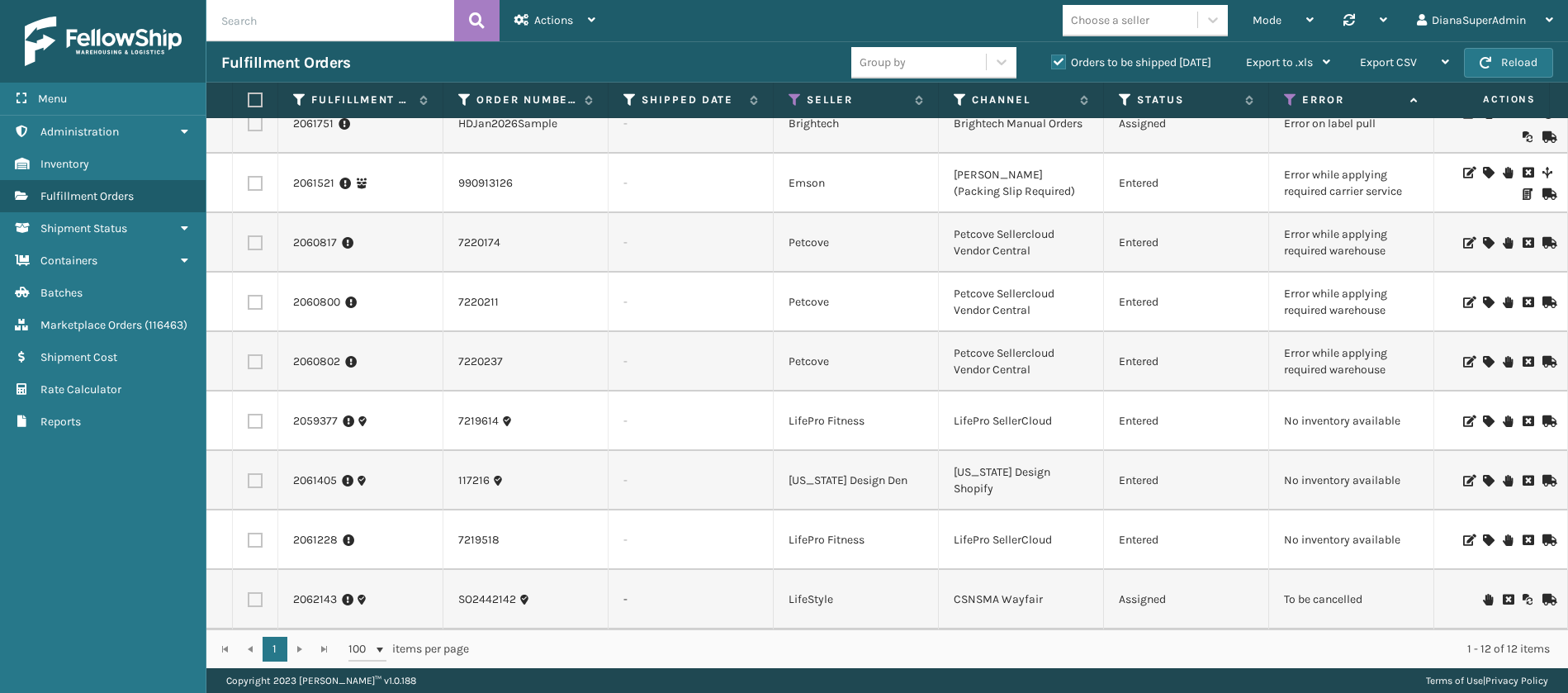
click at [1483, 475] on icon at bounding box center [1487, 480] width 10 height 12
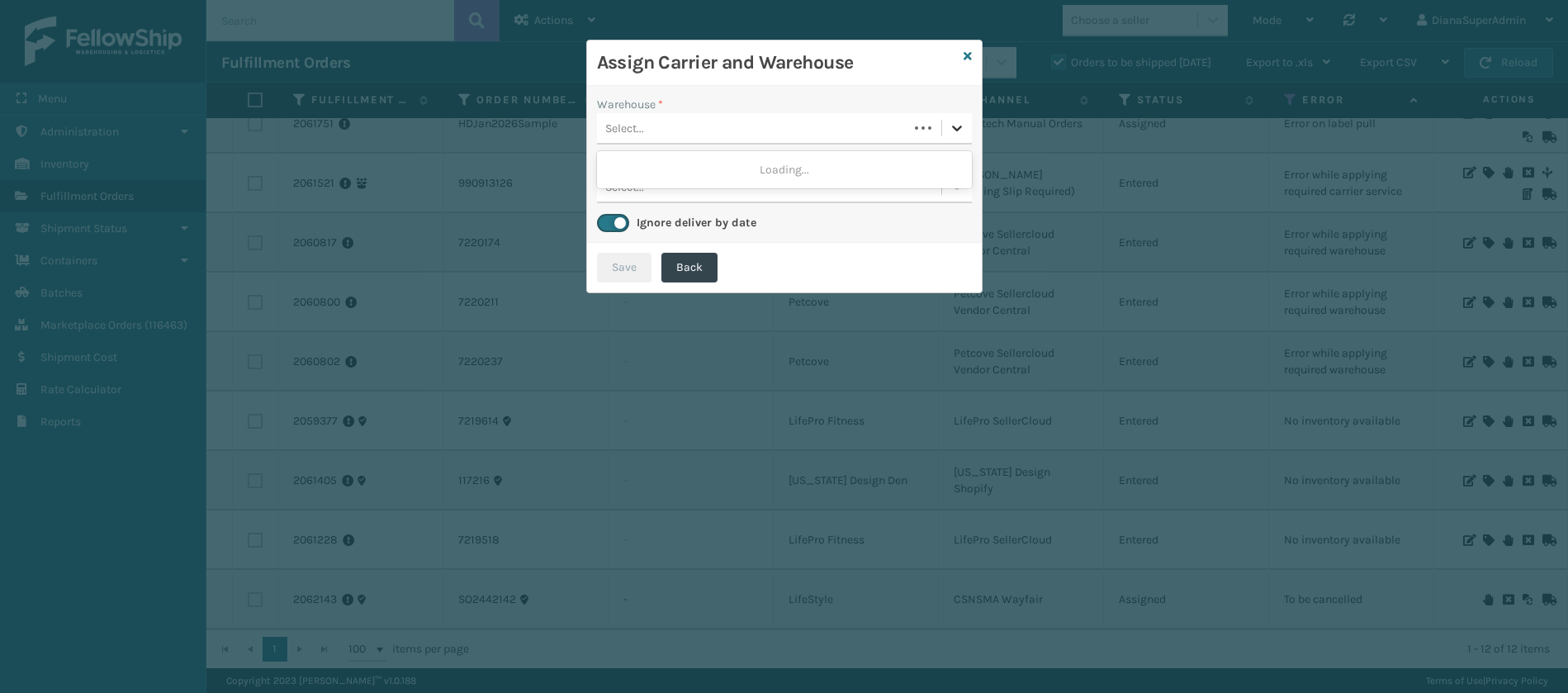
click at [961, 120] on icon at bounding box center [957, 128] width 16 height 16
drag, startPoint x: 961, startPoint y: 119, endPoint x: 971, endPoint y: 49, distance: 70.7
click at [971, 49] on div "Assign Carrier and Warehouse Warehouse * 0 results available. Select is focused…" at bounding box center [784, 165] width 396 height 253
click at [971, 50] on icon at bounding box center [967, 55] width 8 height 12
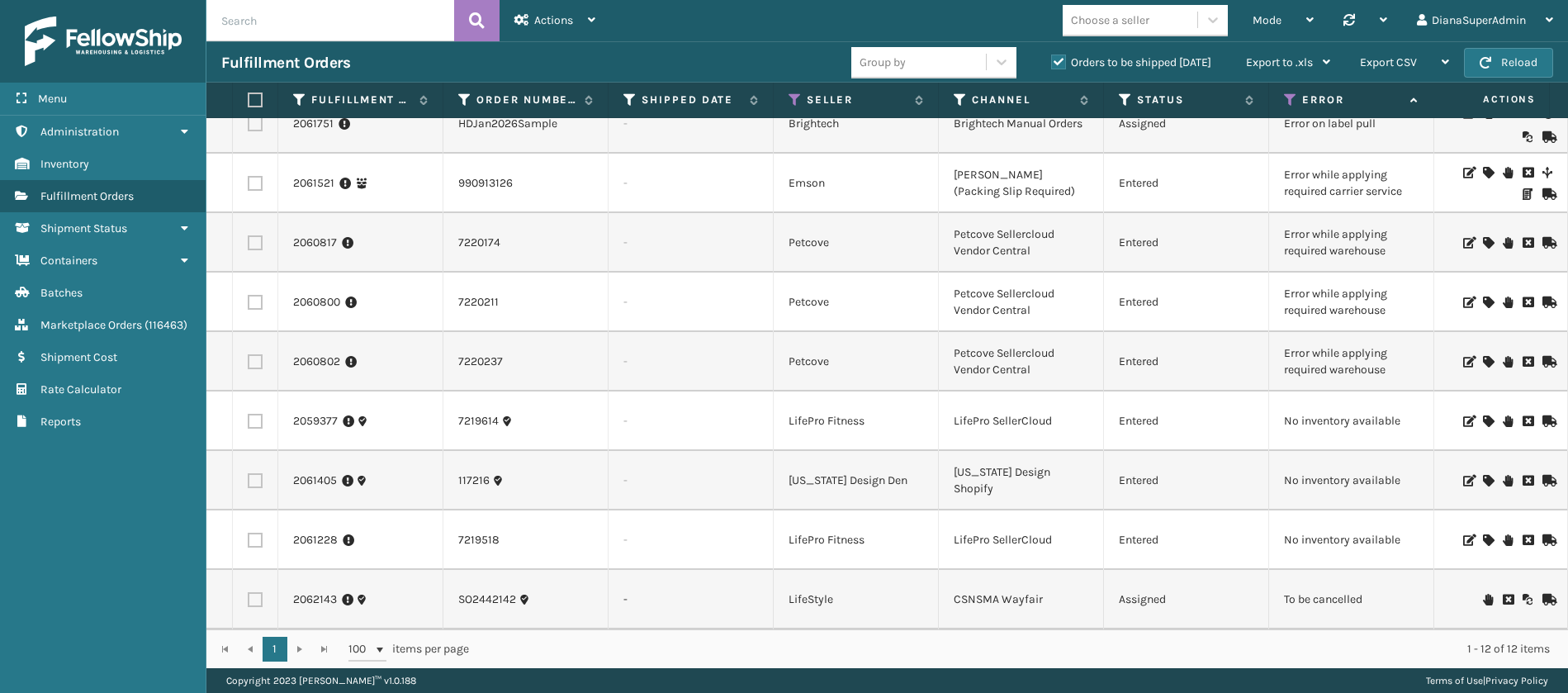
click at [1483, 534] on icon at bounding box center [1487, 539] width 10 height 12
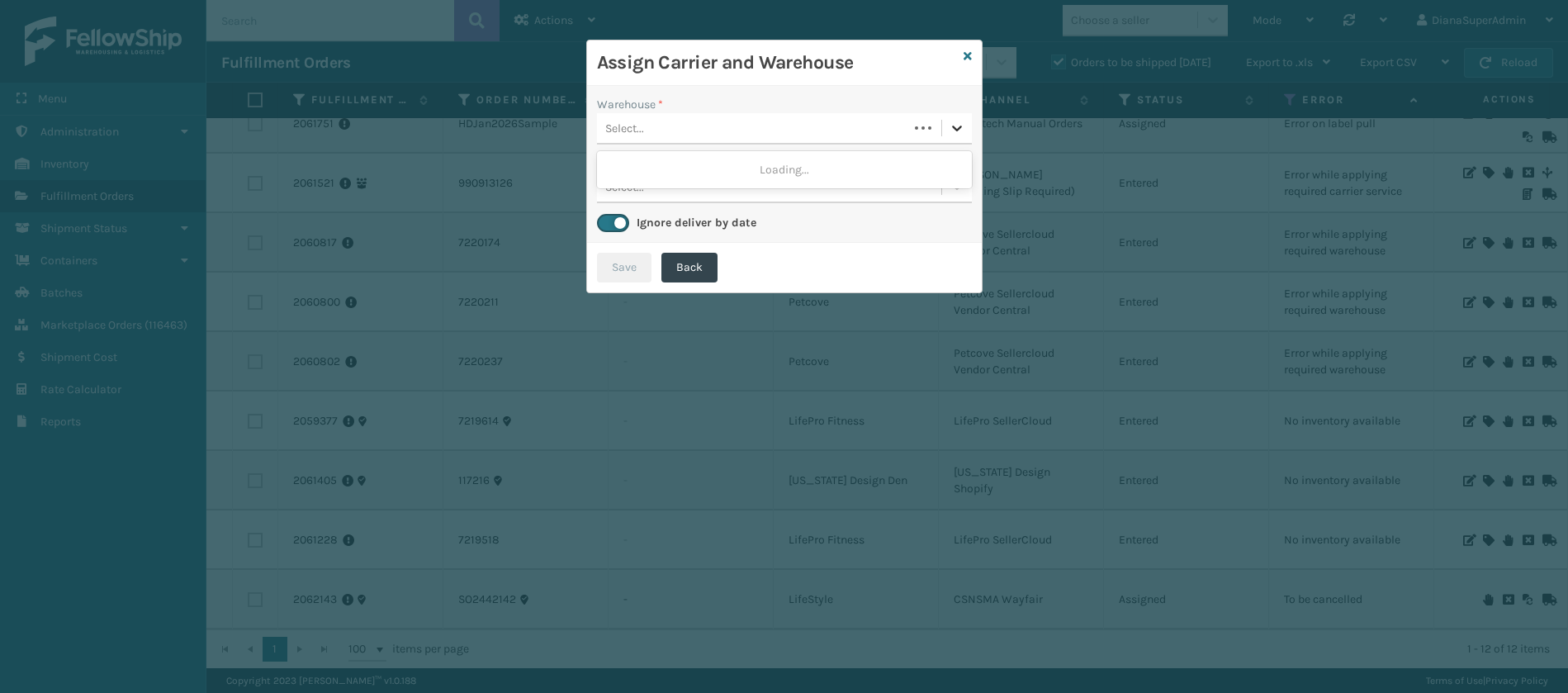
click at [955, 129] on icon at bounding box center [956, 128] width 10 height 5
click at [966, 50] on icon at bounding box center [967, 55] width 8 height 12
